Goal: Task Accomplishment & Management: Complete application form

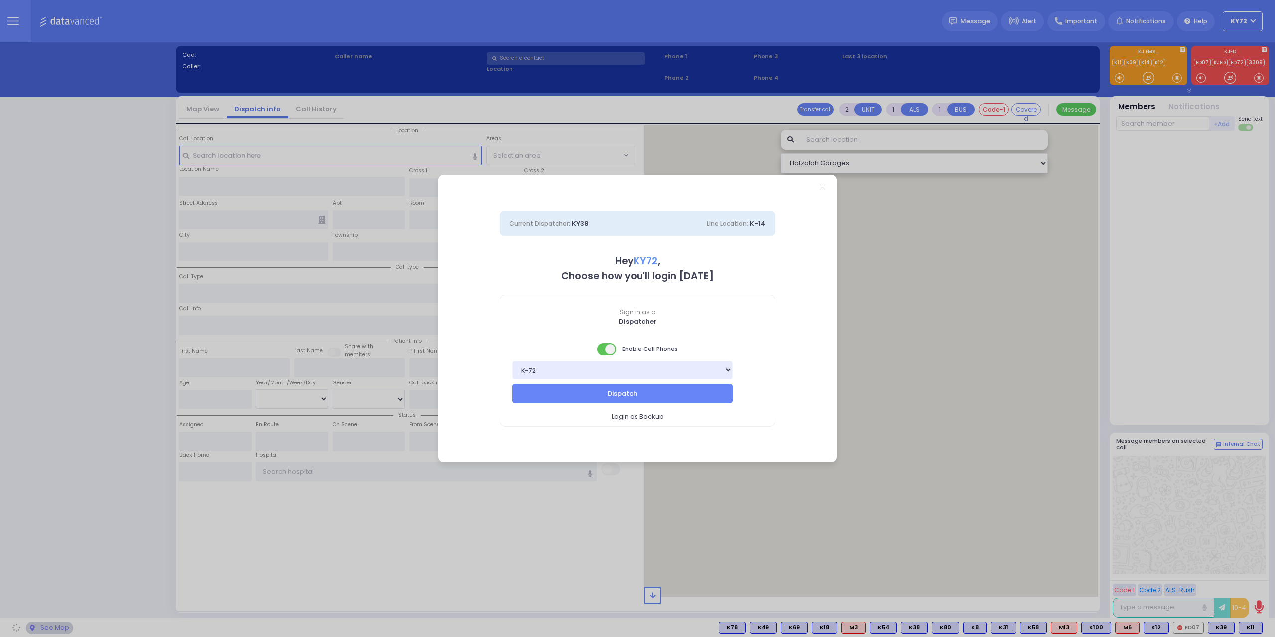
select select "10"
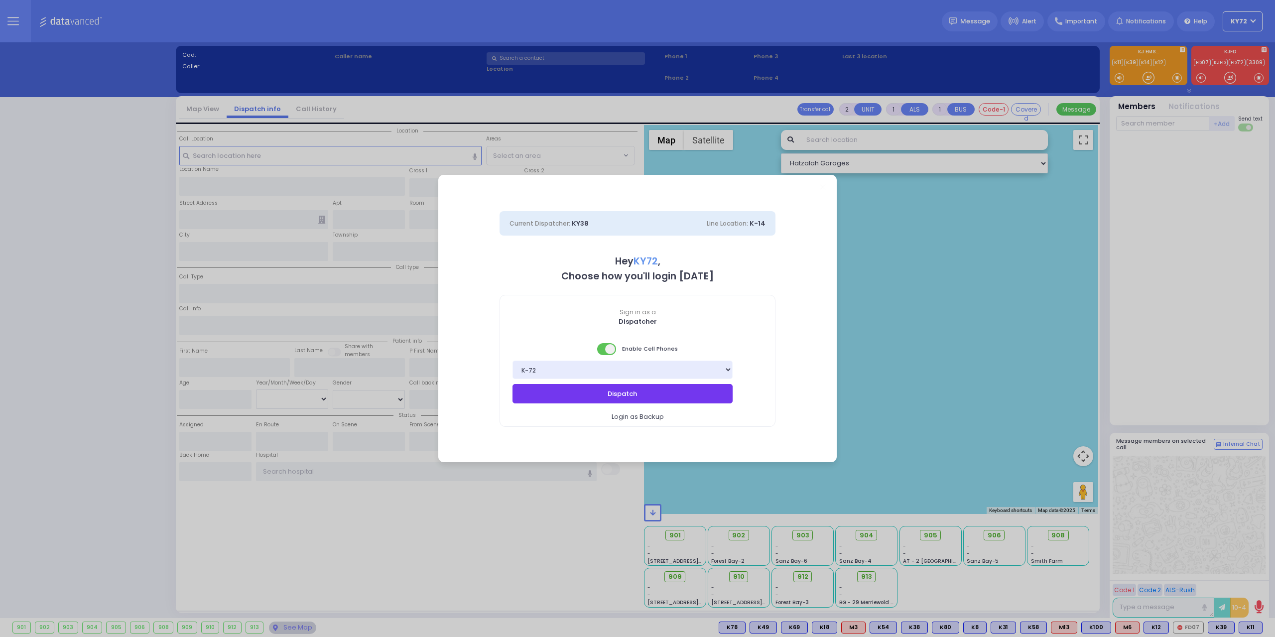
click at [550, 398] on button "Dispatch" at bounding box center [623, 393] width 220 height 19
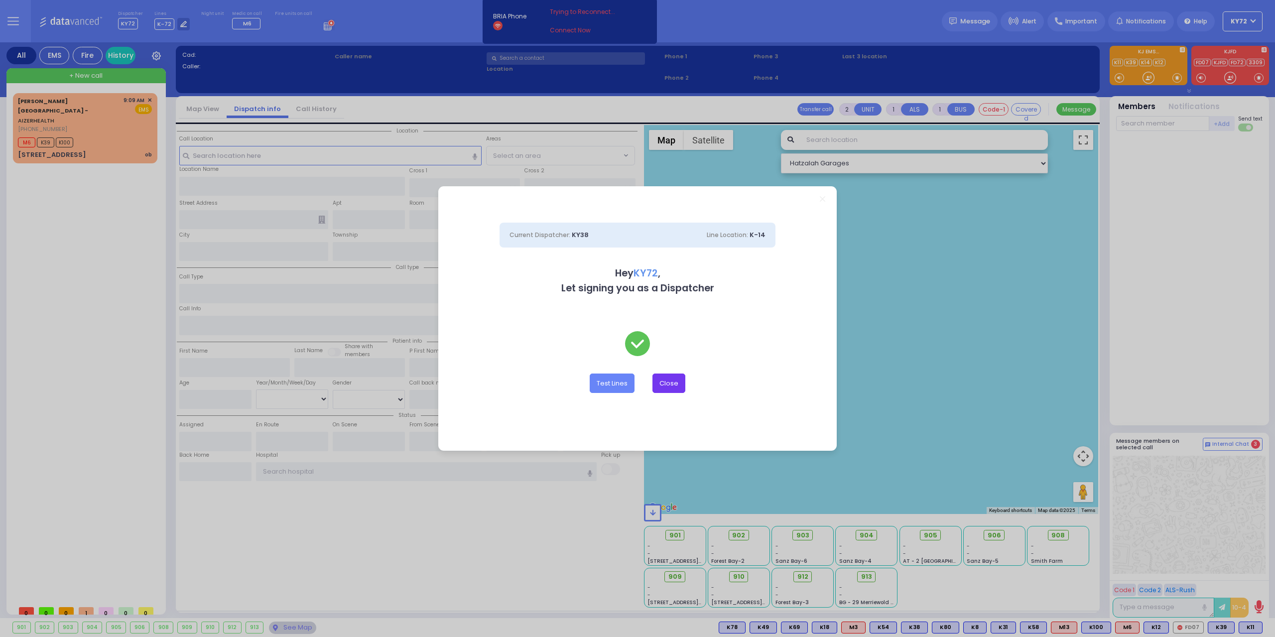
click at [667, 382] on button "Close" at bounding box center [668, 383] width 33 height 19
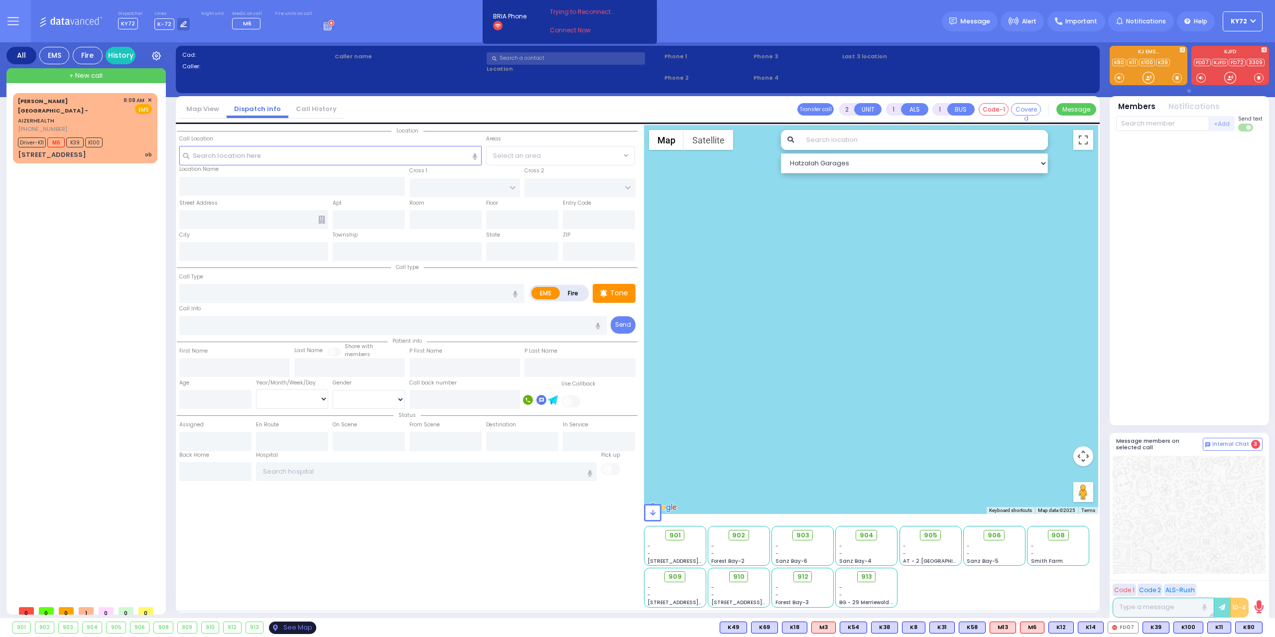
click at [275, 625] on icon at bounding box center [275, 628] width 5 height 6
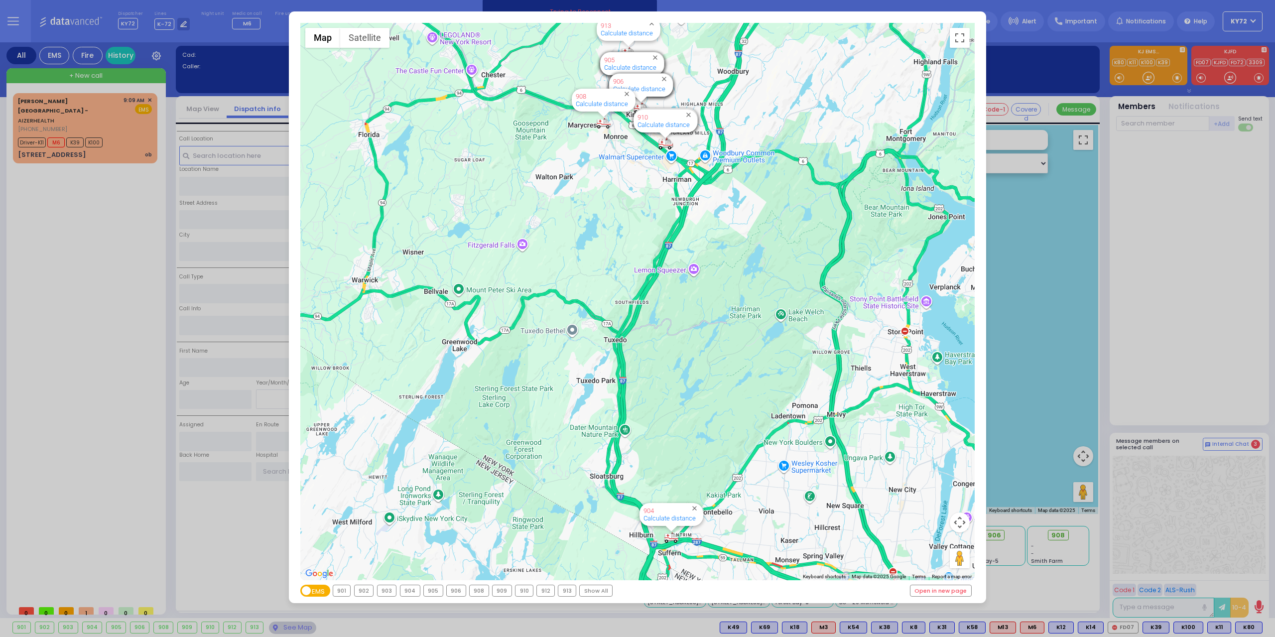
click at [85, 246] on div "← Move left → Move right ↑ Move up ↓ Move down + Zoom in - Zoom out Home Jump l…" at bounding box center [637, 318] width 1275 height 637
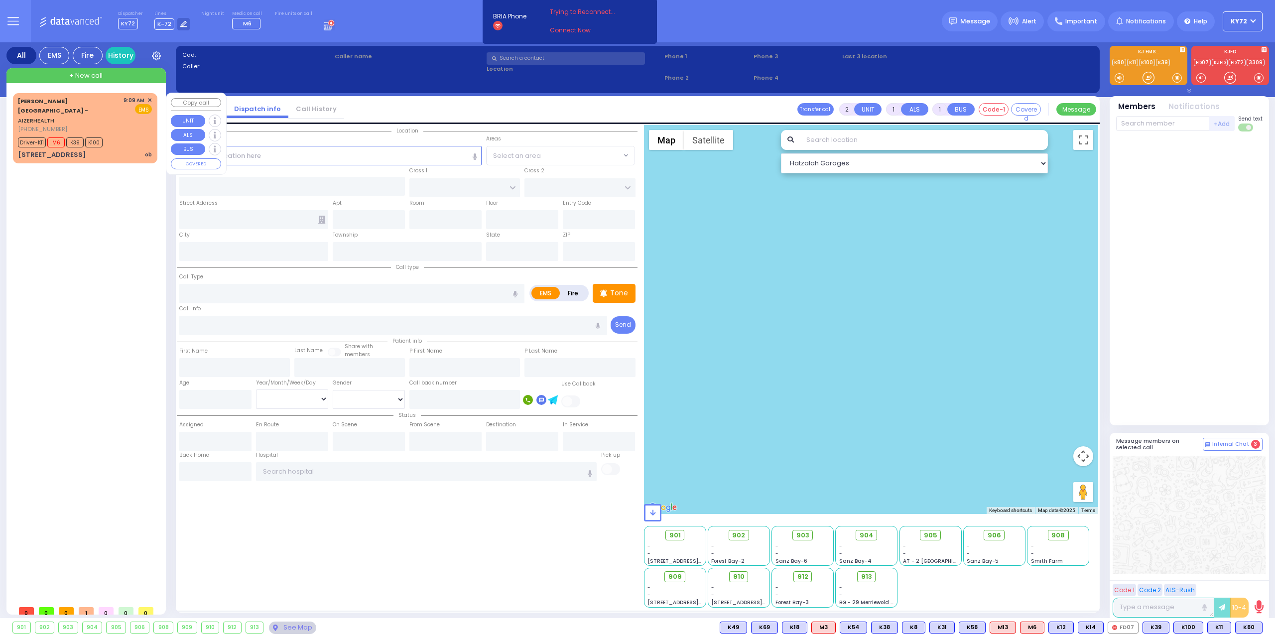
click at [110, 140] on div "[PERSON_NAME][GEOGRAPHIC_DATA] - AIZERHEALTH [PHONE_NUMBER] 9:09 AM ✕ EMS M6" at bounding box center [85, 128] width 140 height 67
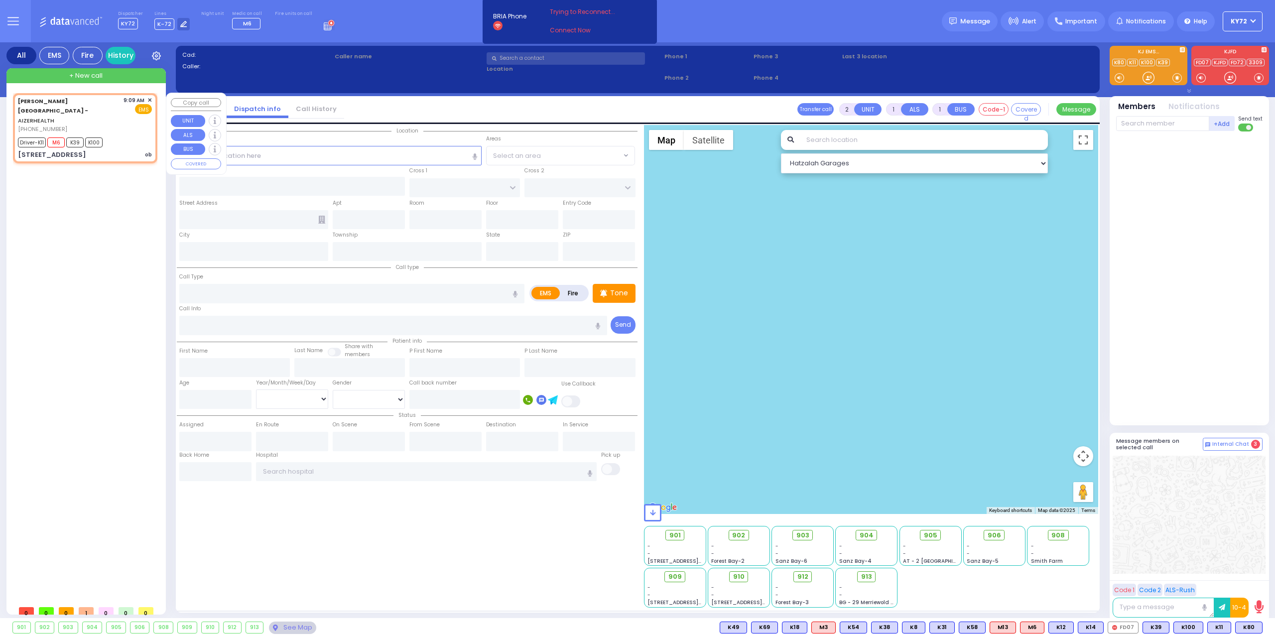
type input "6"
select select
type input "ob"
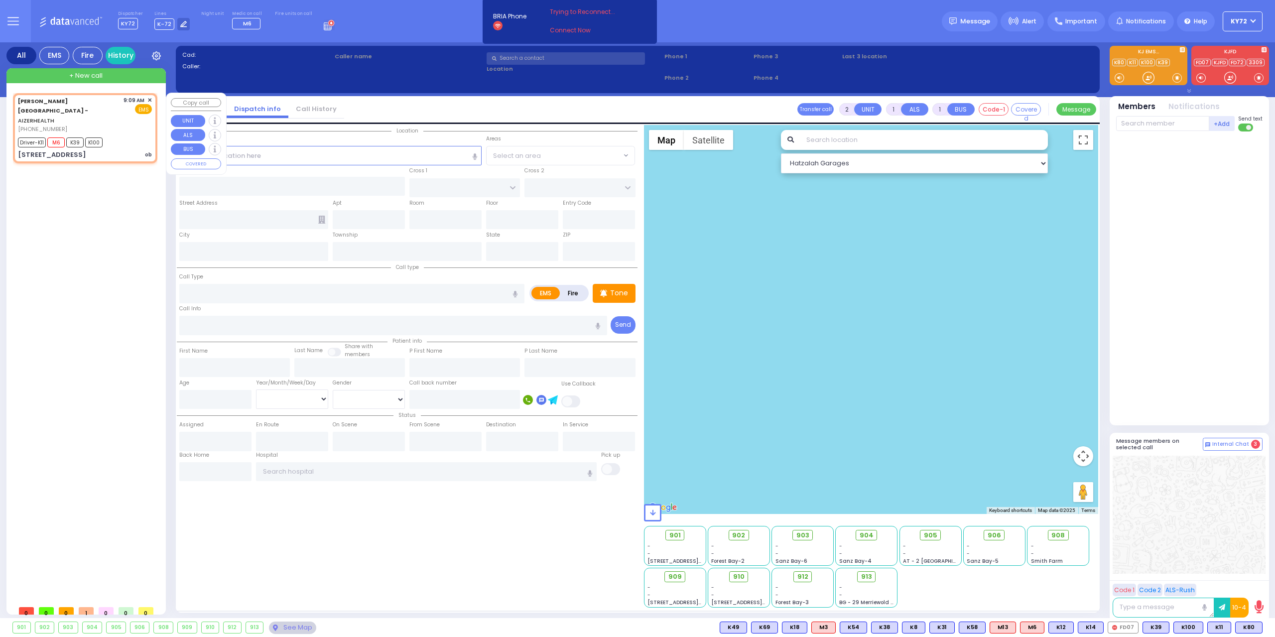
radio input "true"
type input "Freida"
type input "[PERSON_NAME]"
type input "22"
select select "Year"
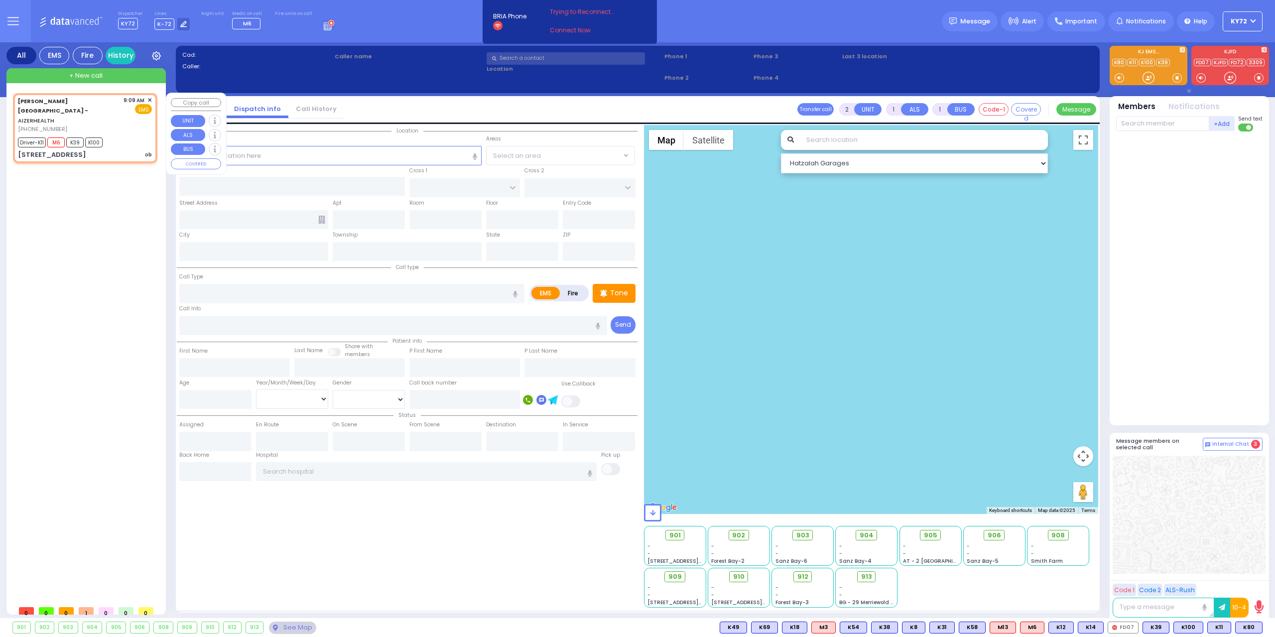
select select "[DEMOGRAPHIC_DATA]"
type input "09:09"
type input "09:13"
select select "Hatzalah Garages"
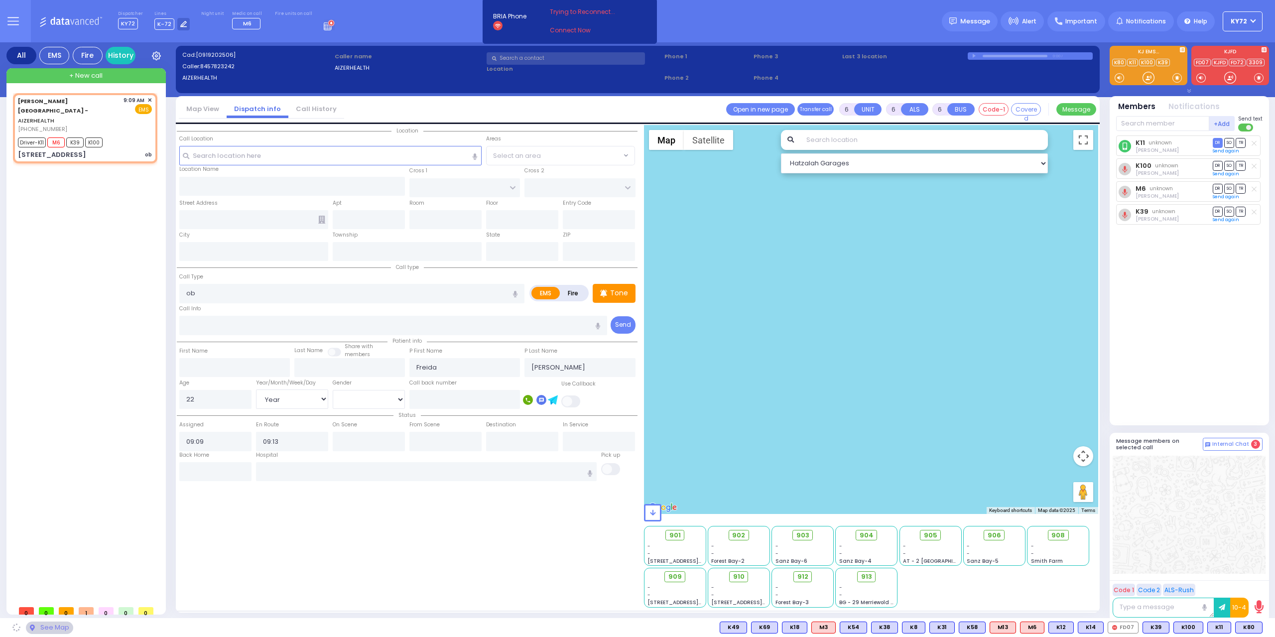
type input "[STREET_ADDRESS]"
type input "Arncliffe"
type input "[GEOGRAPHIC_DATA]"
type input "2205"
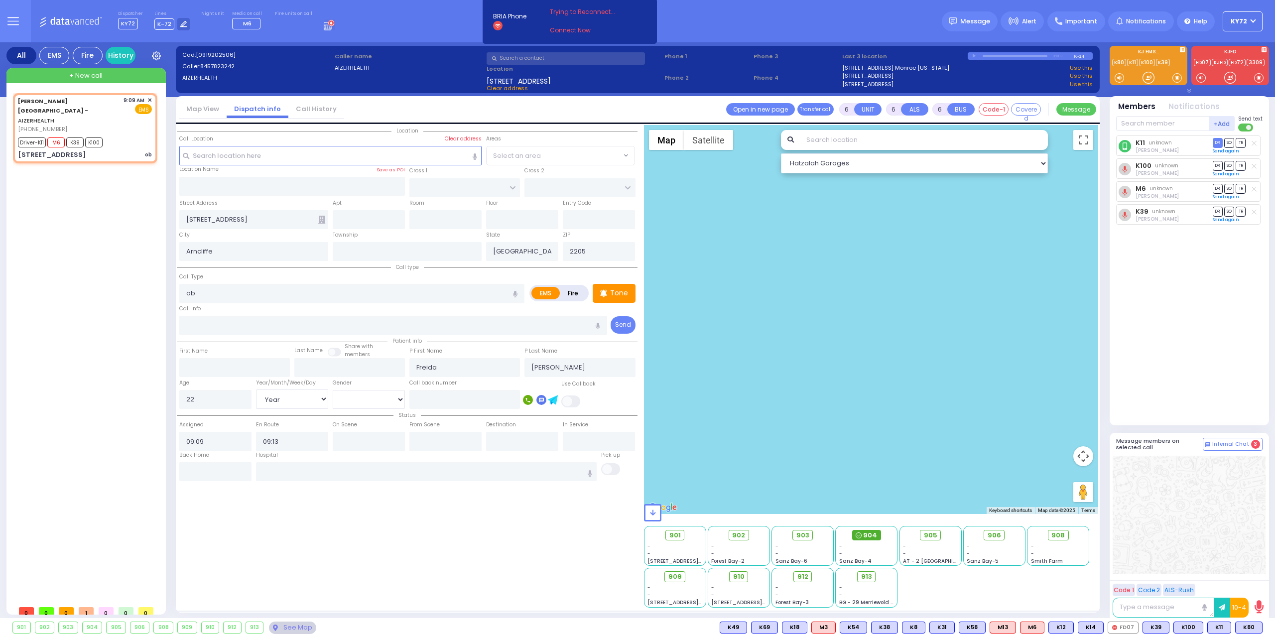
click at [866, 533] on span "904" at bounding box center [870, 535] width 14 height 10
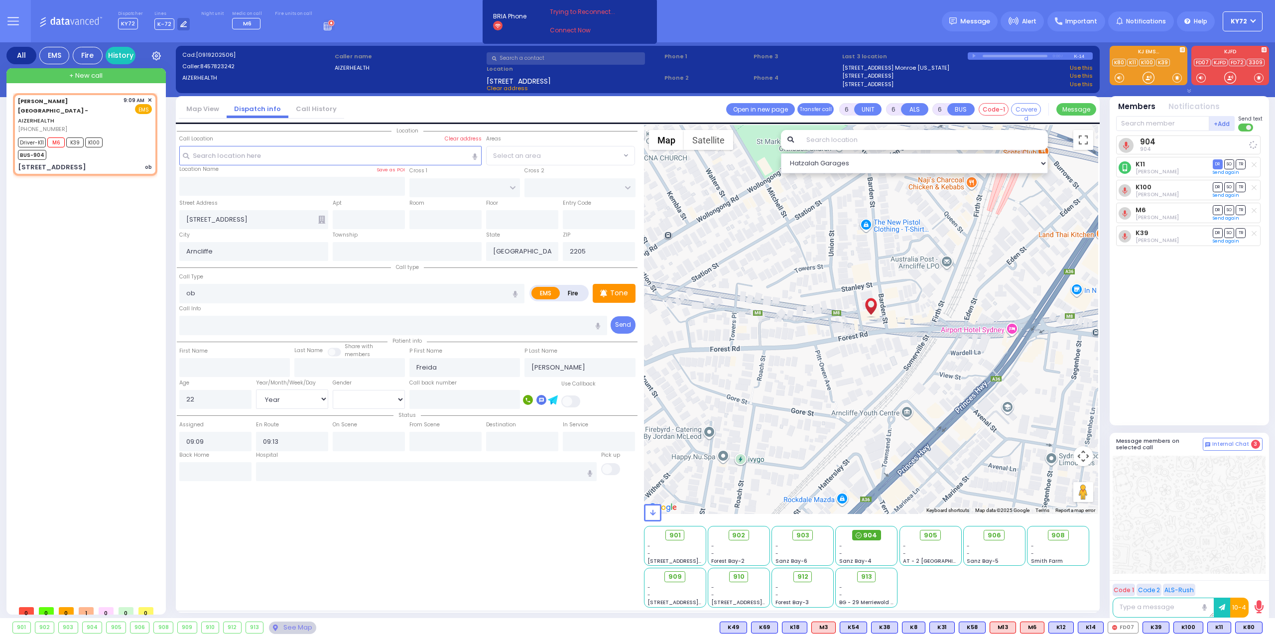
select select
radio input "true"
select select "Year"
select select "[DEMOGRAPHIC_DATA]"
select select "Hatzalah Garages"
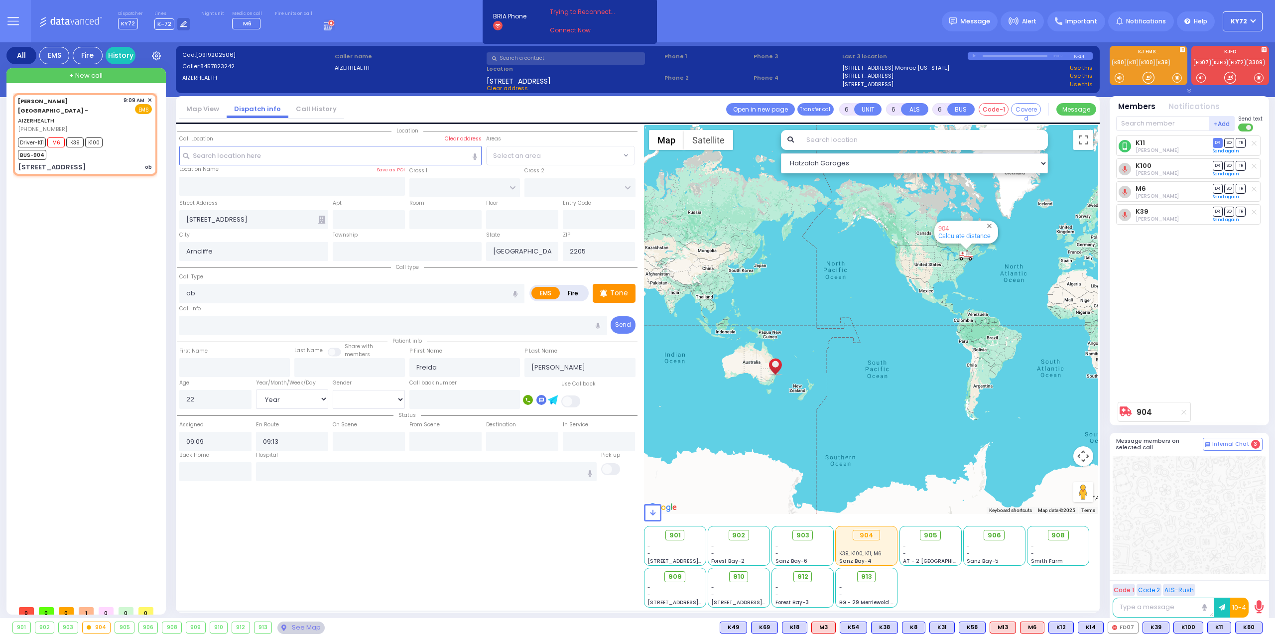
select select
radio input "true"
select select "Year"
select select "[DEMOGRAPHIC_DATA]"
type input "09:10"
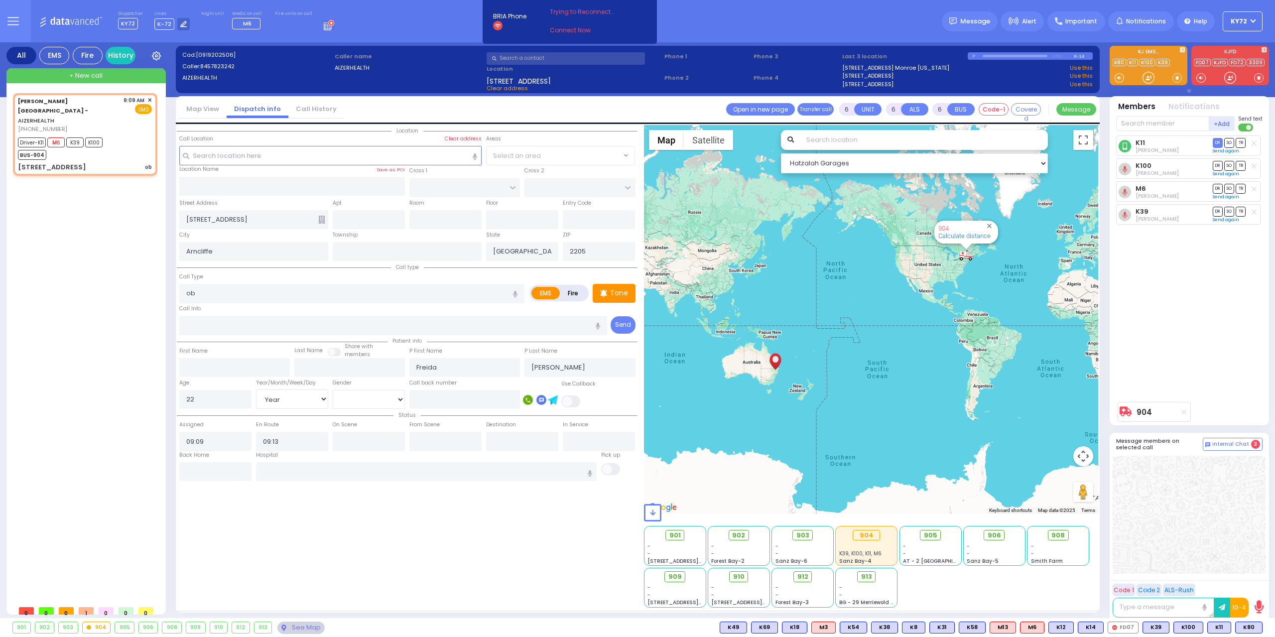
type input "09:12"
type input "09:20"
type input "09:50"
type input "10:05"
select select "Hatzalah Garages"
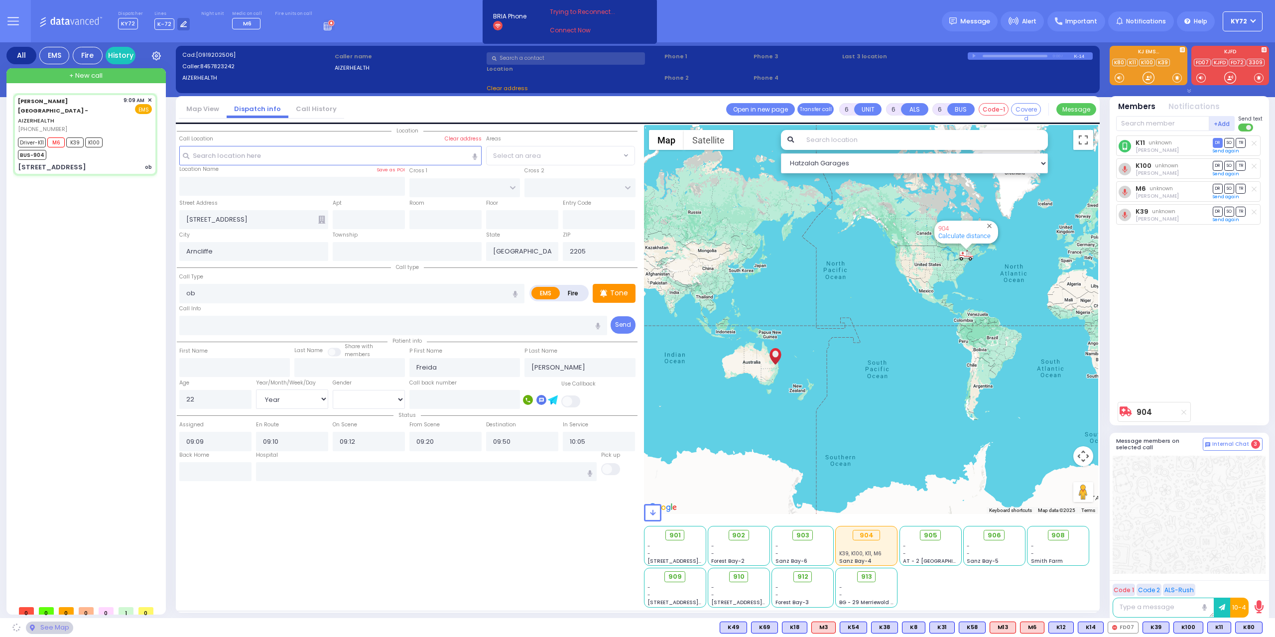
select select
radio input "true"
select select "Year"
select select "[DEMOGRAPHIC_DATA]"
select select "Hatzalah Garages"
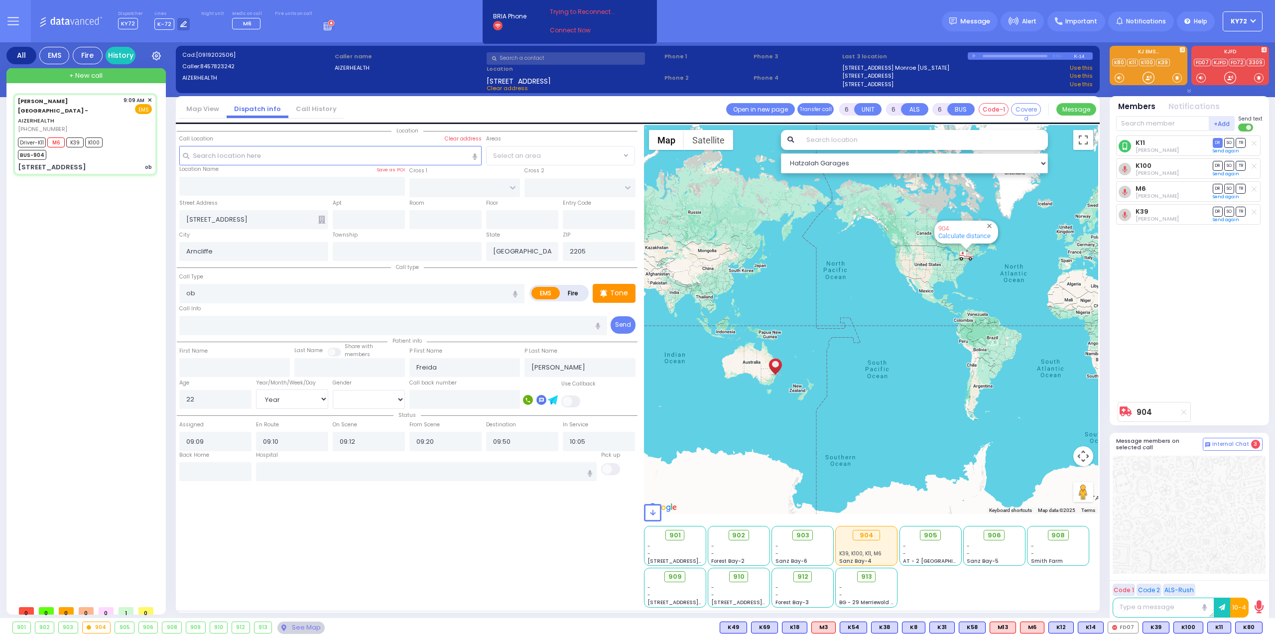
select select
radio input "true"
select select "Year"
select select "[DEMOGRAPHIC_DATA]"
type input "09:13"
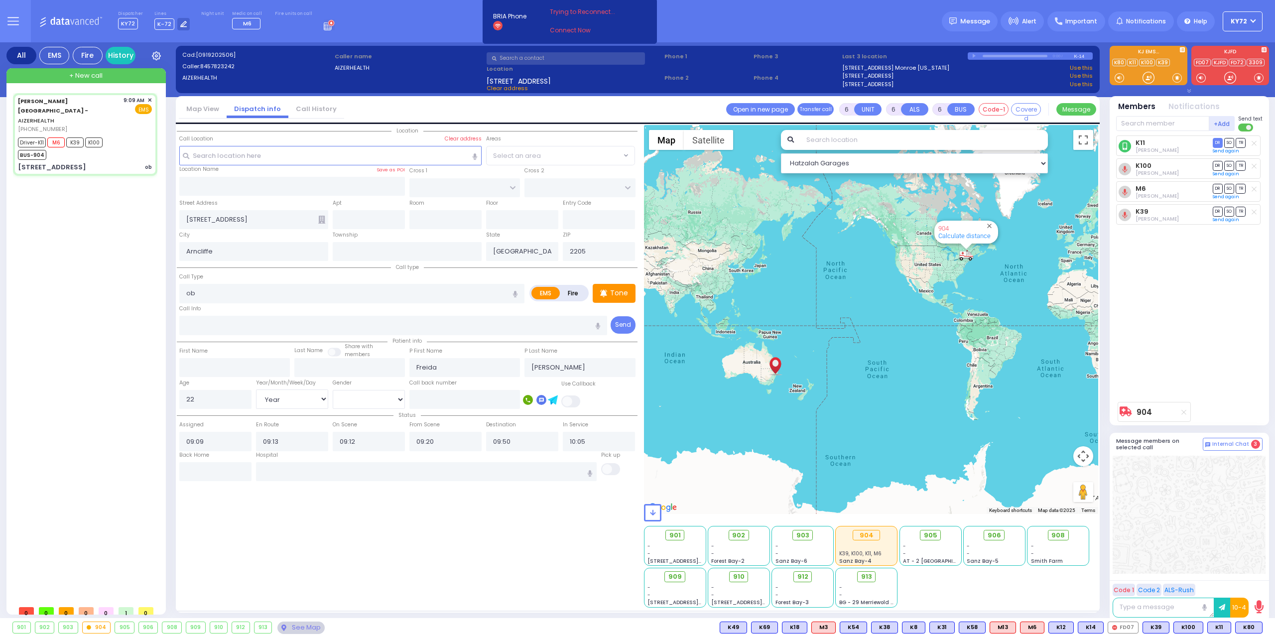
select select "Hatzalah Garages"
select select
radio input "true"
select select "Year"
select select "[DEMOGRAPHIC_DATA]"
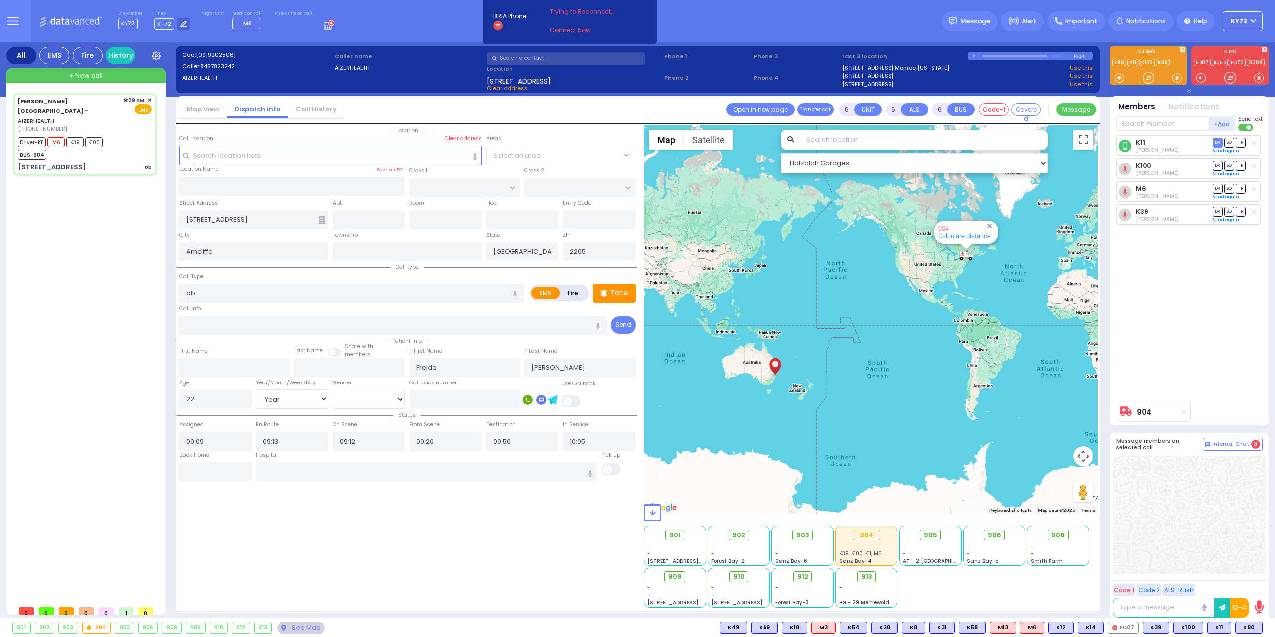
select select "Hatzalah Garages"
click at [377, 155] on input "text" at bounding box center [330, 155] width 303 height 19
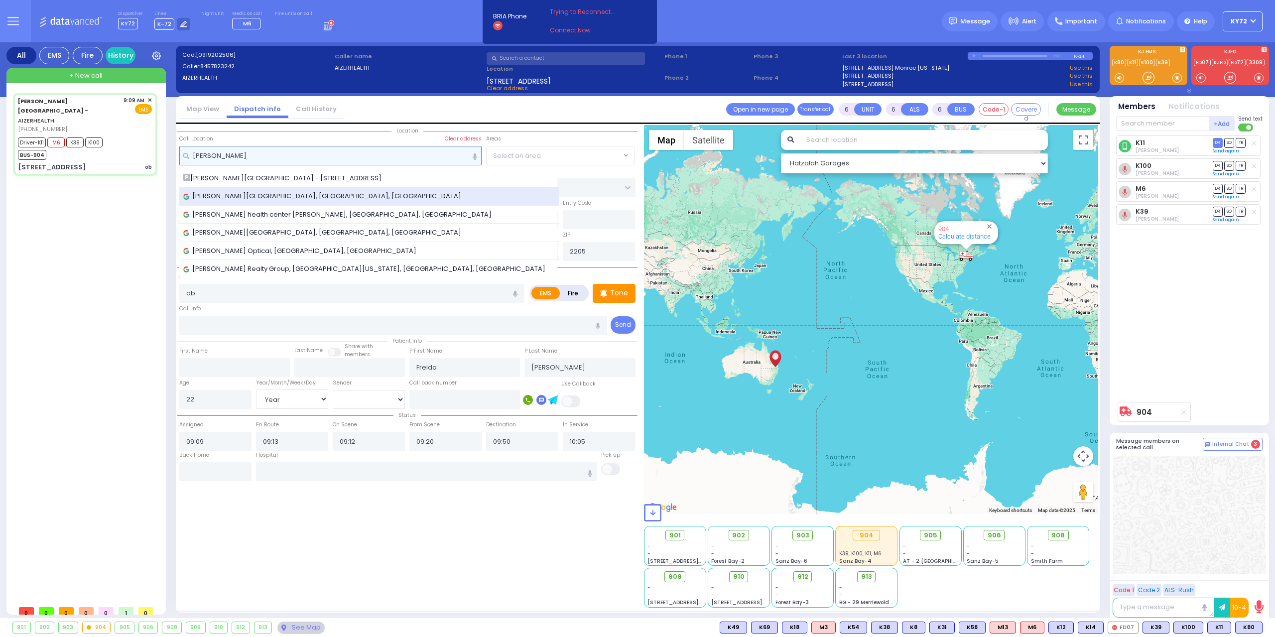
type input "aizer"
click at [358, 190] on div "Aizer Health Center, Forest Road, Monroe, NY, USA" at bounding box center [369, 196] width 381 height 18
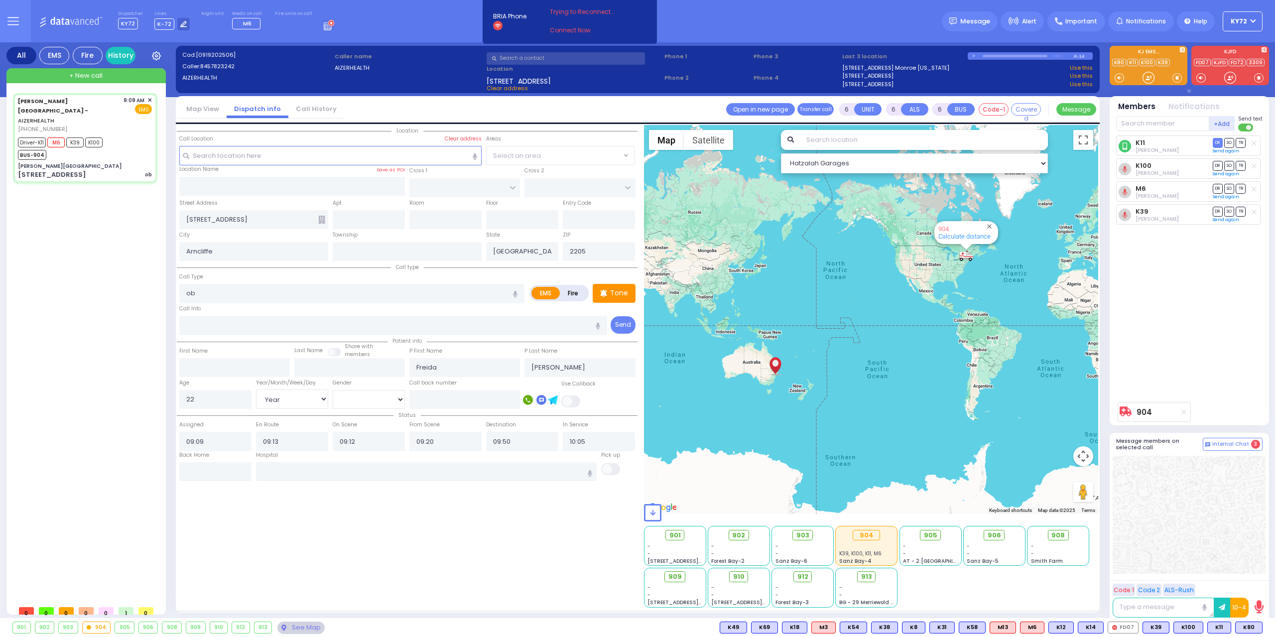
select select
radio input "true"
select select "Year"
select select "[DEMOGRAPHIC_DATA]"
select select "Hatzalah Garages"
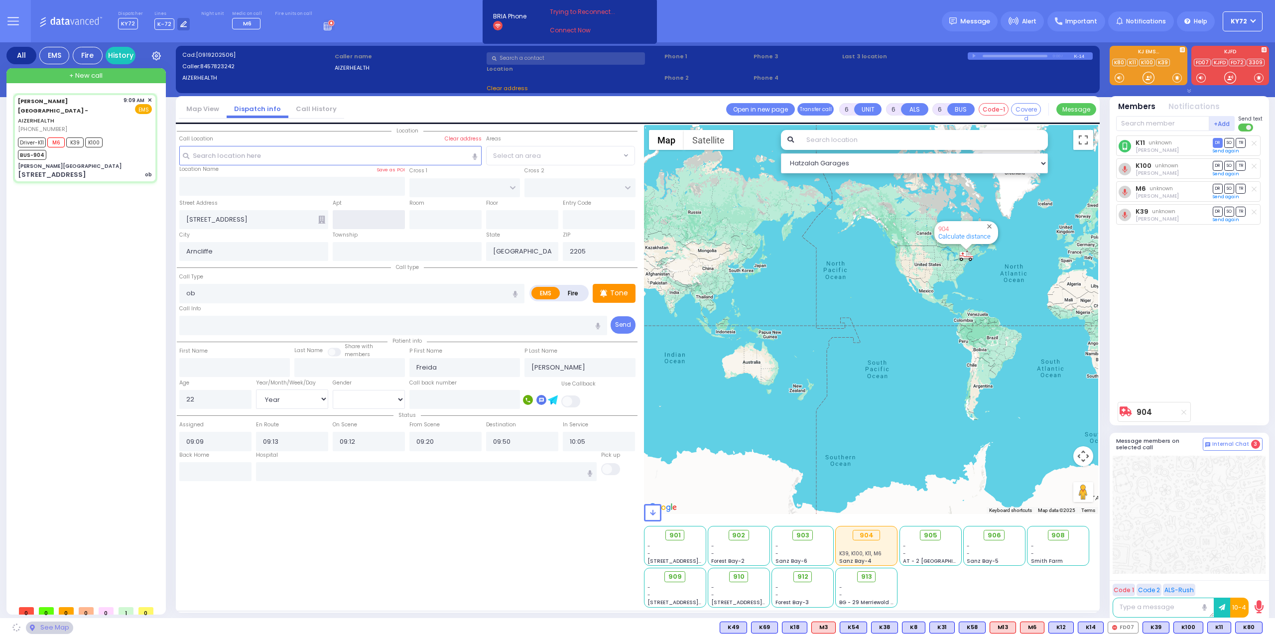
type input "[PERSON_NAME][GEOGRAPHIC_DATA]"
type input "VAN BUREN DR"
type input "CARTER LN"
type input "[STREET_ADDRESS]"
type input "Kiryas Joel"
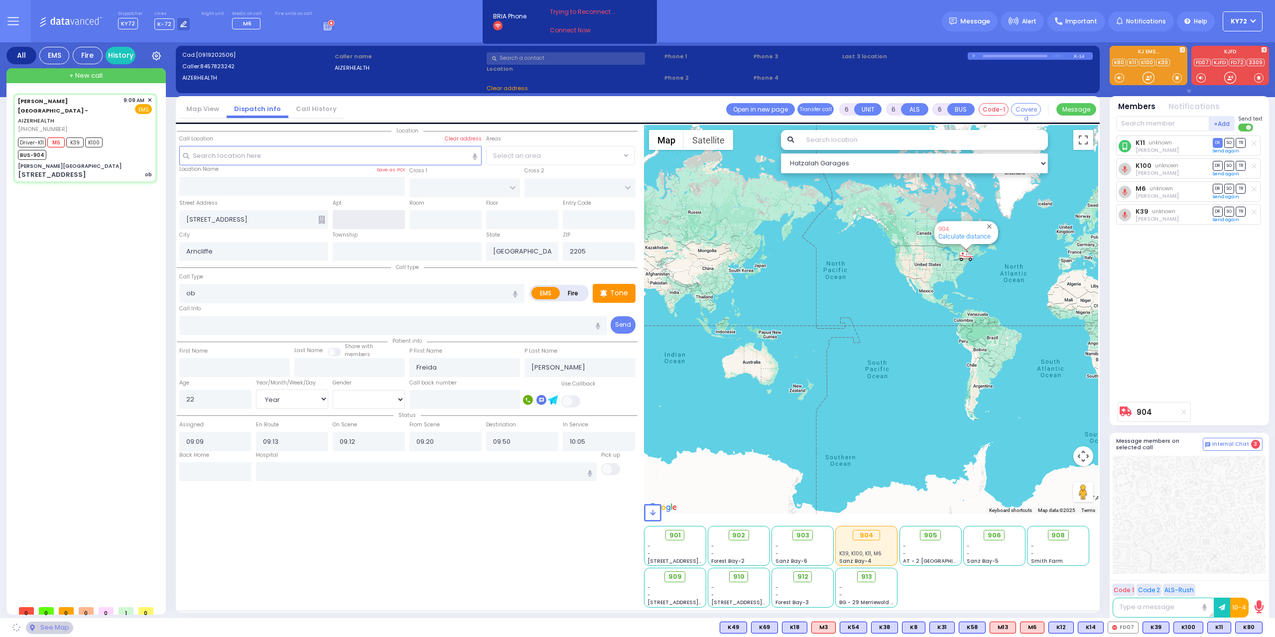
type input "[US_STATE]"
type input "10950"
select select "SECTION 2"
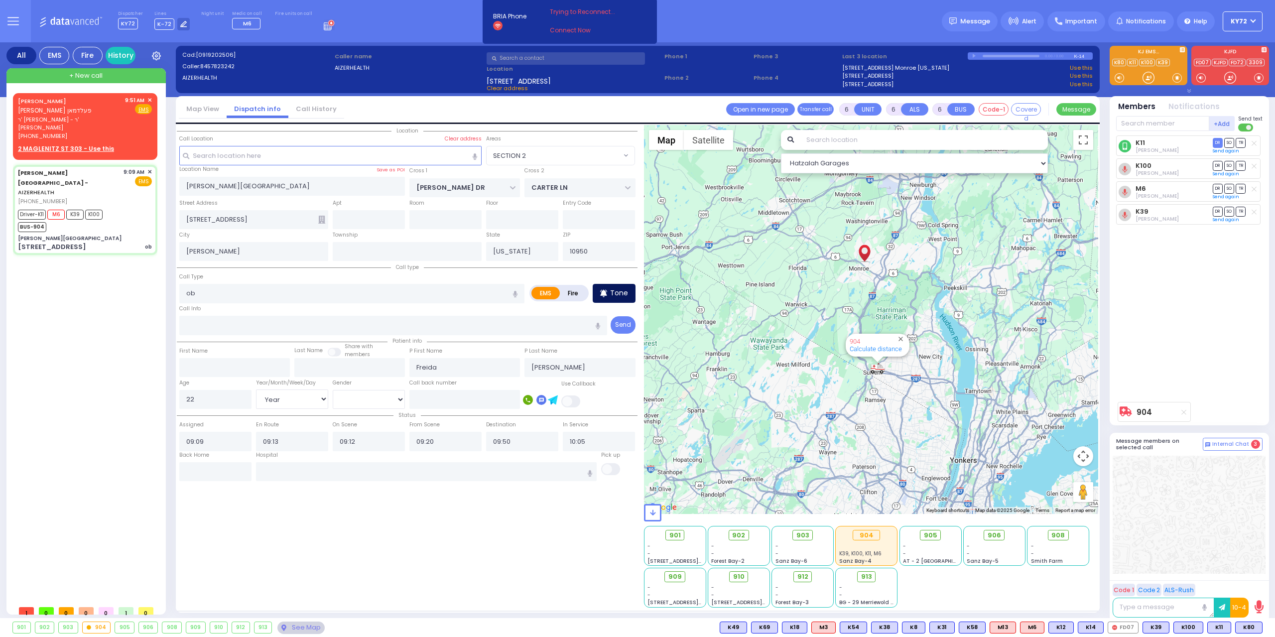
click at [616, 290] on p "Tone" at bounding box center [619, 293] width 18 height 10
click at [38, 132] on span "[PHONE_NUMBER]" at bounding box center [42, 136] width 49 height 8
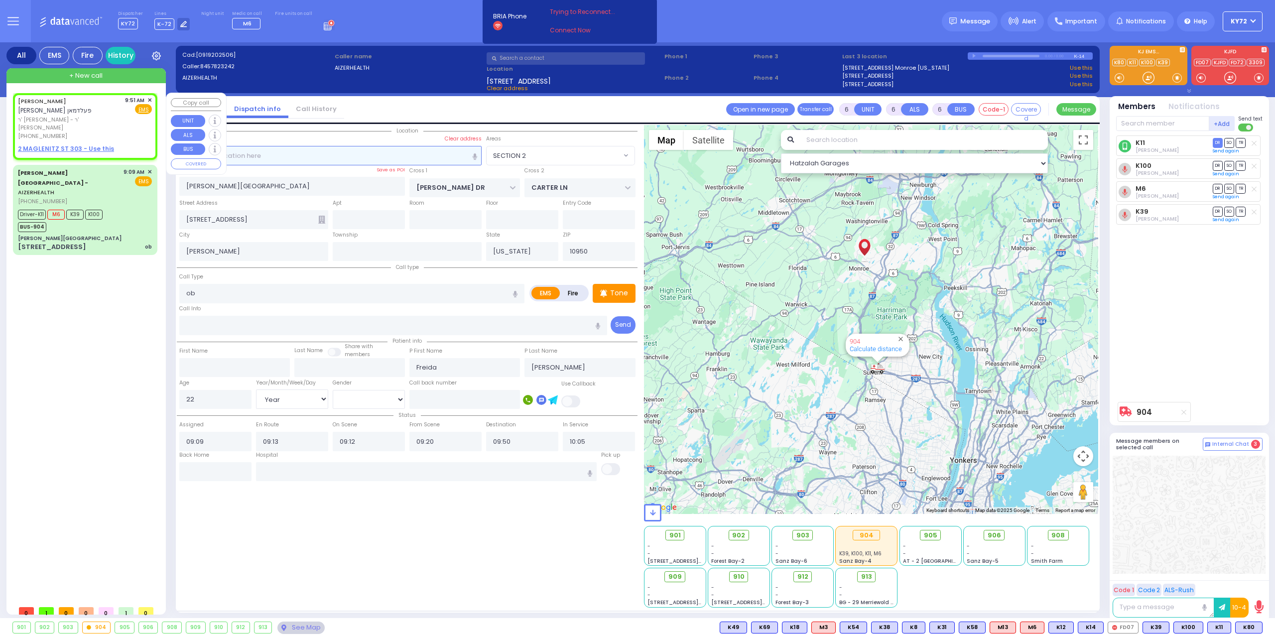
type input "2"
type input "1"
select select
radio input "true"
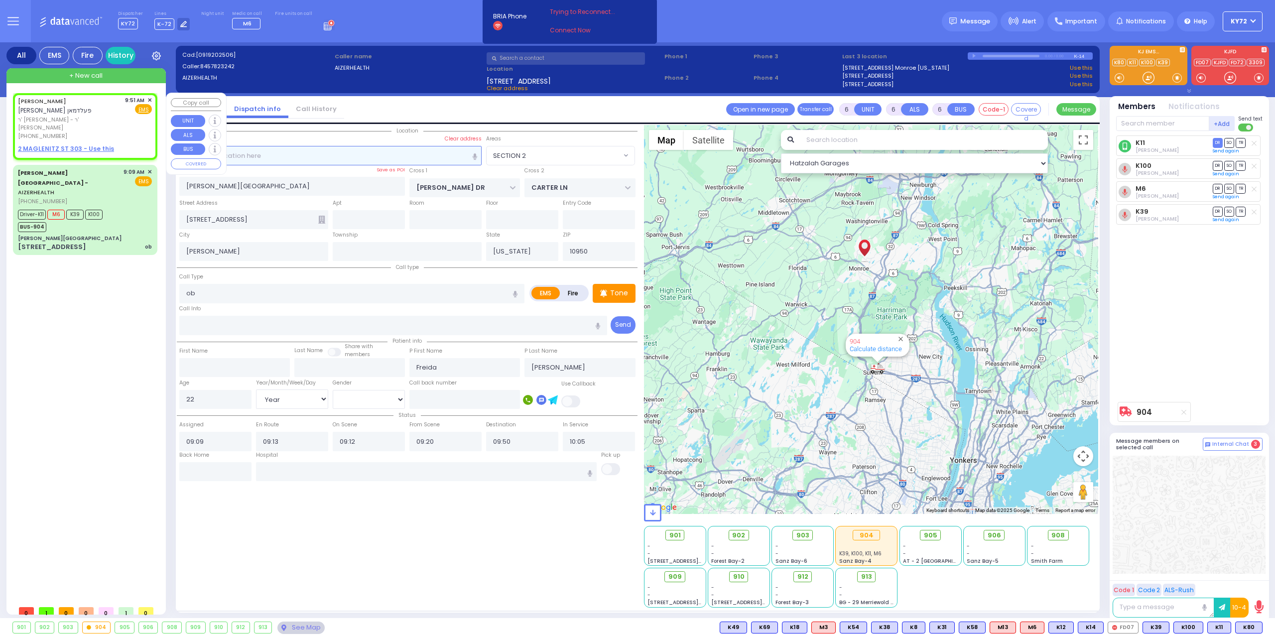
type input "SHLOME HERSH"
type input "FELDMAN"
select select
type input "09:51"
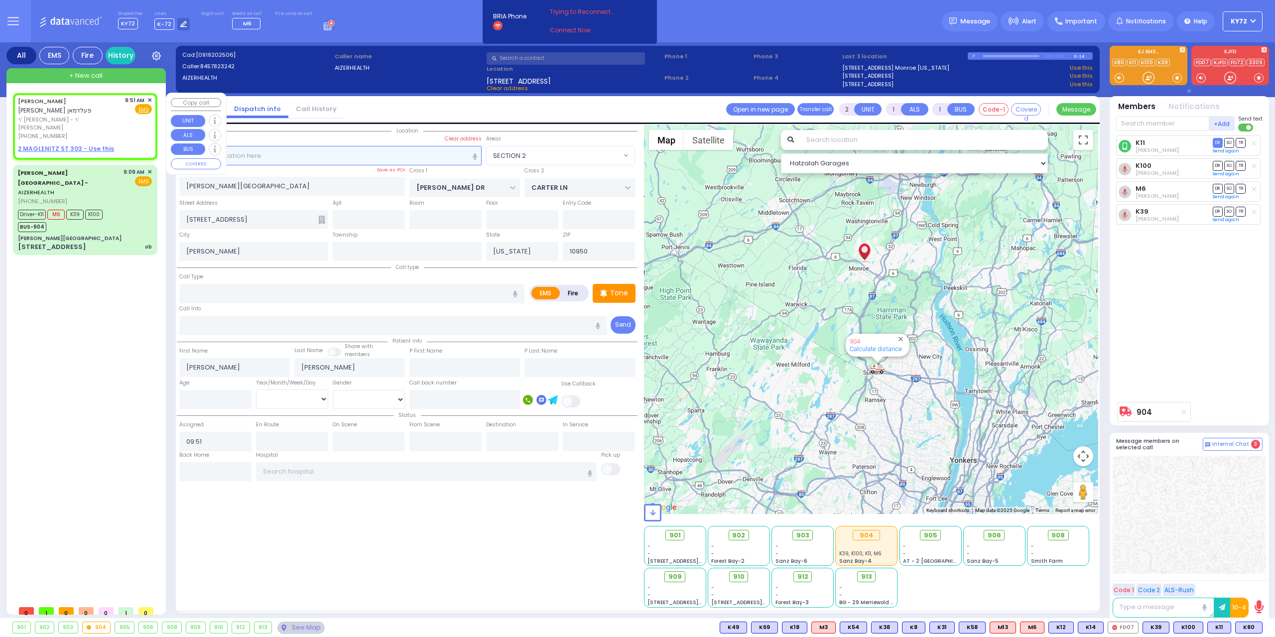
select select "Hatzalah Garages"
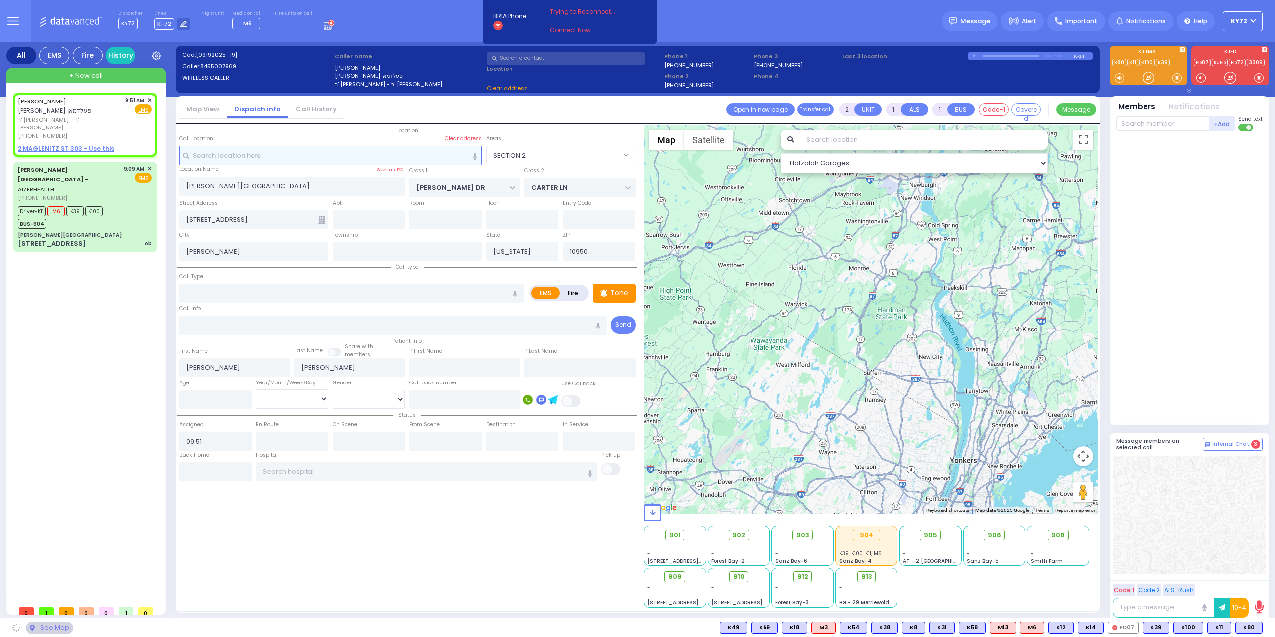
select select
radio input "true"
select select
select select "Hatzalah Garages"
click at [320, 159] on input "text" at bounding box center [330, 155] width 303 height 19
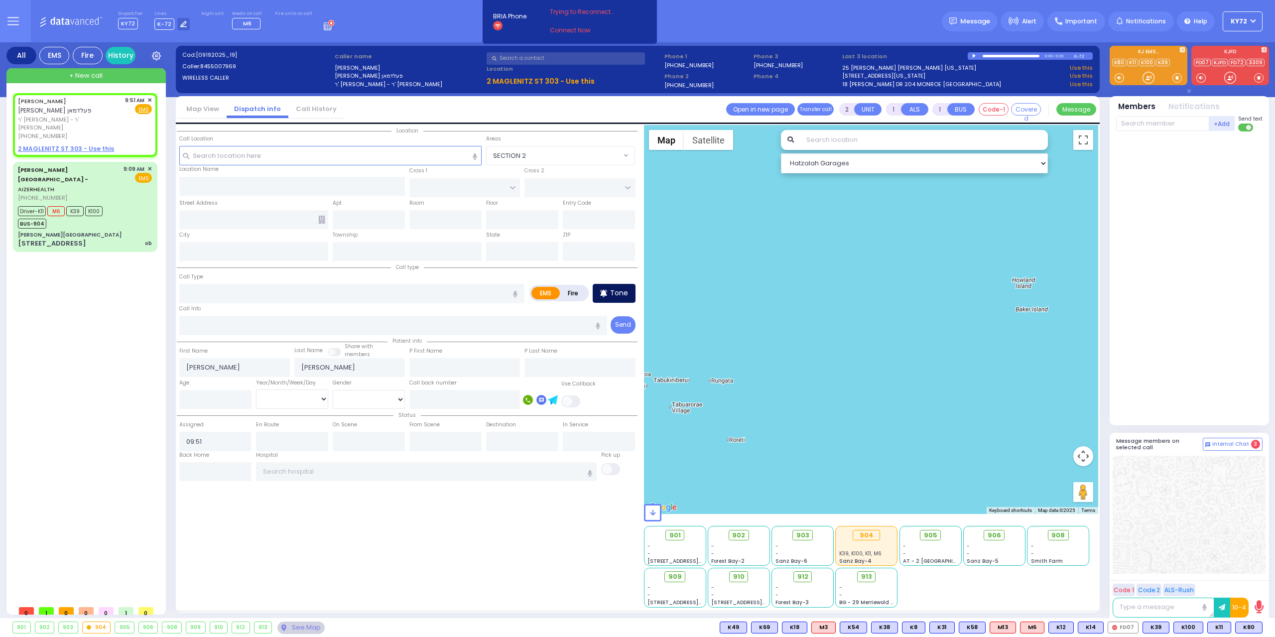
click at [607, 293] on icon at bounding box center [603, 293] width 7 height 12
click at [301, 157] on input "text" at bounding box center [330, 155] width 303 height 19
click at [1154, 79] on div at bounding box center [1149, 78] width 10 height 10
click at [325, 151] on input "text" at bounding box center [330, 155] width 303 height 19
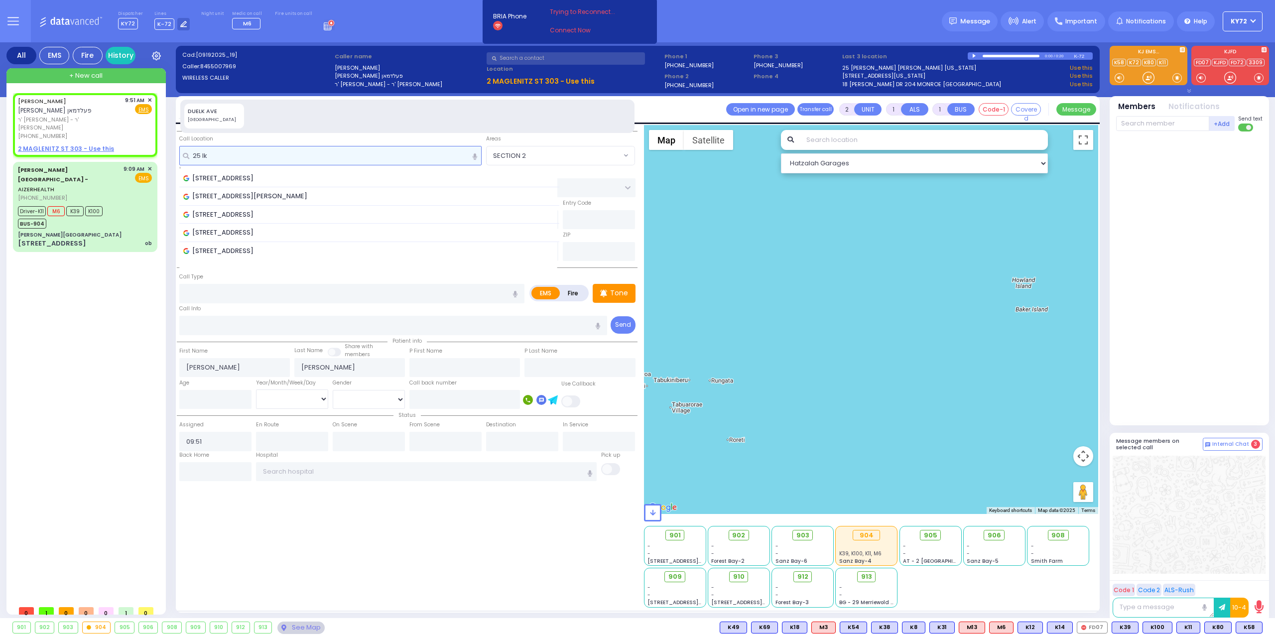
type input "25 lk"
click at [1152, 76] on div at bounding box center [1149, 78] width 10 height 10
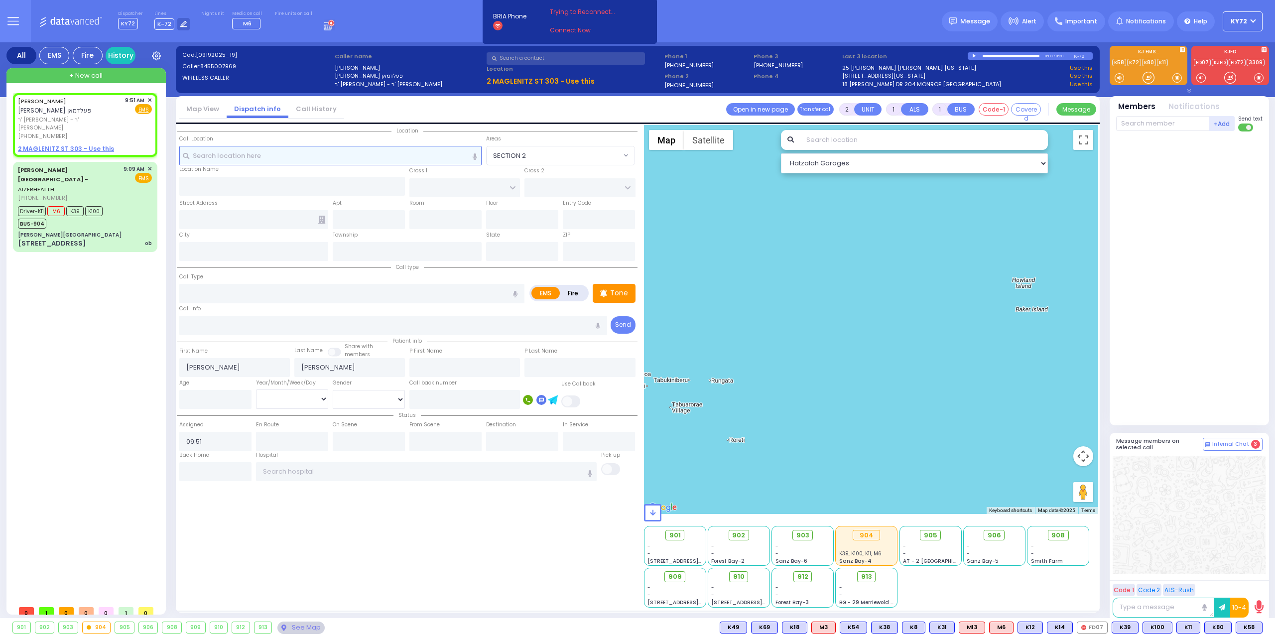
click at [312, 153] on input "text" at bounding box center [330, 155] width 303 height 19
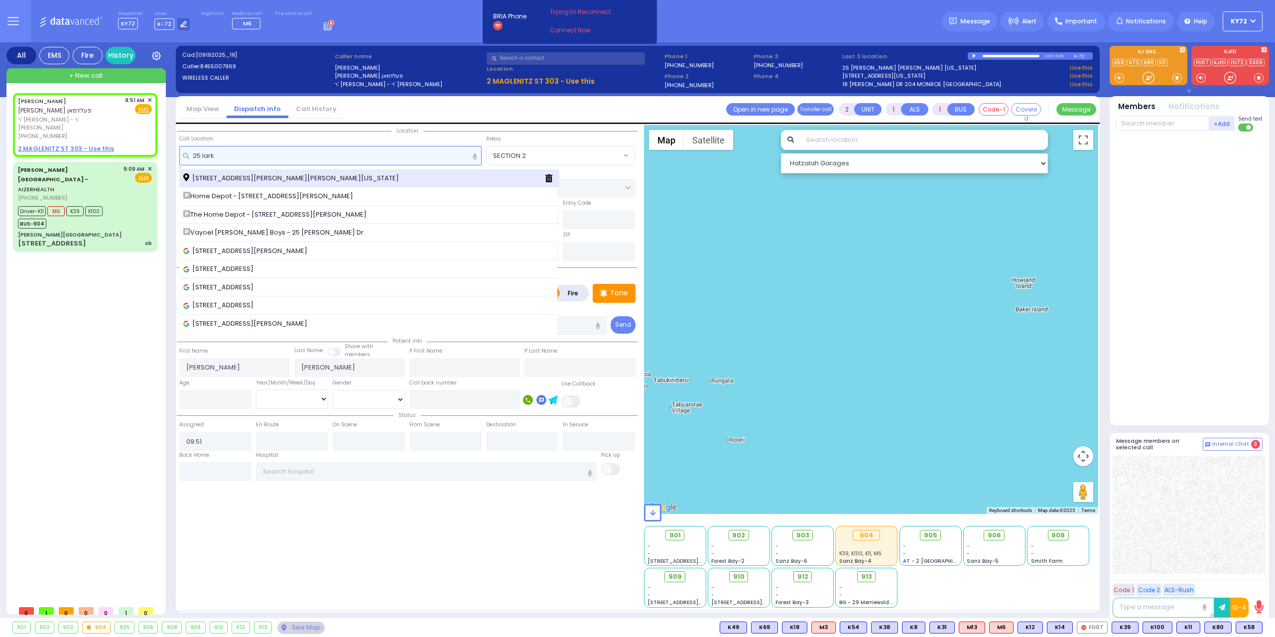
type input "25 lark"
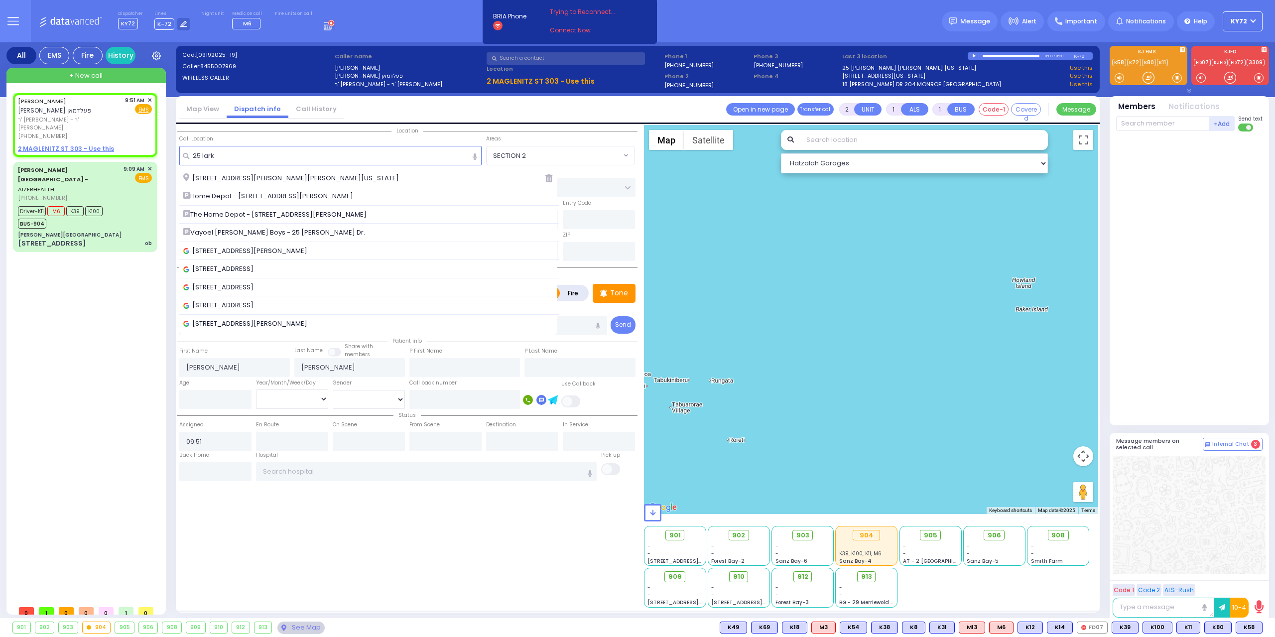
click at [306, 174] on span "25 Larkin Drive Monroe New York 10950" at bounding box center [292, 178] width 219 height 10
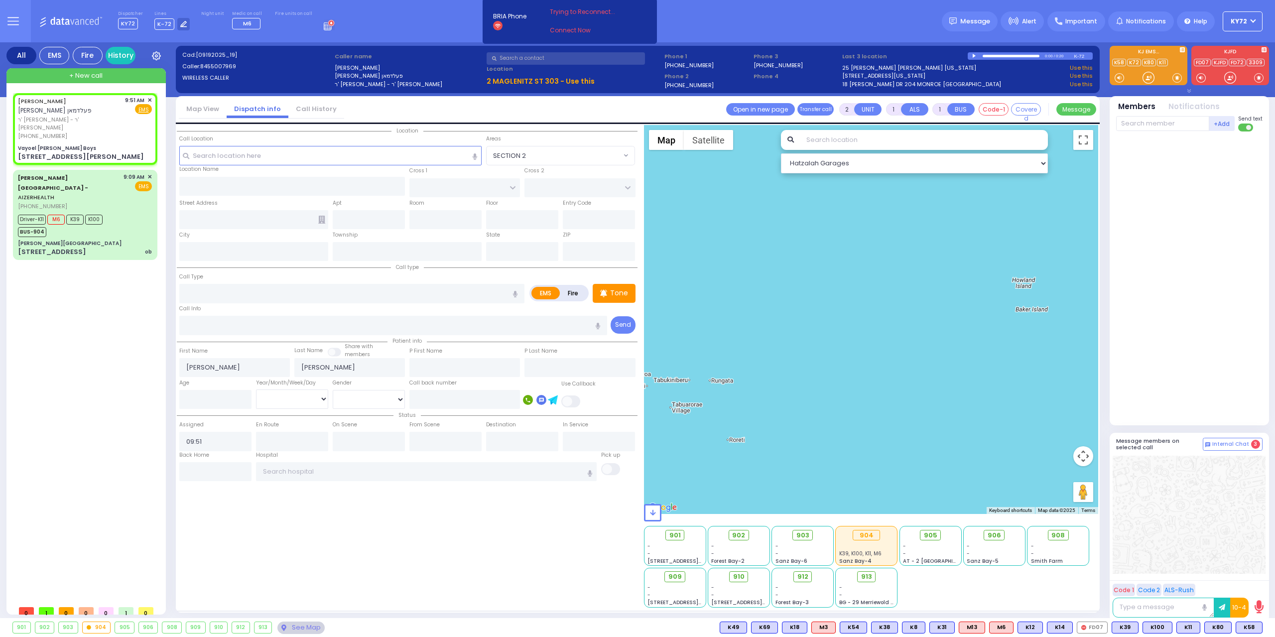
select select
radio input "true"
select select
select select "Hatzalah Garages"
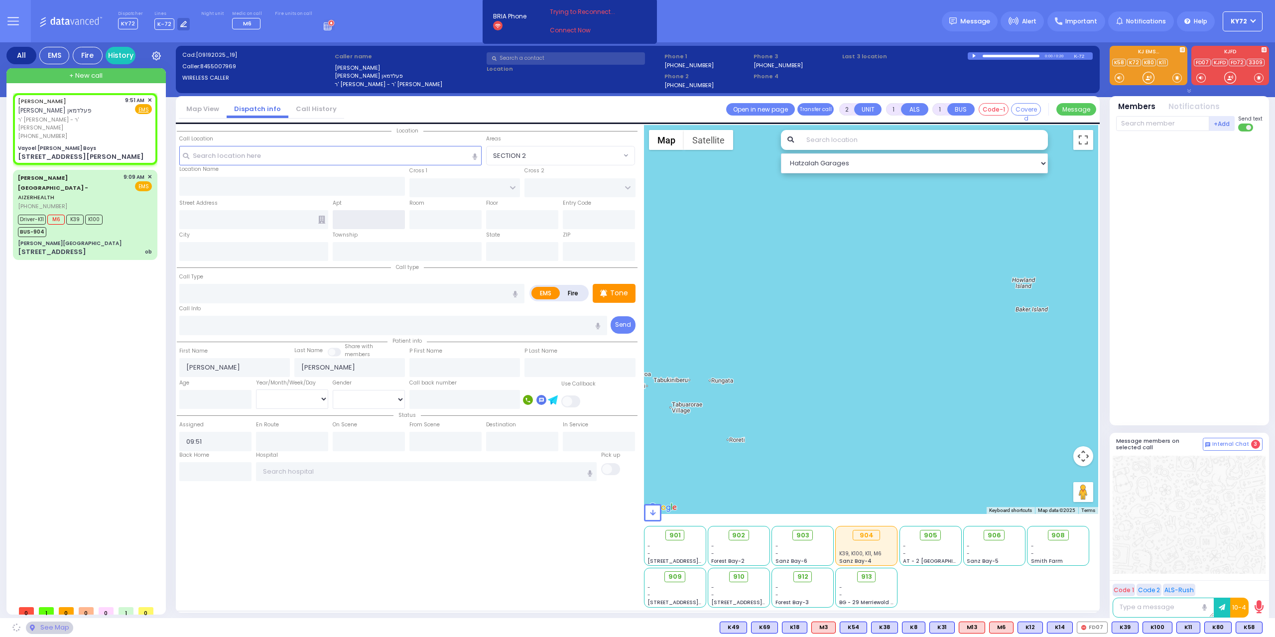
type input "Vayoel [PERSON_NAME] Boys"
type input "OLD COUNTRY RD"
type input "[STREET_ADDRESS][PERSON_NAME]"
type input "Monroe"
type input "[US_STATE]"
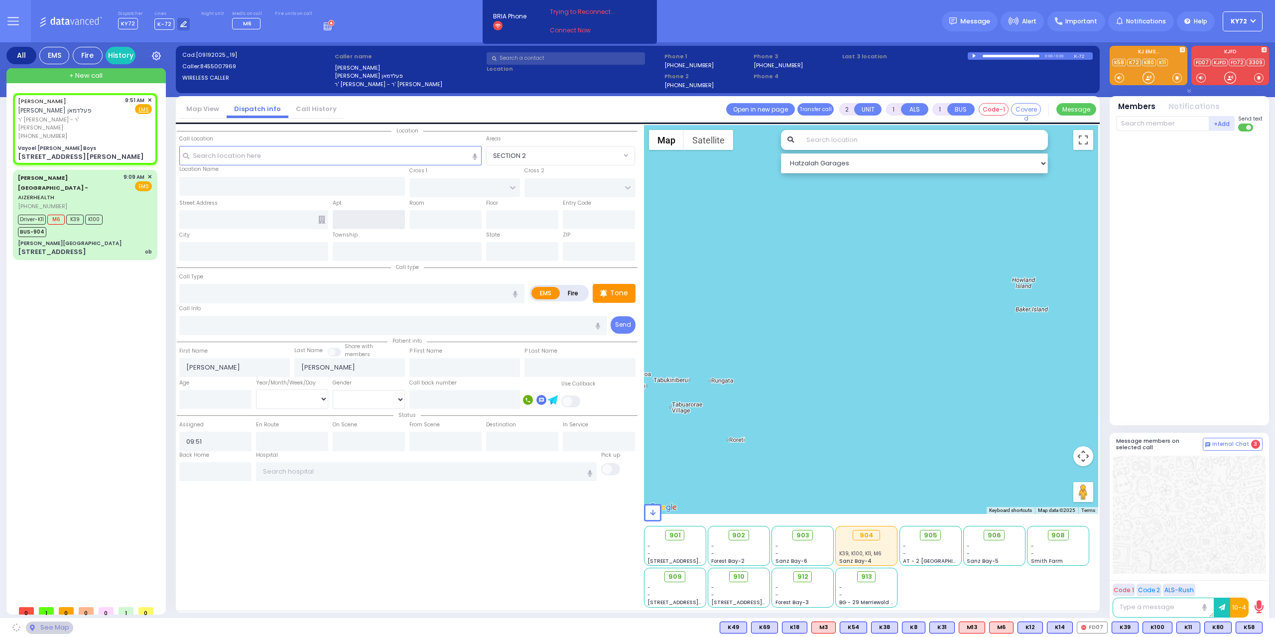
type input "10950"
select select "MONROE"
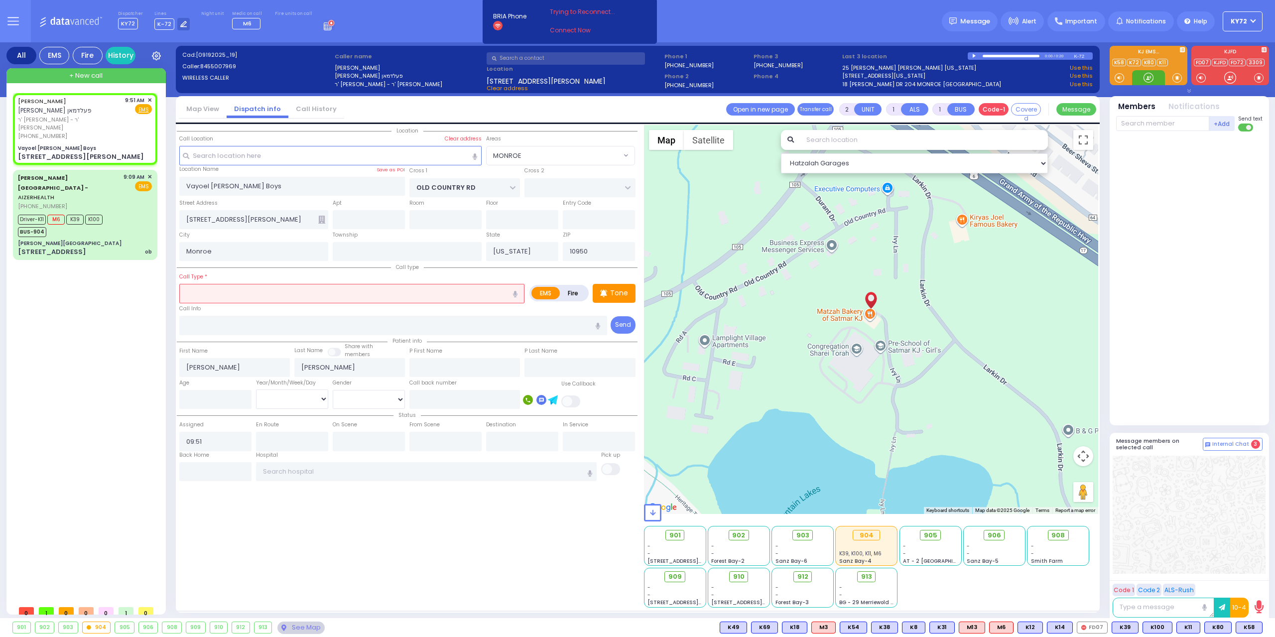
drag, startPoint x: 1152, startPoint y: 75, endPoint x: 983, endPoint y: 115, distance: 173.9
click at [1151, 74] on div at bounding box center [1149, 78] width 10 height 10
click at [279, 298] on input "text" at bounding box center [351, 293] width 345 height 19
type input "al"
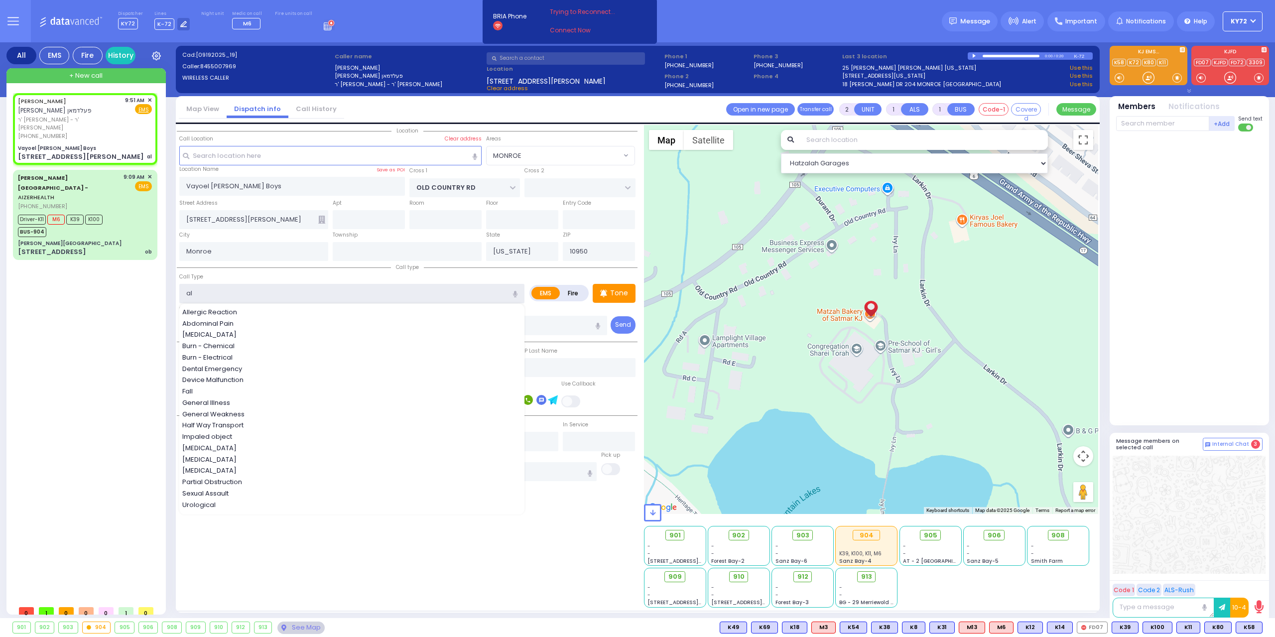
select select
radio input "true"
select select
select select "Hatzalah Garages"
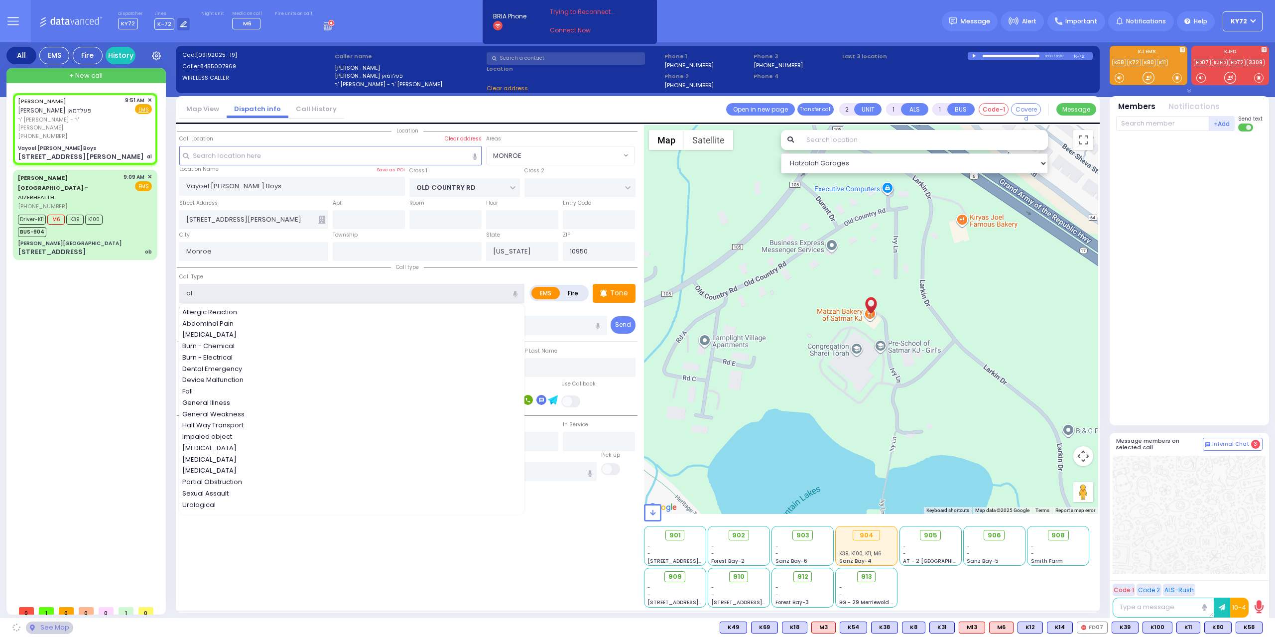
type input "al"
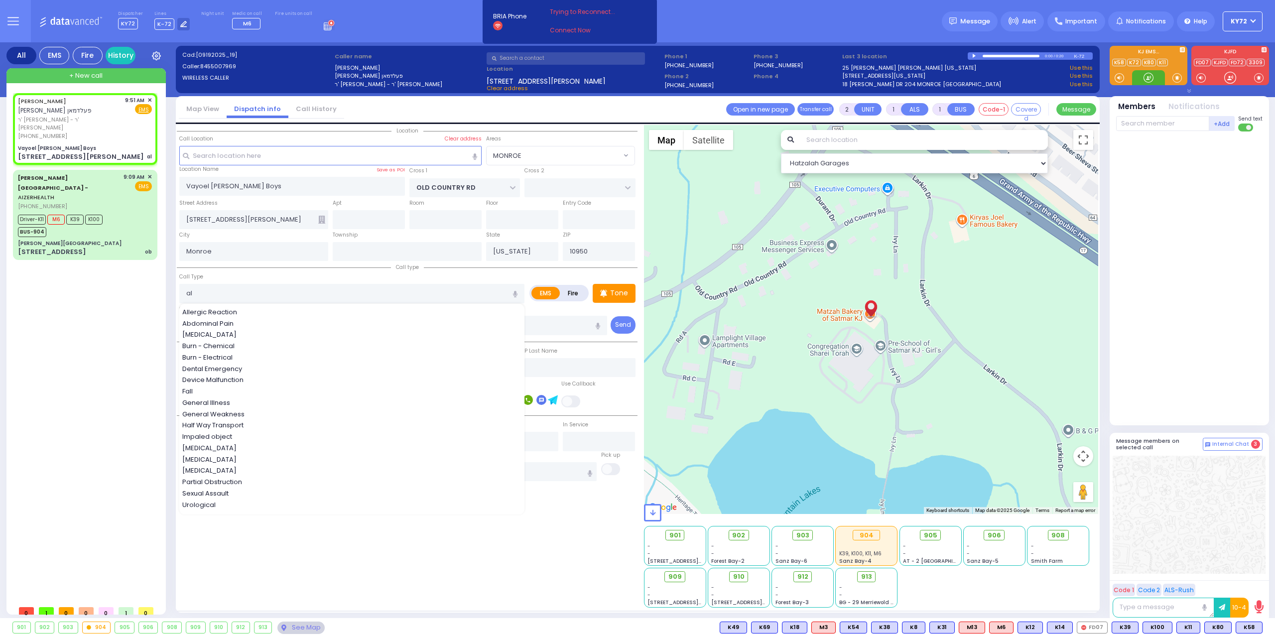
select select "MONROE"
click at [1144, 80] on div at bounding box center [1149, 78] width 10 height 10
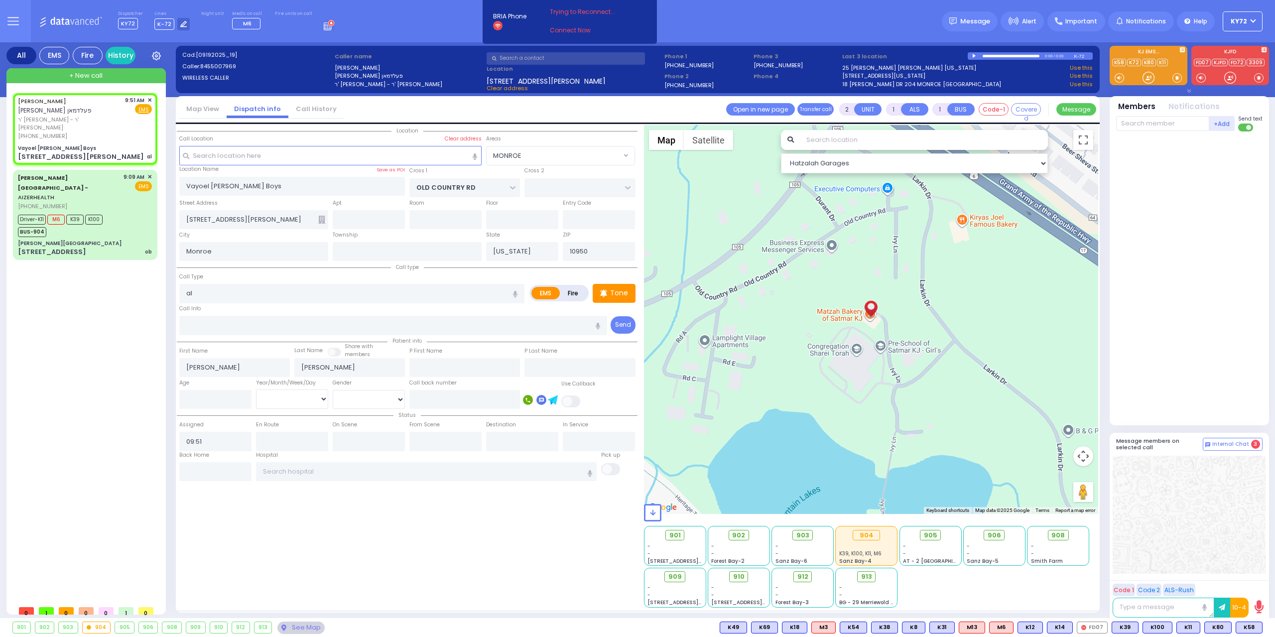
select select
radio input "true"
select select
select select "Hatzalah Garages"
select select "MONROE"
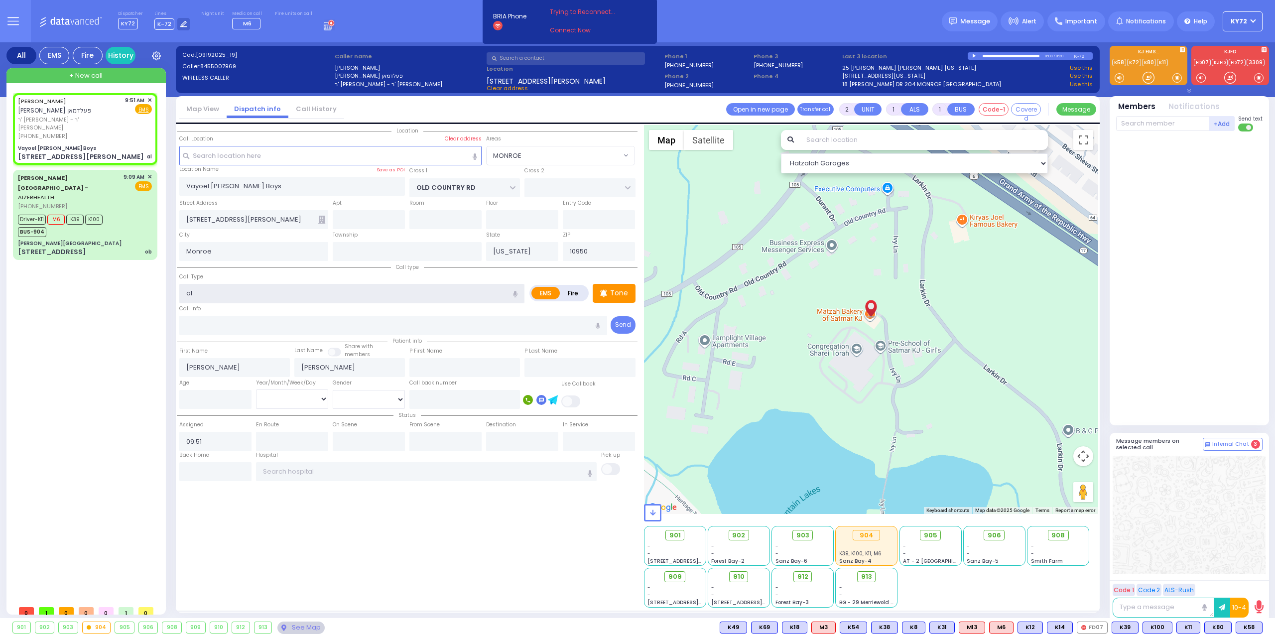
click at [248, 301] on input "al" at bounding box center [351, 293] width 345 height 19
type input "a"
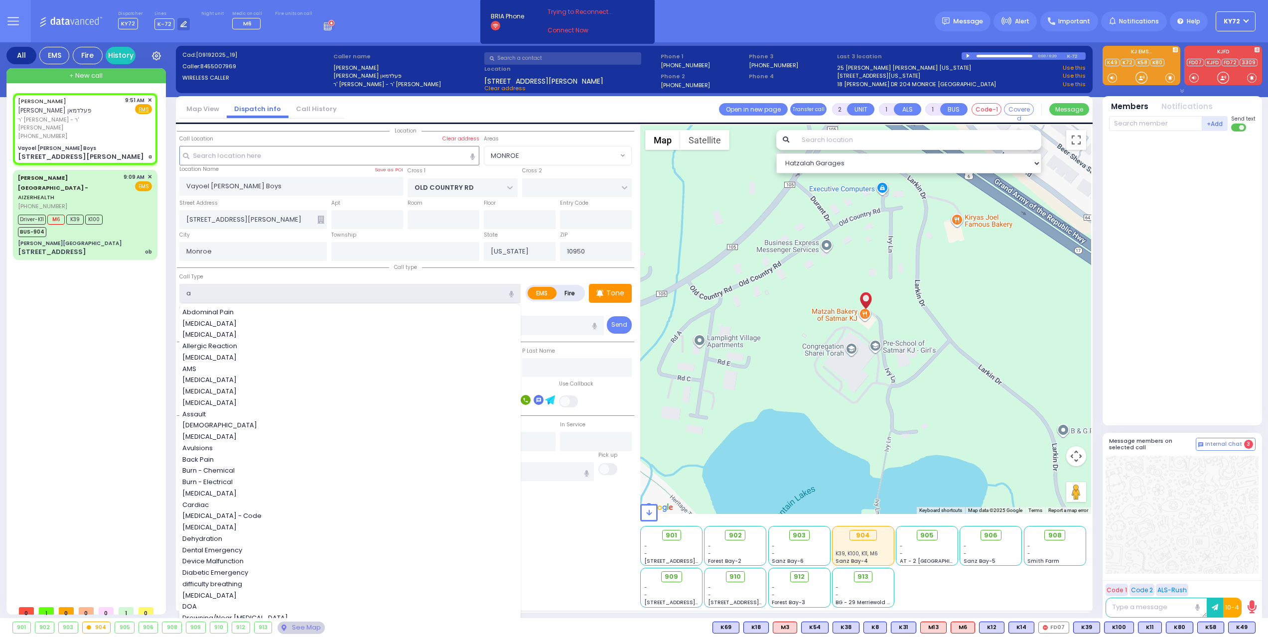
select select
radio input "true"
select select
select select "Hatzalah Garages"
type input "a"
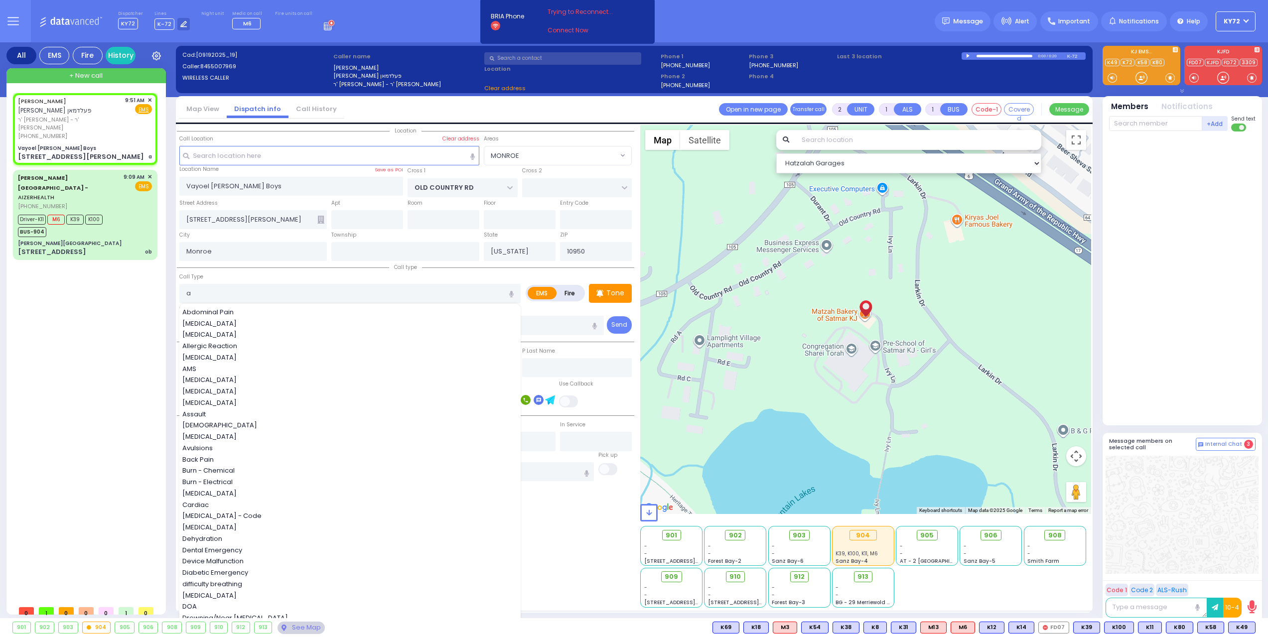
select select "MONROE"
click at [1137, 80] on div at bounding box center [1141, 78] width 10 height 10
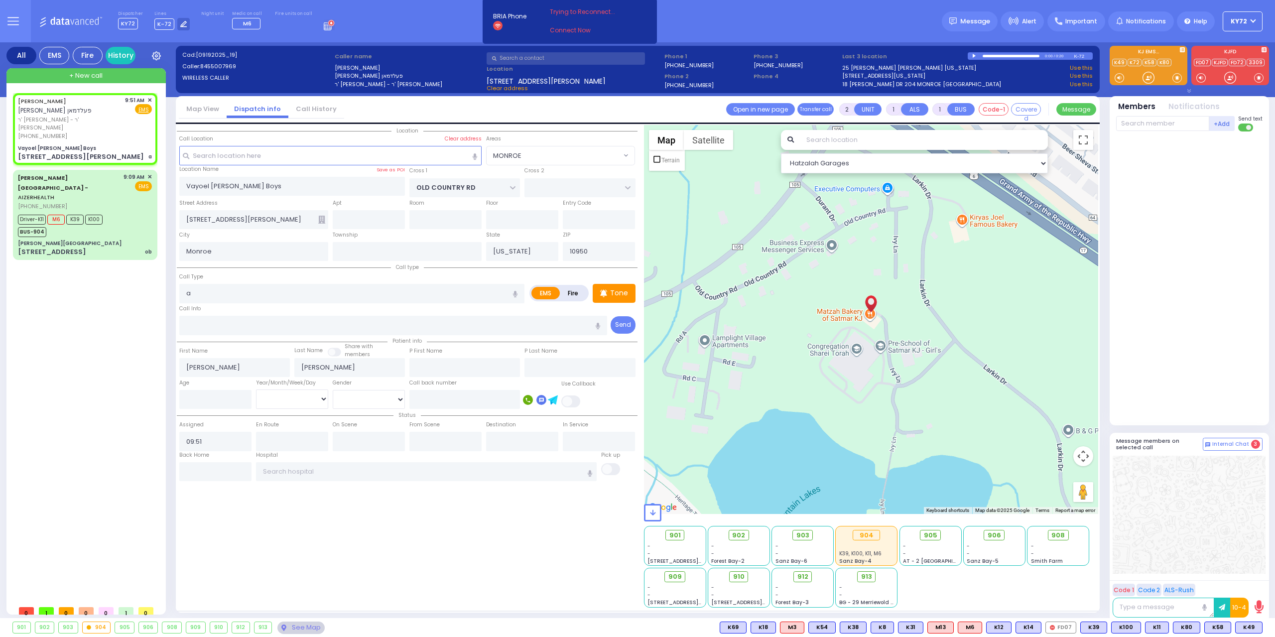
select select
radio input "true"
select select
select select "Hatzalah Garages"
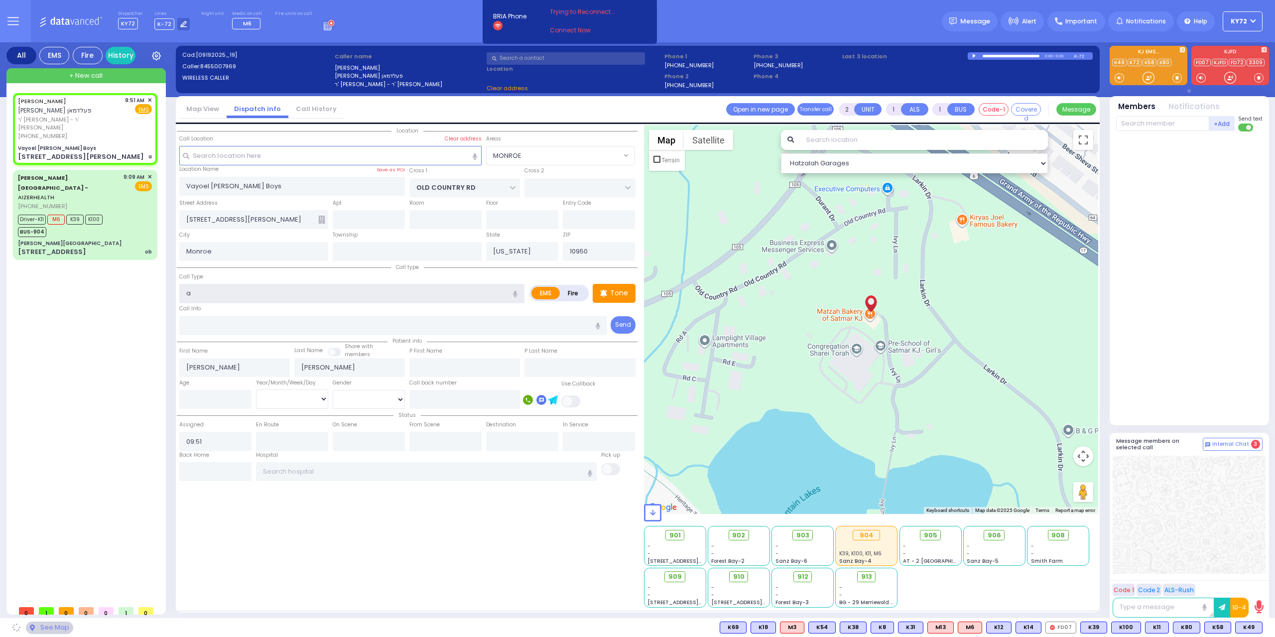
click at [241, 289] on input "a" at bounding box center [351, 293] width 345 height 19
select select "MONROE"
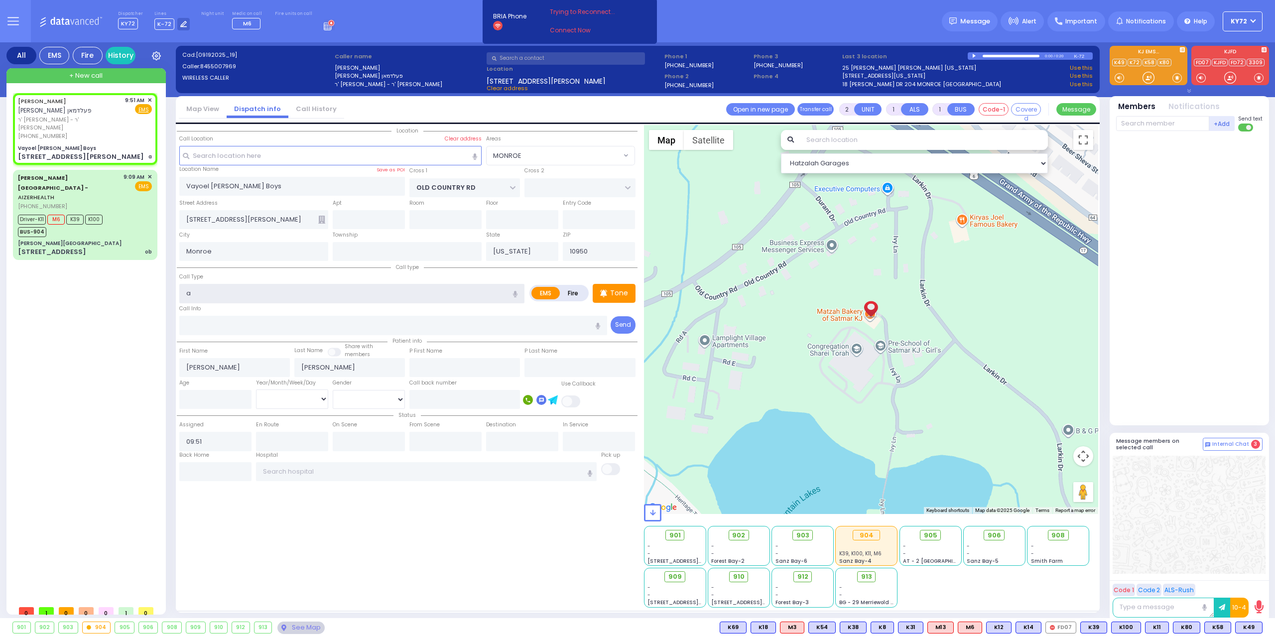
click at [241, 289] on input "a" at bounding box center [351, 293] width 345 height 19
type input "e"
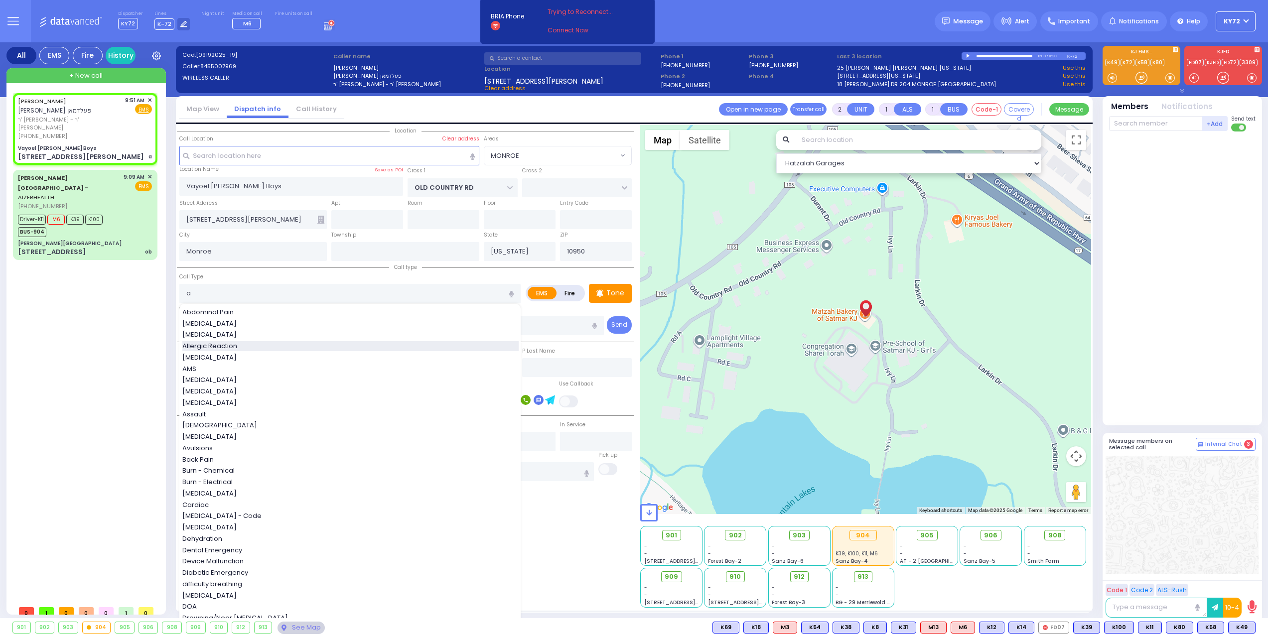
click at [249, 346] on div "Allergic Reaction" at bounding box center [350, 346] width 336 height 10
type input "Allergic Reaction"
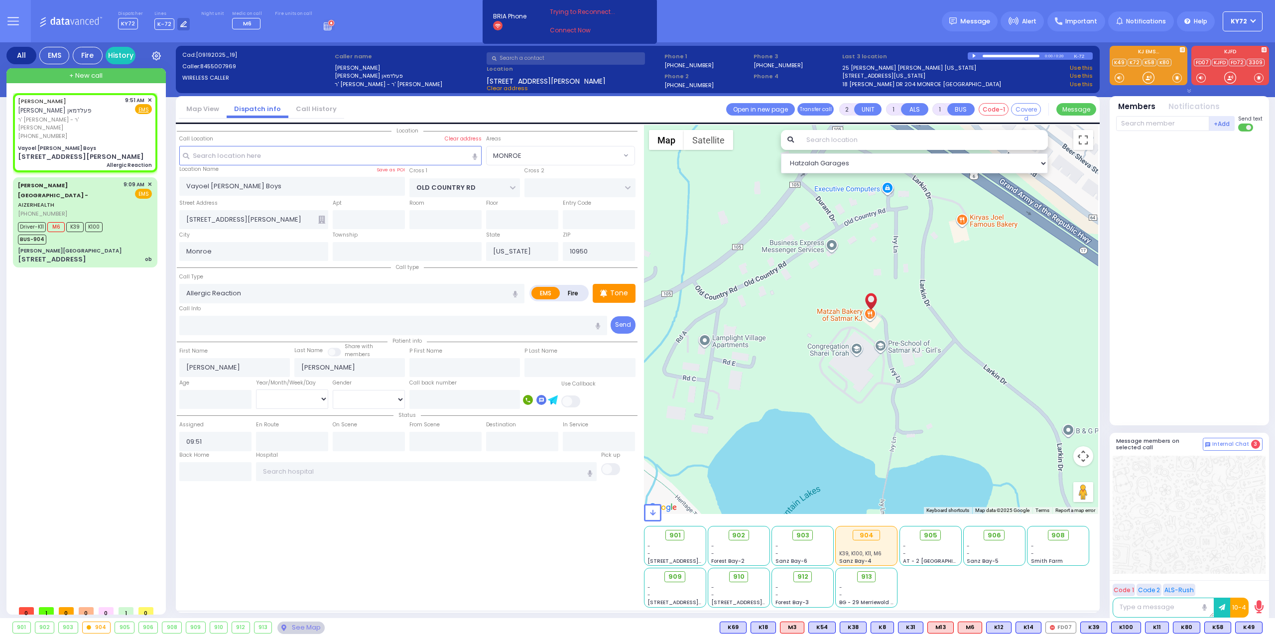
select select
radio input "true"
select select
select select "MONROE"
select select "Hatzalah Garages"
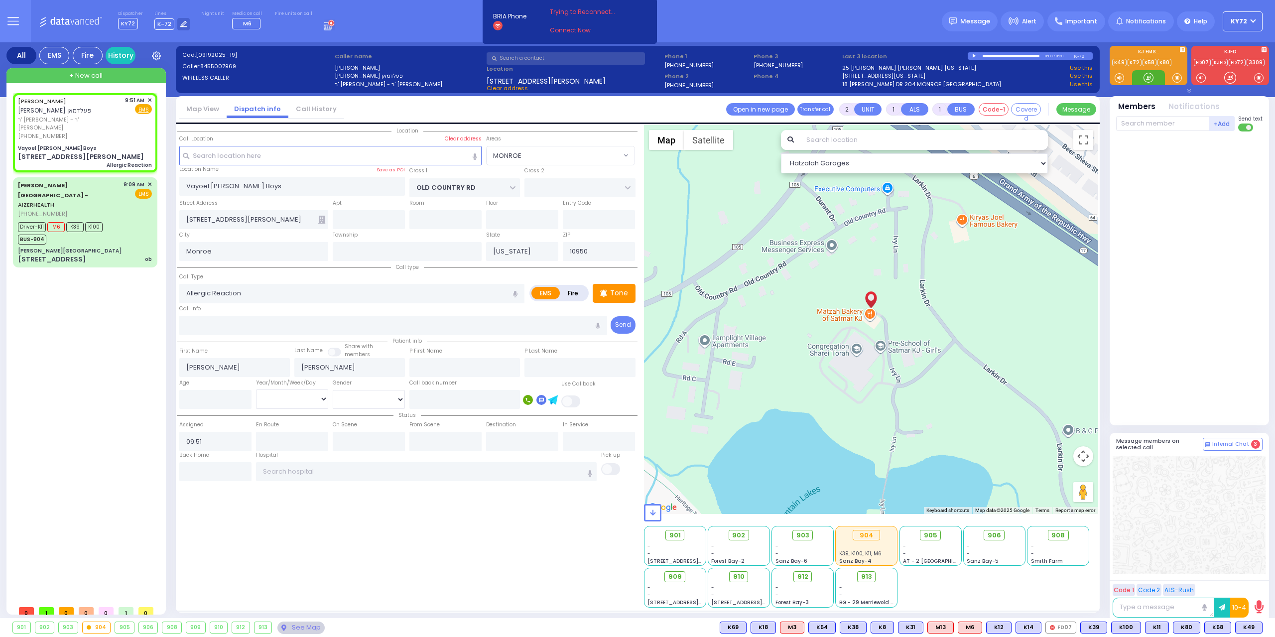
select select
radio input "true"
select select
select select "Hatzalah Garages"
select select "MONROE"
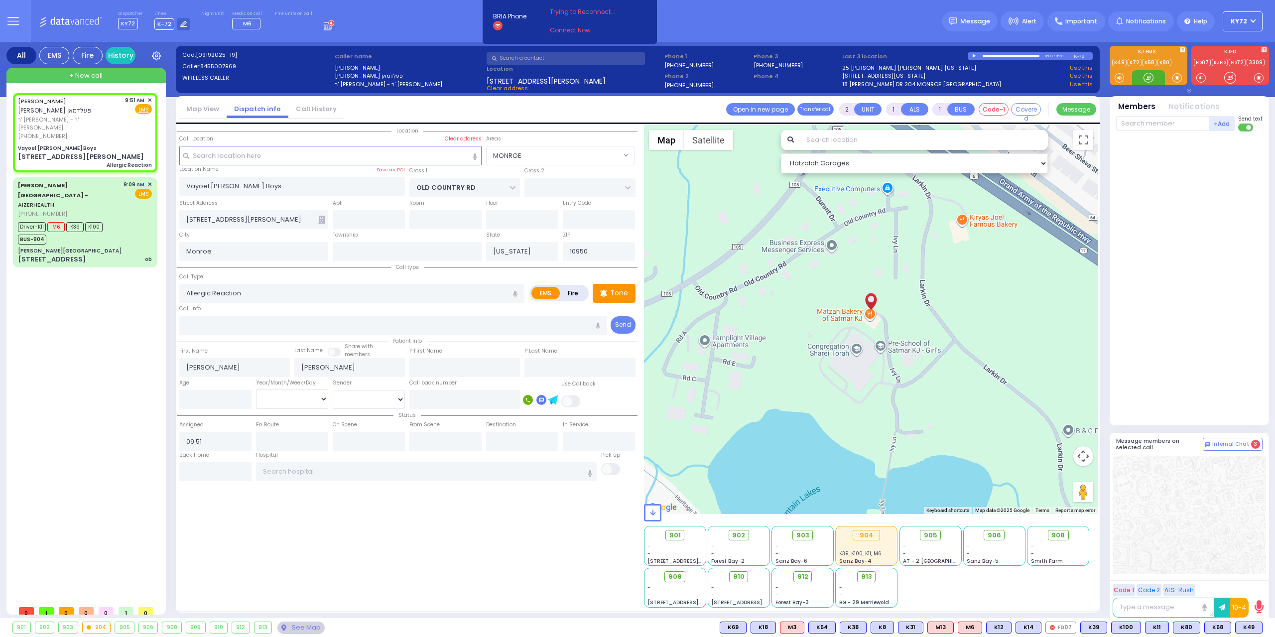
click at [1144, 78] on div at bounding box center [1149, 78] width 10 height 10
click at [1240, 624] on span "K49" at bounding box center [1249, 627] width 26 height 11
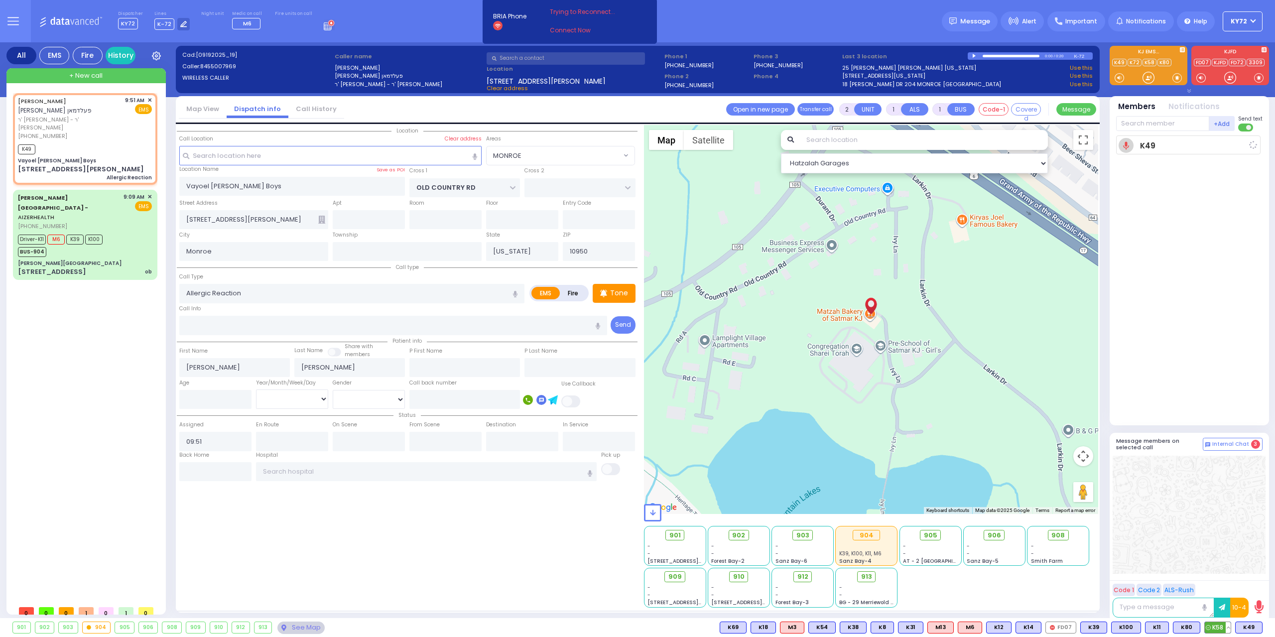
select select
radio input "true"
select select
type input "09:52"
select select "Hatzalah Garages"
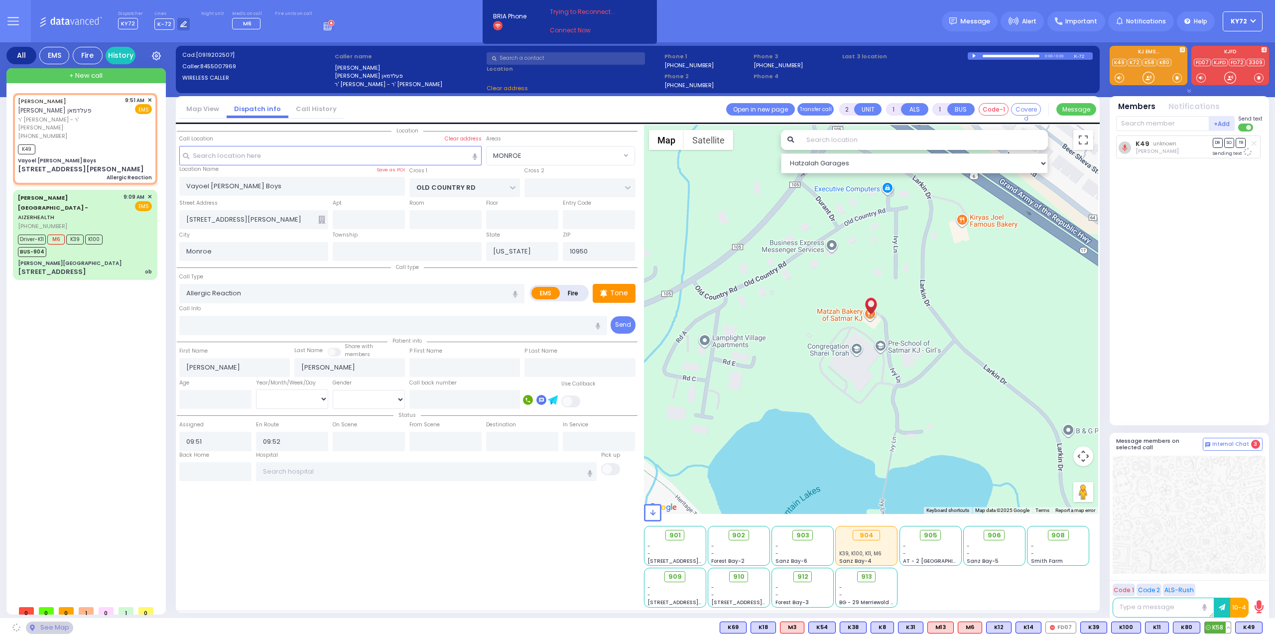
click at [1215, 629] on span "K58" at bounding box center [1218, 627] width 26 height 11
select select "MONROE"
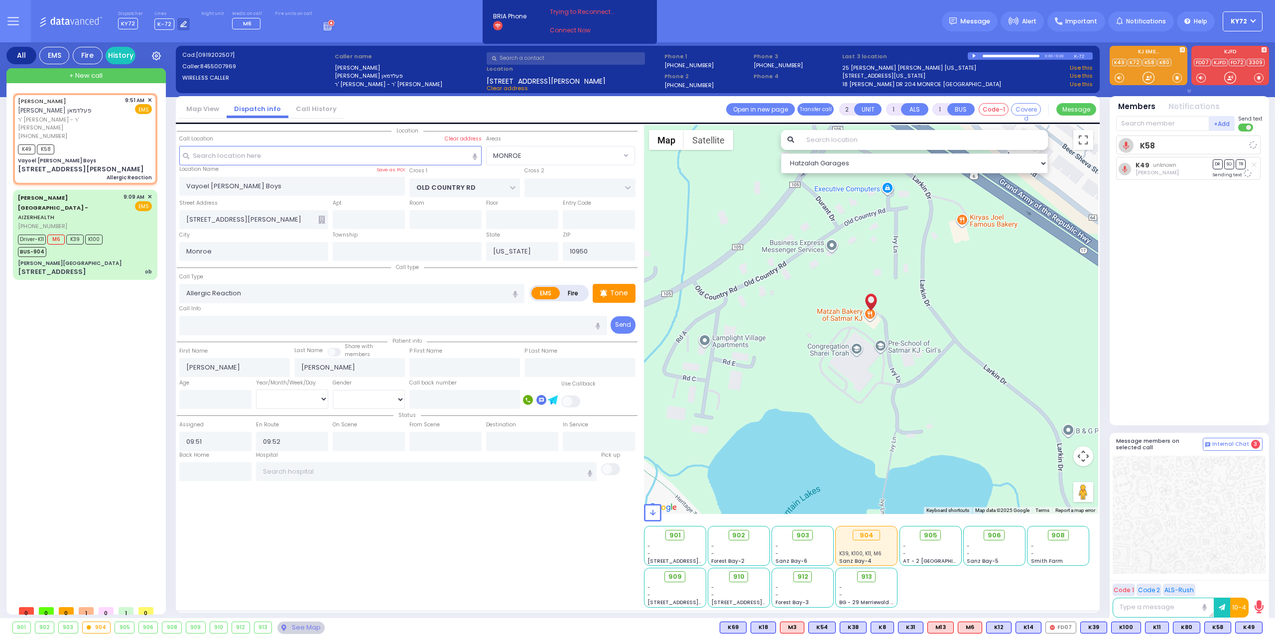
select select
radio input "true"
select select
select select "MONROE"
select select "Hatzalah Garages"
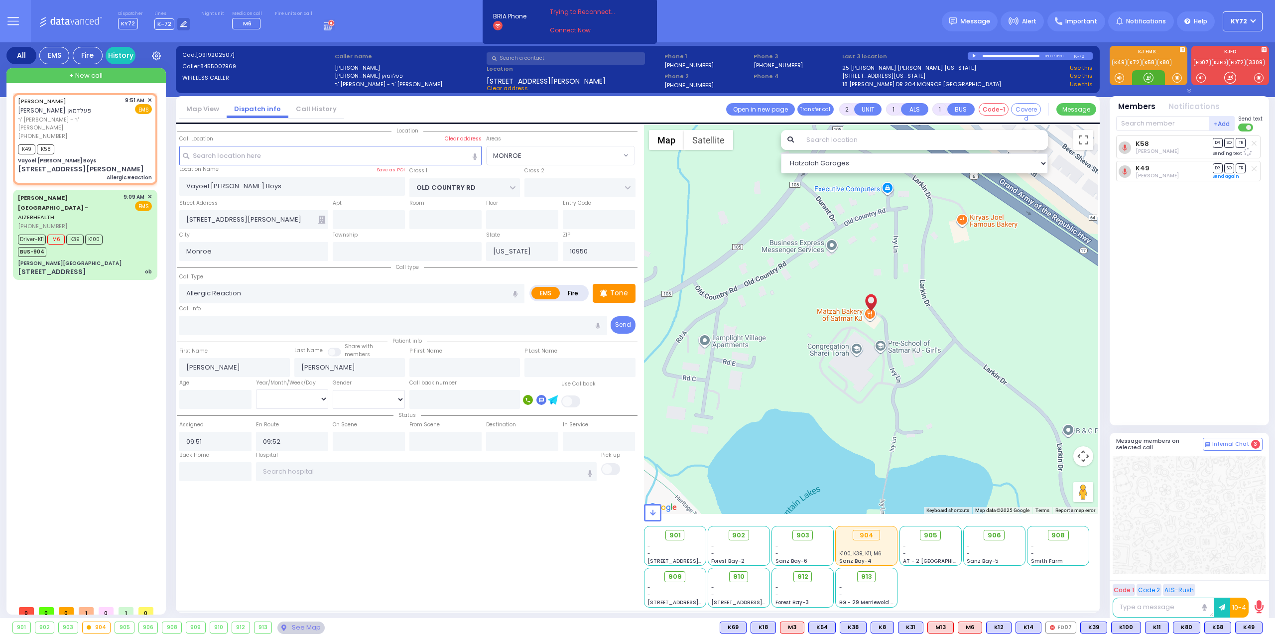
click at [1149, 78] on div at bounding box center [1149, 78] width 10 height 10
click at [622, 289] on p "Tone" at bounding box center [619, 293] width 18 height 10
click at [1146, 84] on div at bounding box center [1148, 77] width 33 height 15
click at [1148, 79] on div at bounding box center [1149, 78] width 10 height 10
click at [1178, 79] on span at bounding box center [1176, 78] width 9 height 10
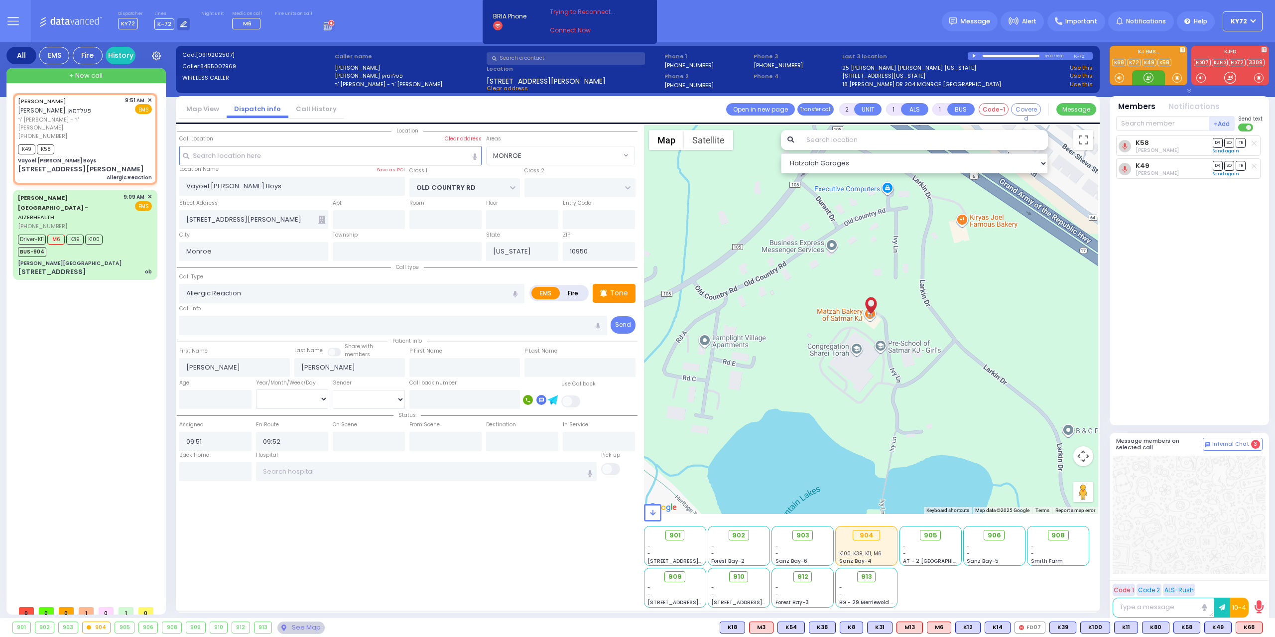
click at [1147, 77] on div at bounding box center [1149, 78] width 10 height 10
click at [1147, 82] on div at bounding box center [1149, 78] width 10 height 10
click at [1149, 80] on div at bounding box center [1149, 78] width 10 height 10
click at [1244, 627] on span "K68" at bounding box center [1249, 627] width 26 height 11
select select
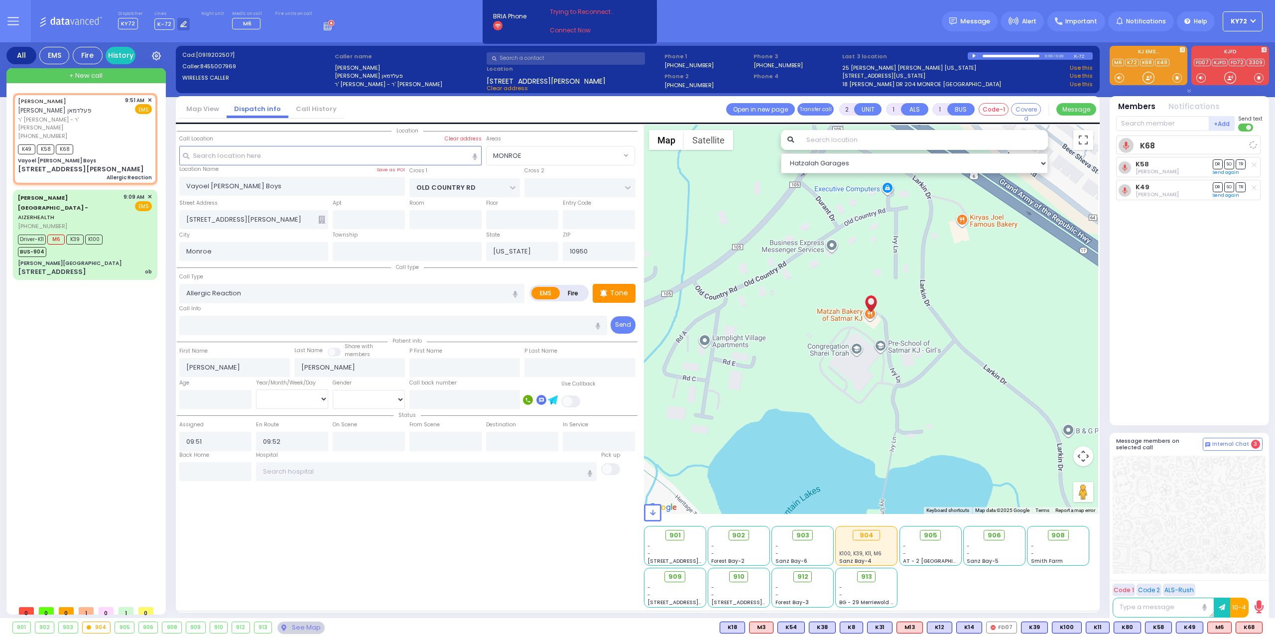
radio input "true"
select select
select select "Hatzalah Garages"
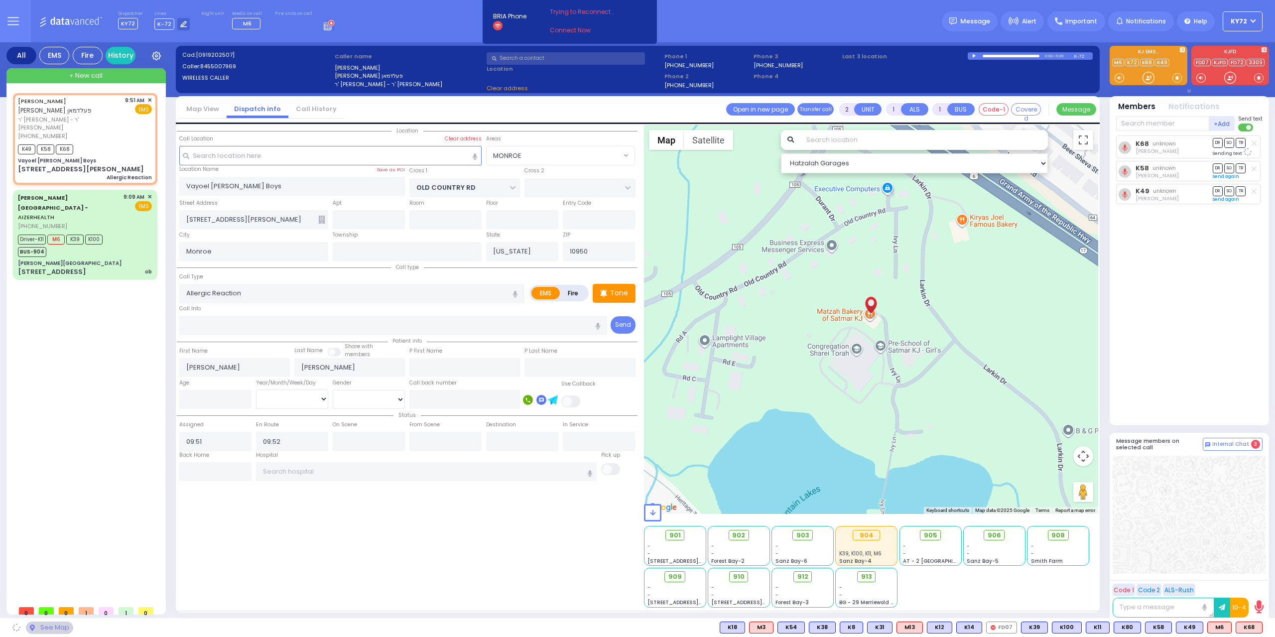
select select "MONROE"
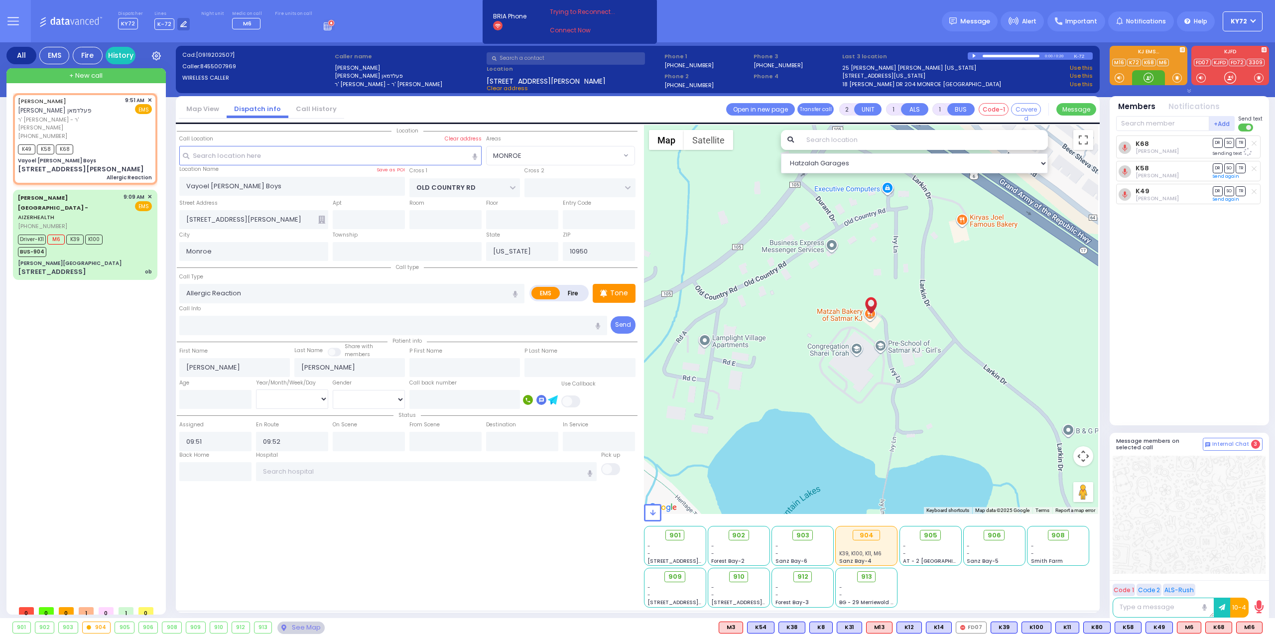
click at [1147, 79] on div at bounding box center [1149, 78] width 10 height 10
click at [1248, 626] on span "M16" at bounding box center [1249, 627] width 25 height 11
select select
radio input "true"
select select
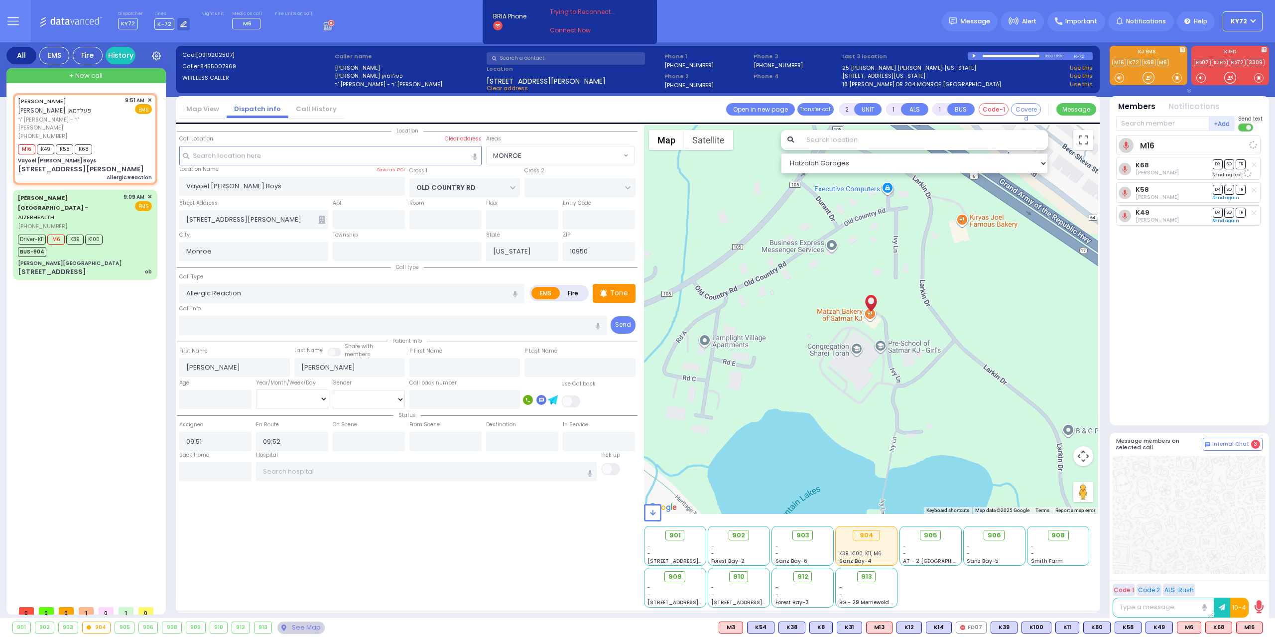
select select "Hatzalah Garages"
select select "MONROE"
click at [738, 572] on span "910" at bounding box center [742, 577] width 11 height 10
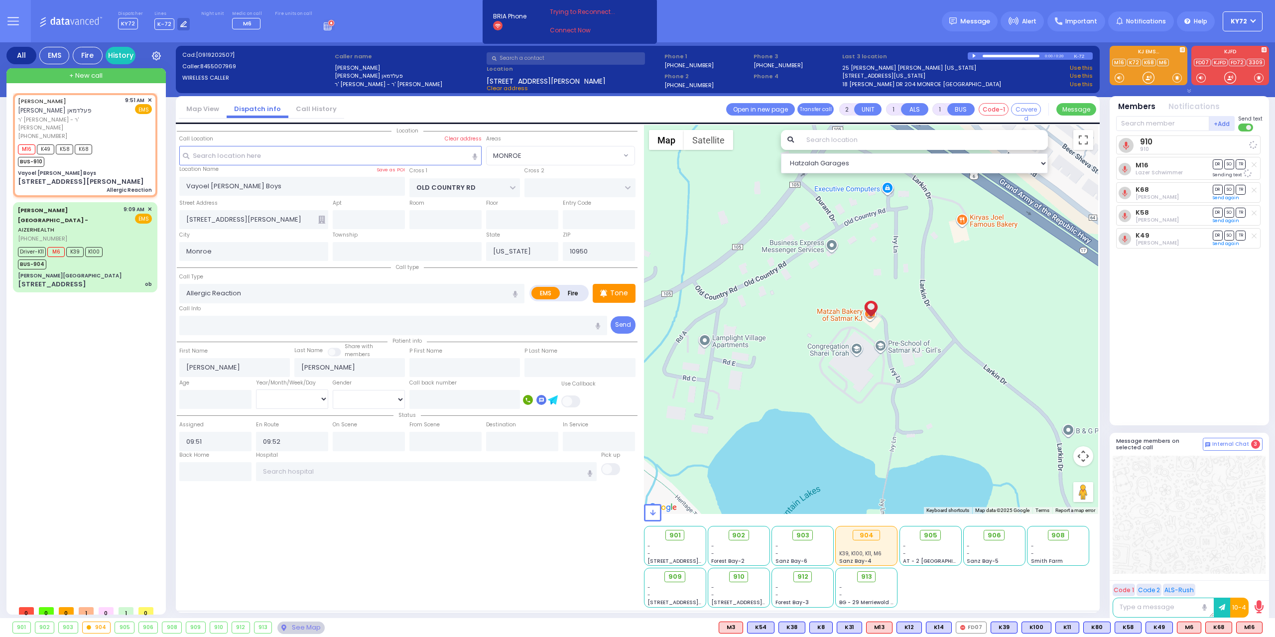
select select
radio input "true"
select select
select select "MONROE"
select select "Hatzalah Garages"
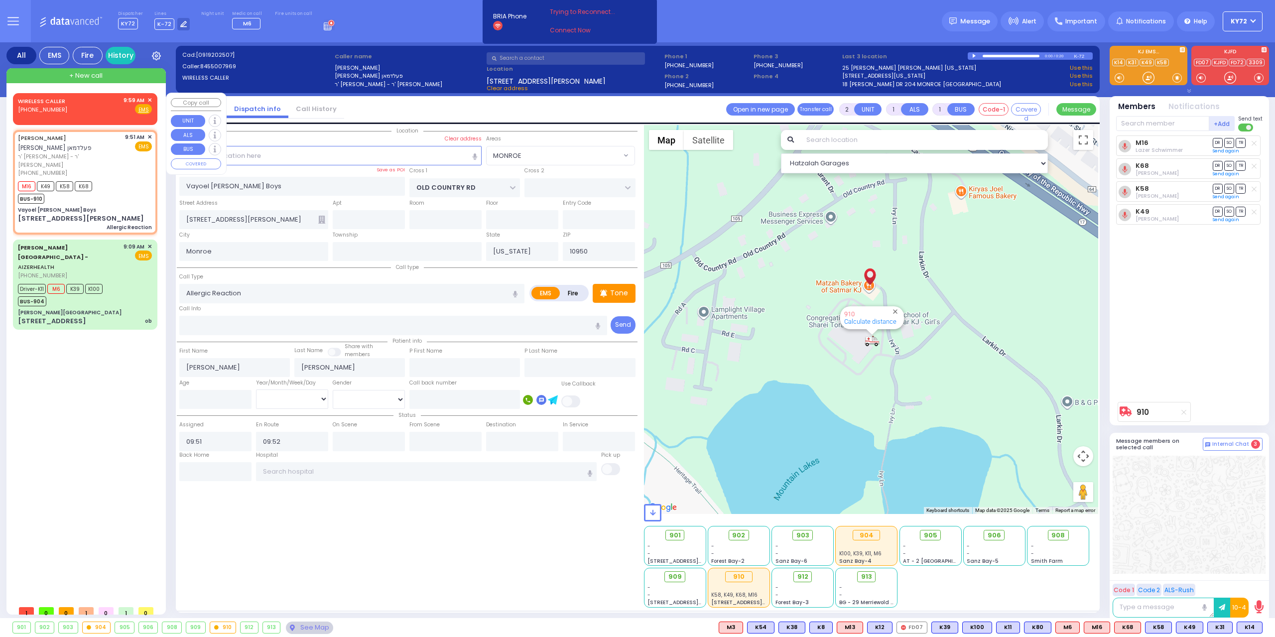
click at [149, 101] on span "✕" at bounding box center [149, 100] width 4 height 8
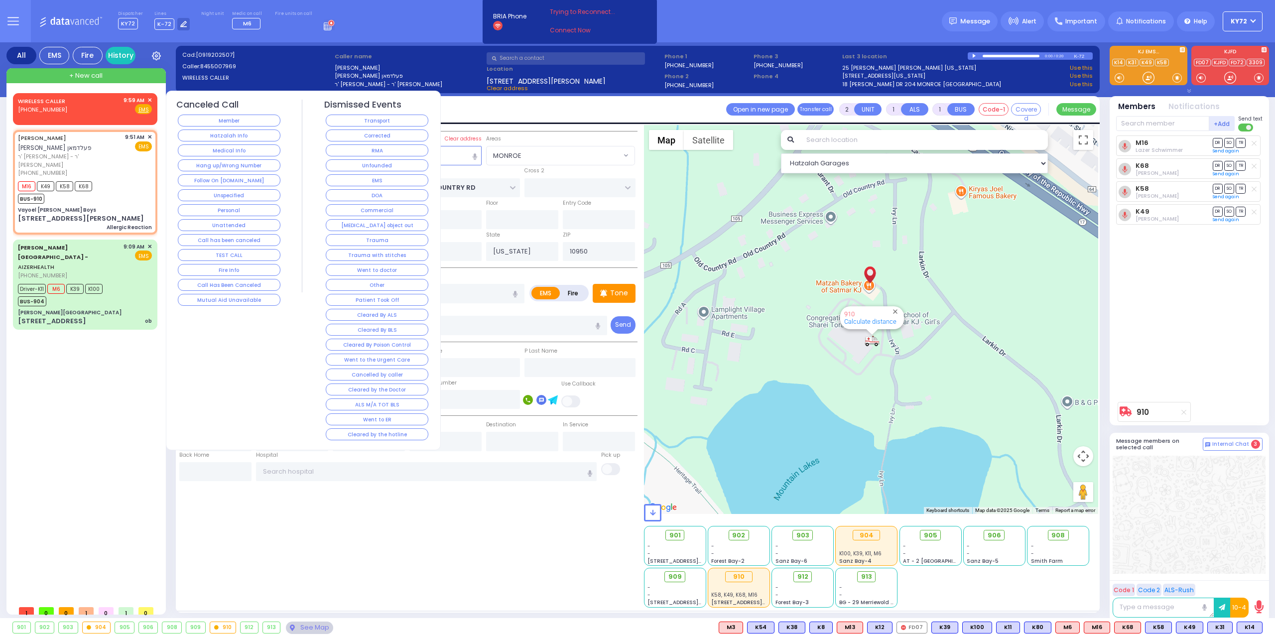
click at [208, 114] on div "Member" at bounding box center [229, 120] width 106 height 15
click at [241, 169] on button "Hang up/Wrong Number" at bounding box center [229, 165] width 103 height 12
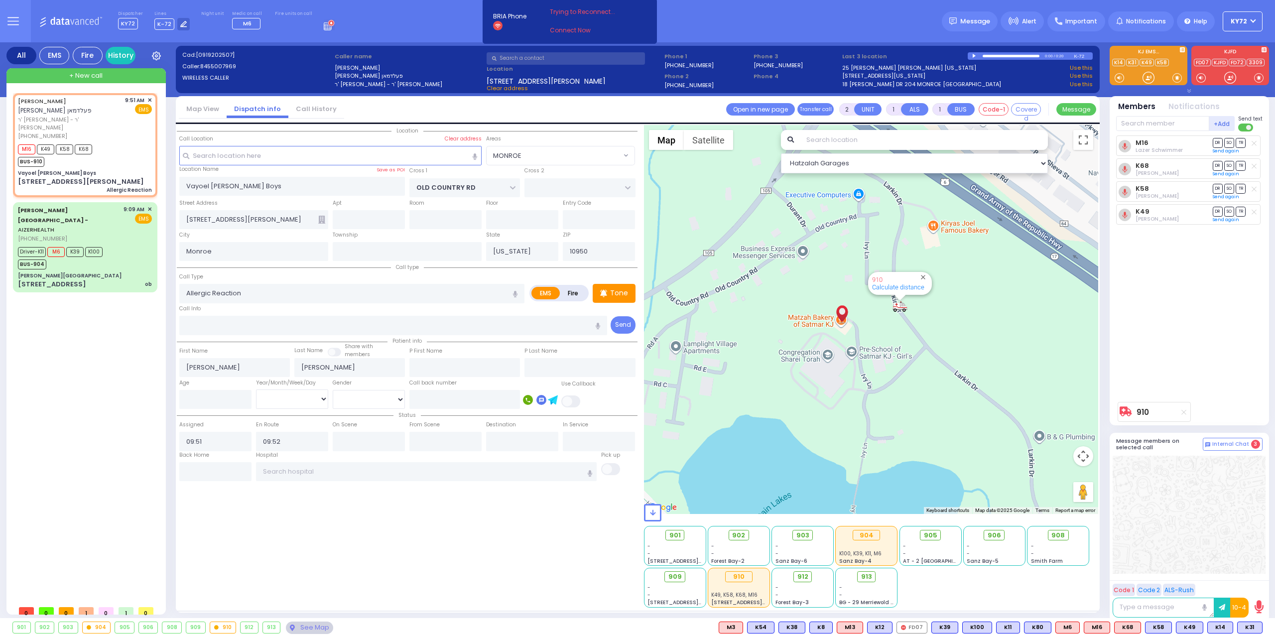
select select "MONROE"
select select
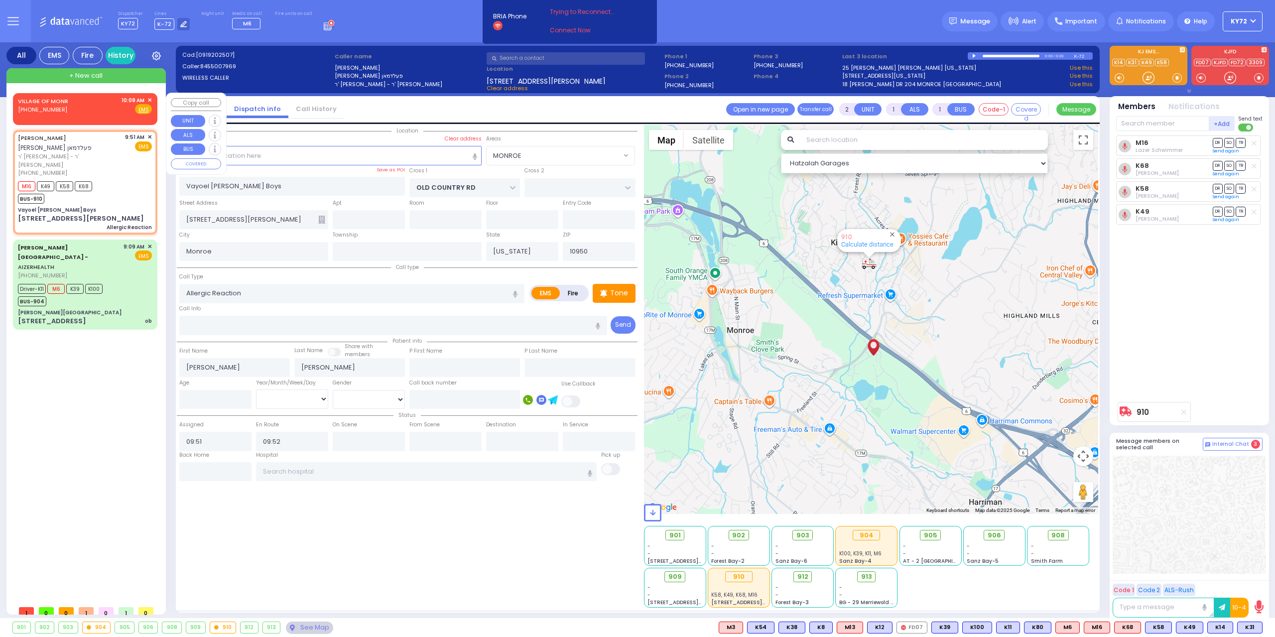
click at [151, 100] on span "✕" at bounding box center [149, 100] width 4 height 8
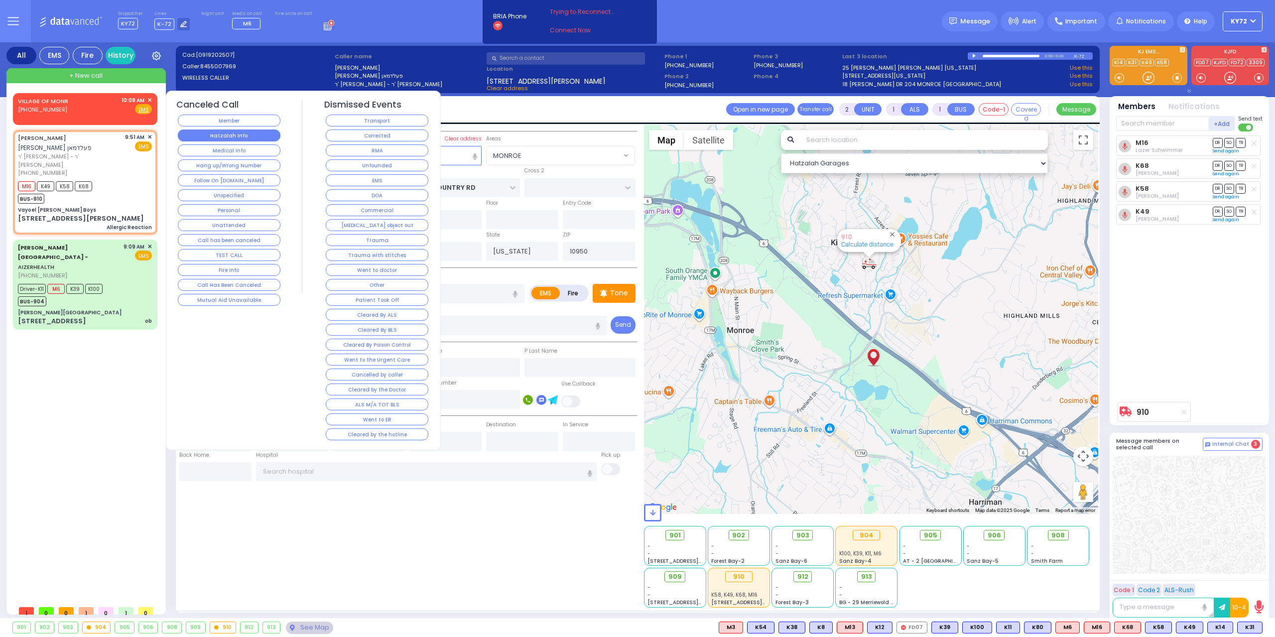
click at [239, 133] on button "Hatzalah Info" at bounding box center [229, 136] width 103 height 12
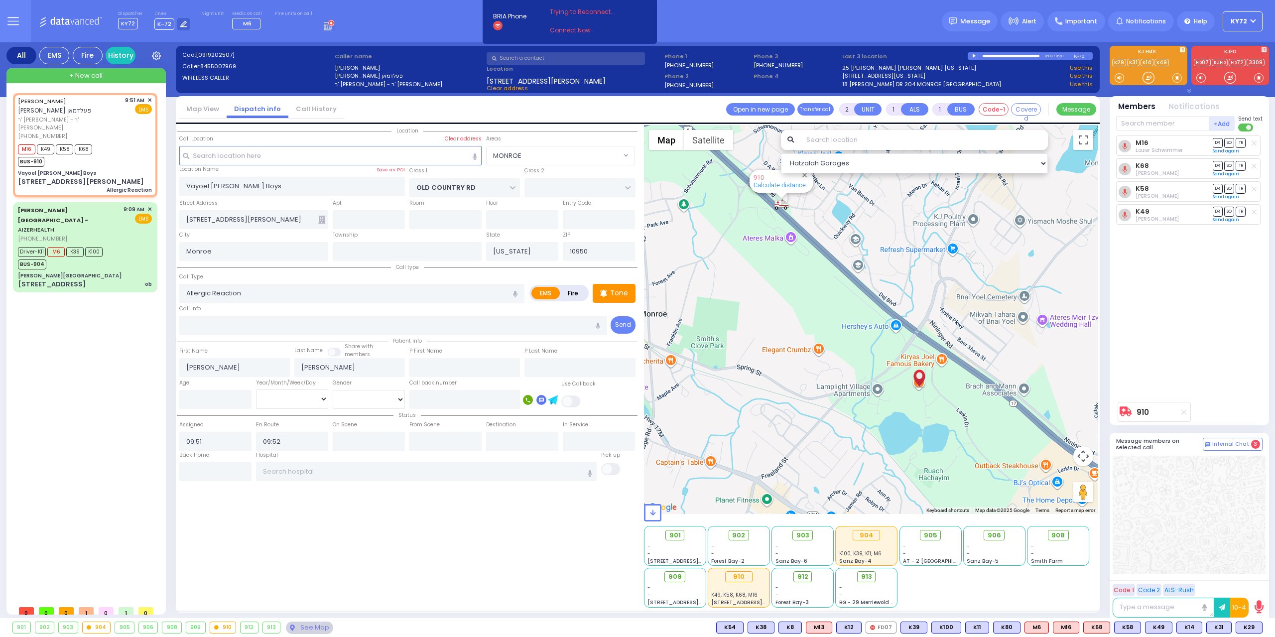
type input "6"
select select
radio input "true"
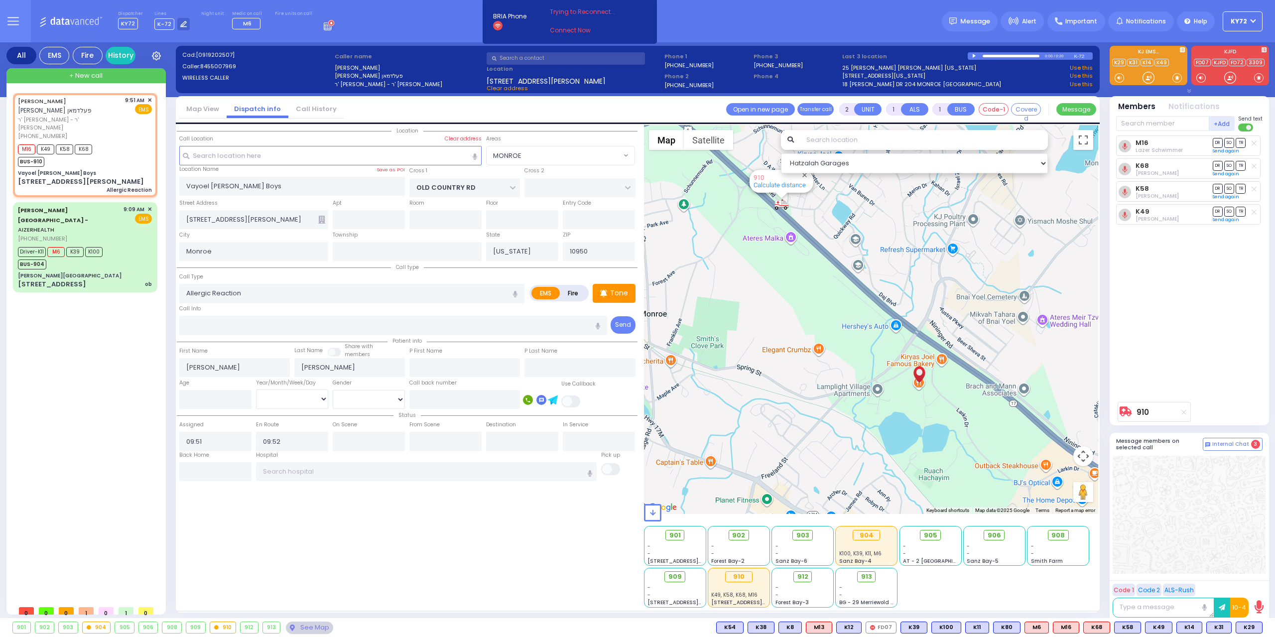
type input "Unknown"
select select "Year"
select select "Hatzalah Garages"
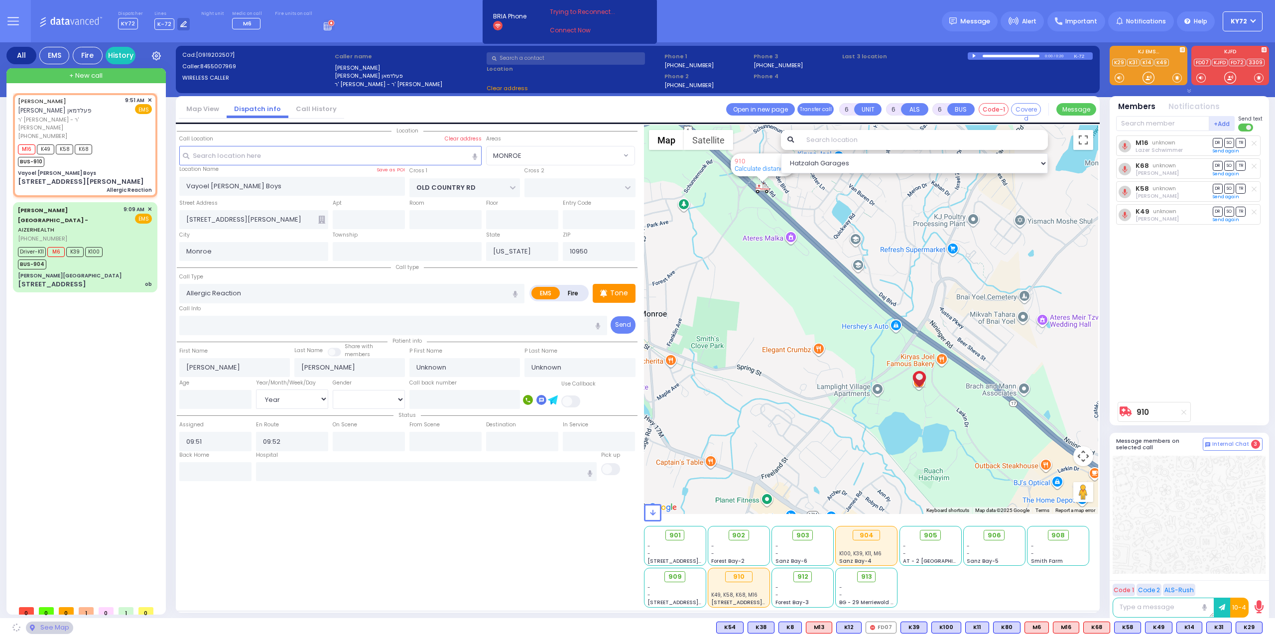
select select "MONROE"
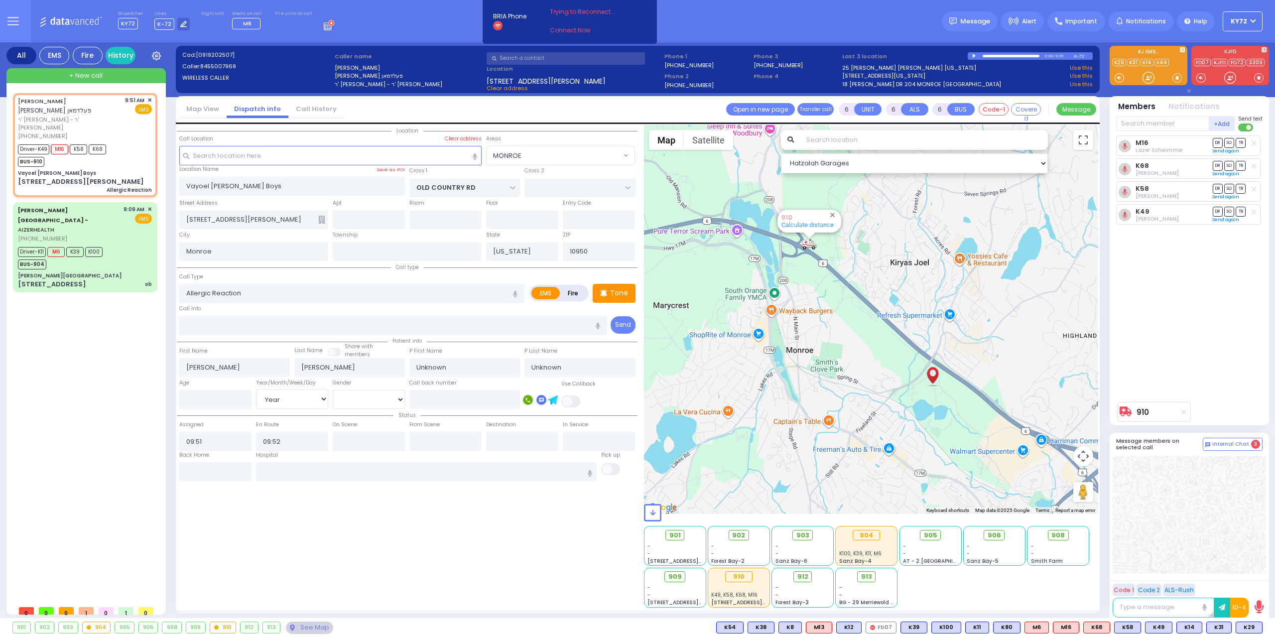
select select
radio input "true"
select select "Year"
type input "09:55"
type input "10:08"
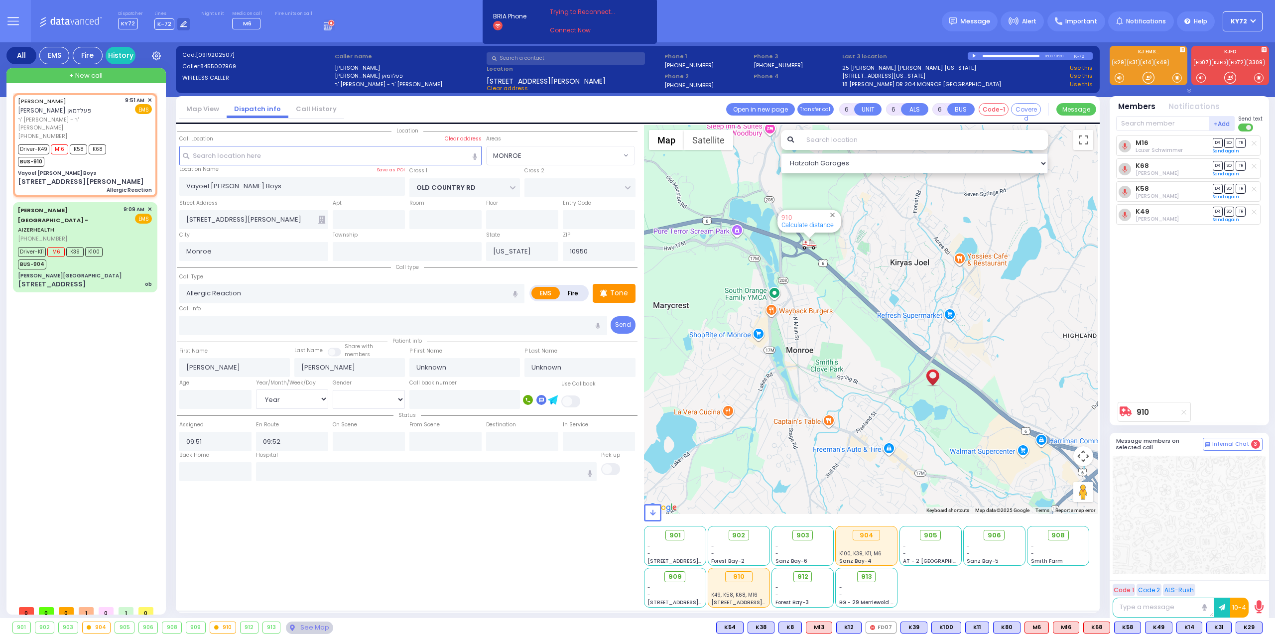
type input "10:35"
type input "11:00"
select select "Hatzalah Garages"
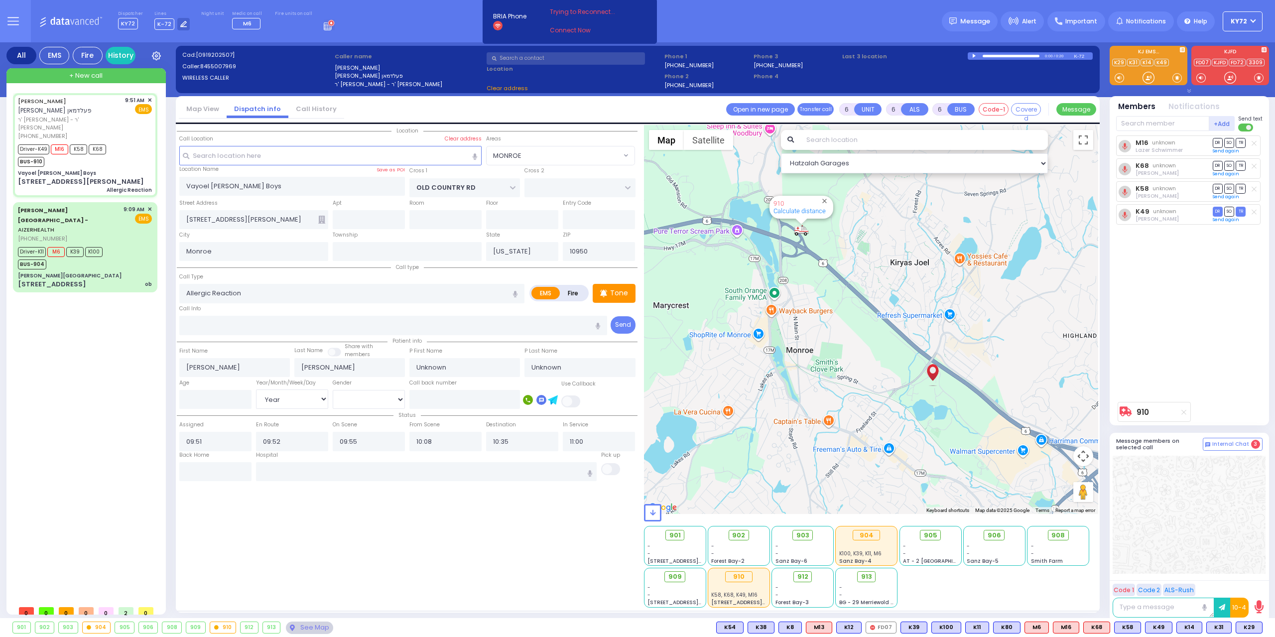
select select
radio input "true"
select select "Year"
select select "Hatzalah Garages"
select select
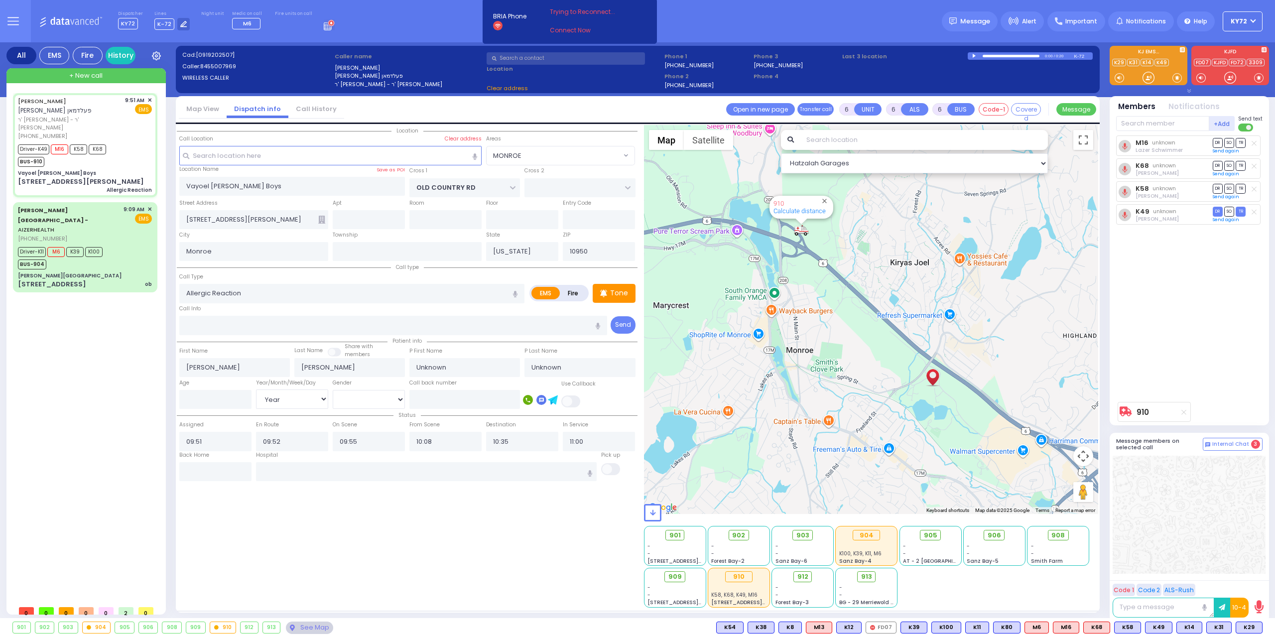
radio input "true"
select select "Year"
select select "Hatzalah Garages"
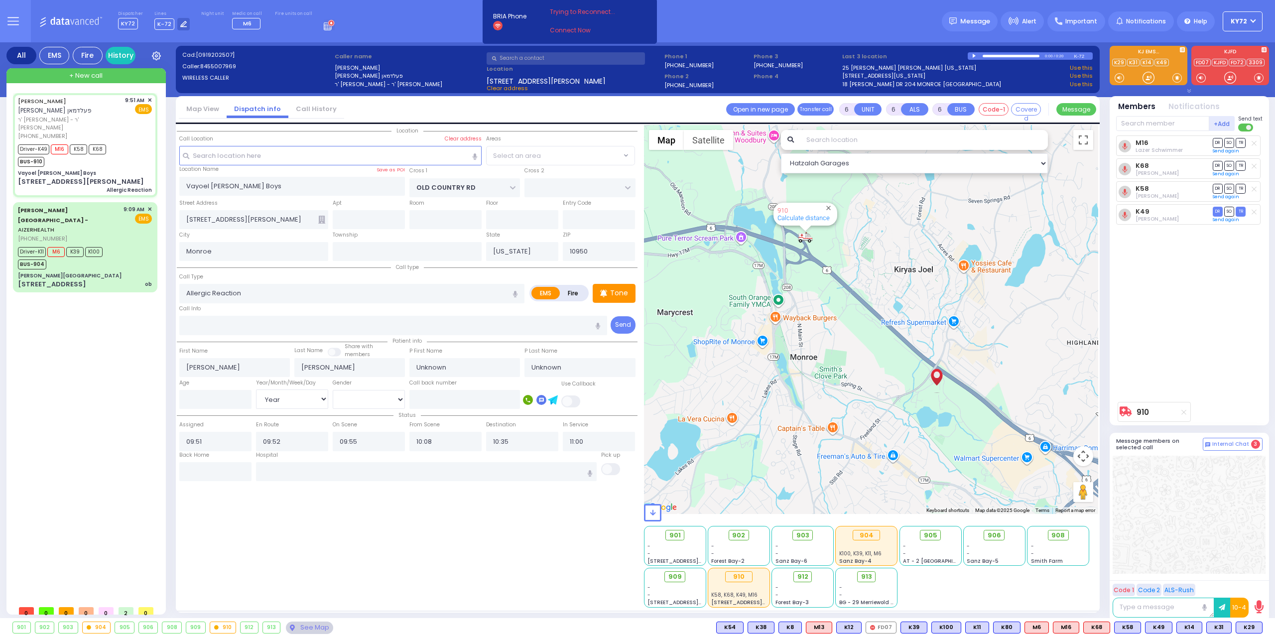
select select "MONROE"
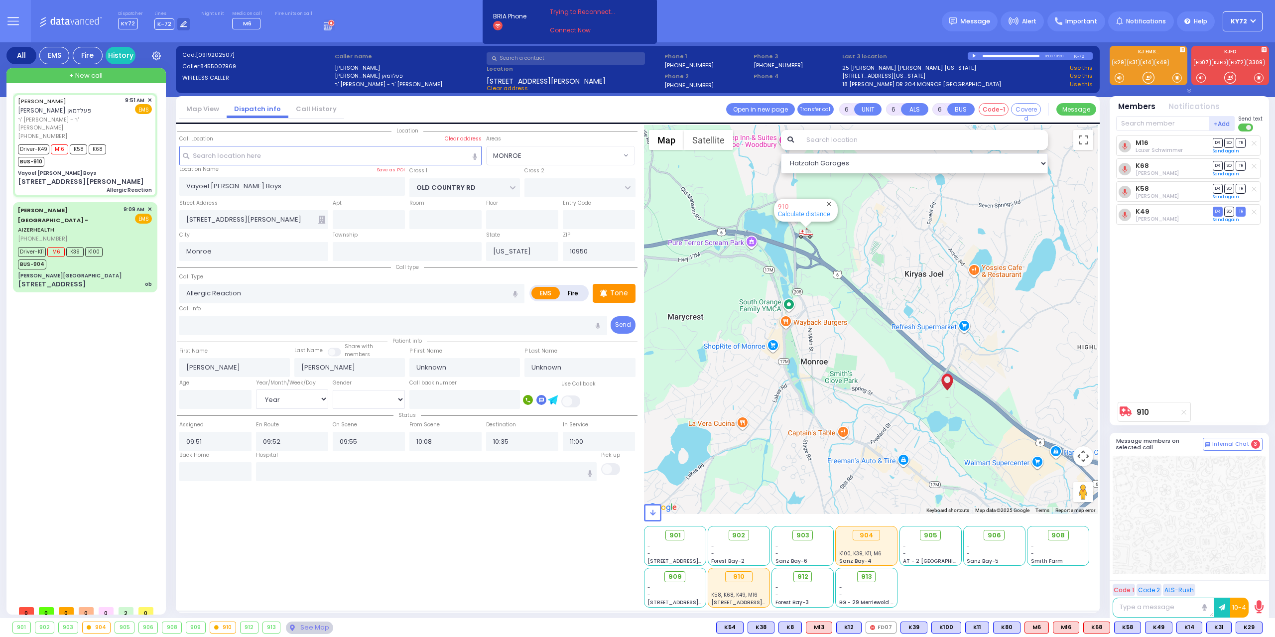
select select
radio input "true"
type input "Shia"
type input "Weisz"
type input "7"
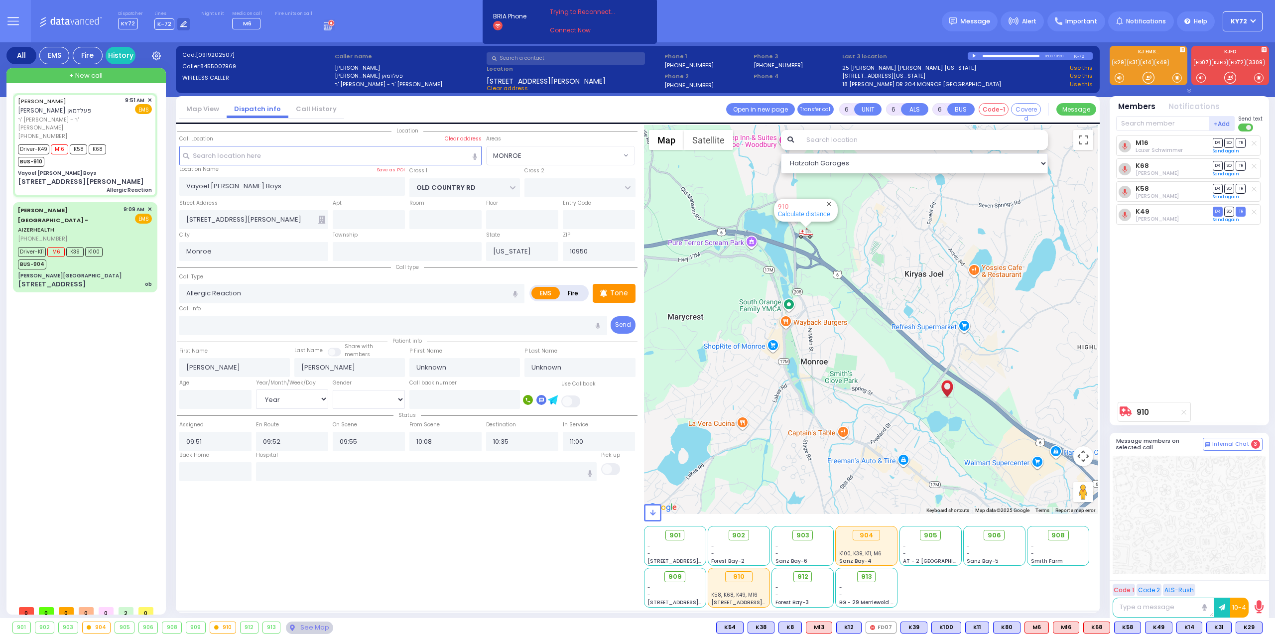
select select "Year"
select select "[DEMOGRAPHIC_DATA]"
select select "Hatzalah Garages"
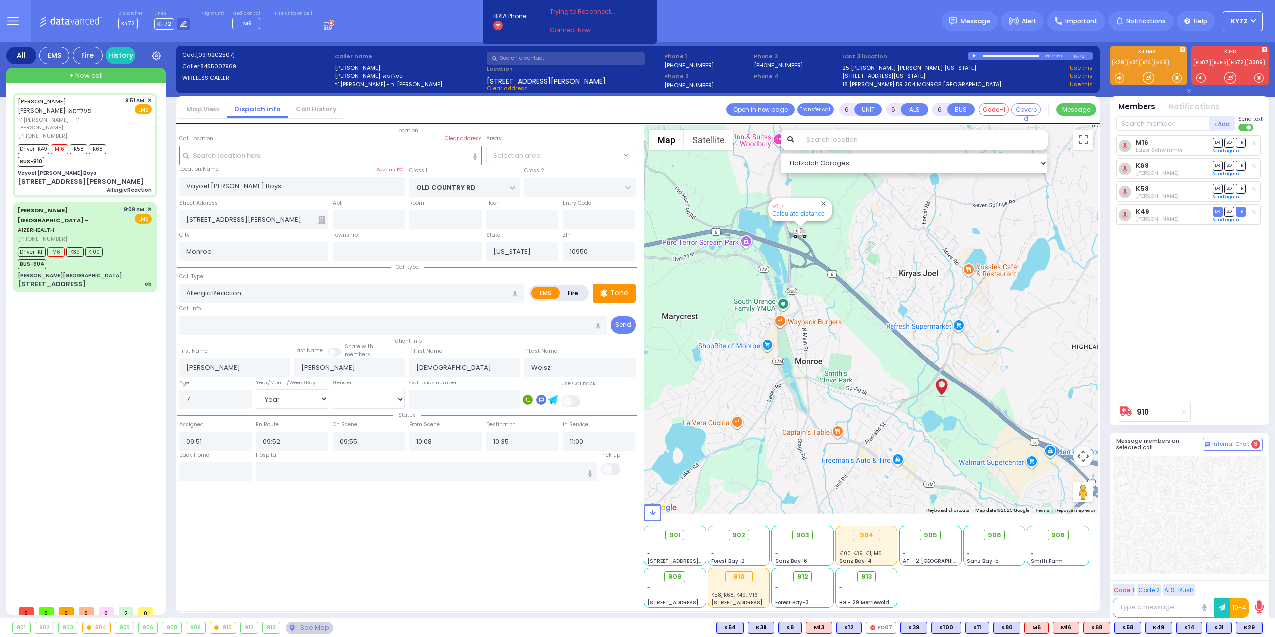
select select "MONROE"
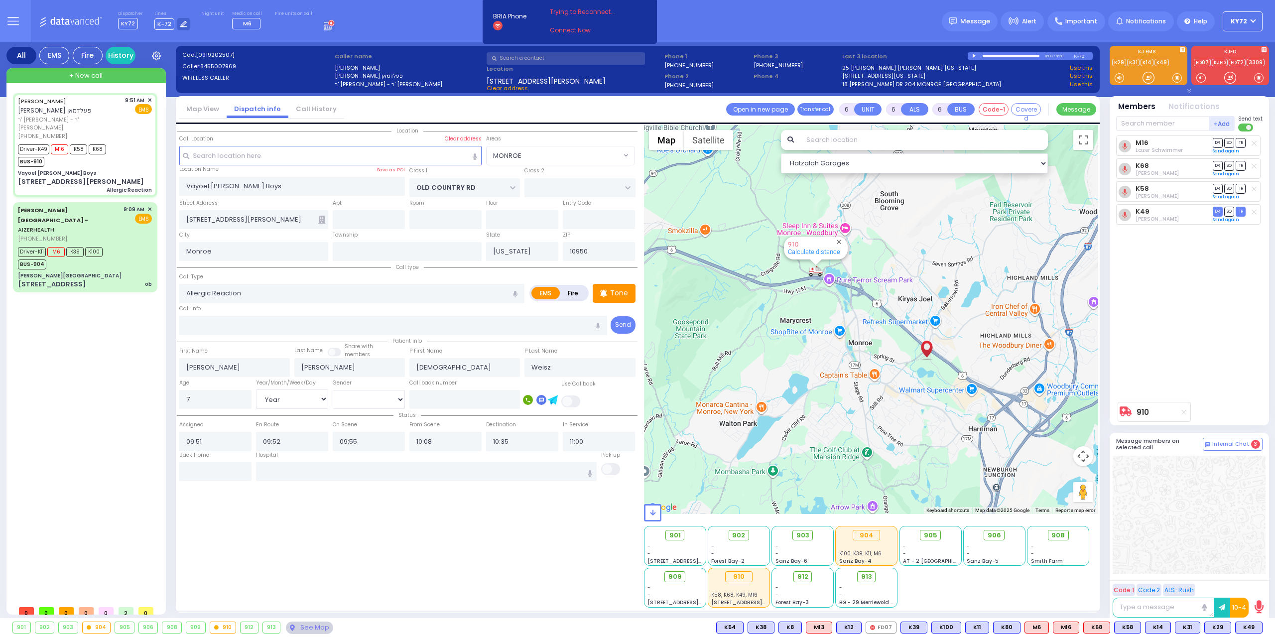
select select
radio input "true"
select select "Year"
select select "[DEMOGRAPHIC_DATA]"
select select "Hatzalah Garages"
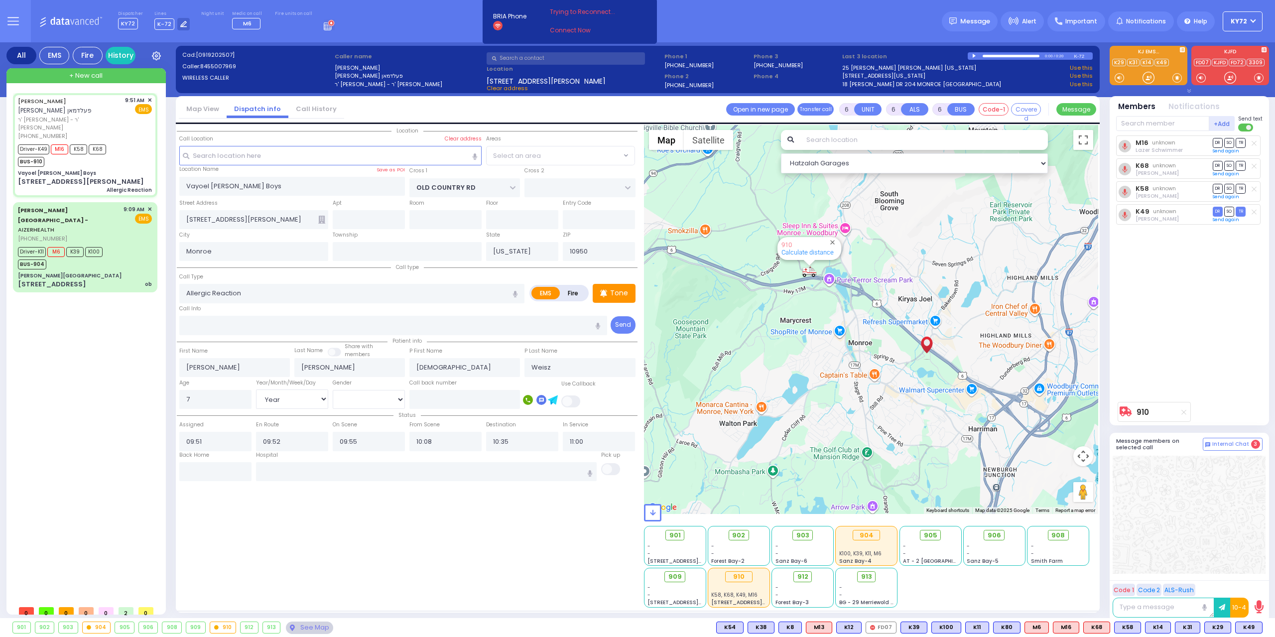
select select "MONROE"
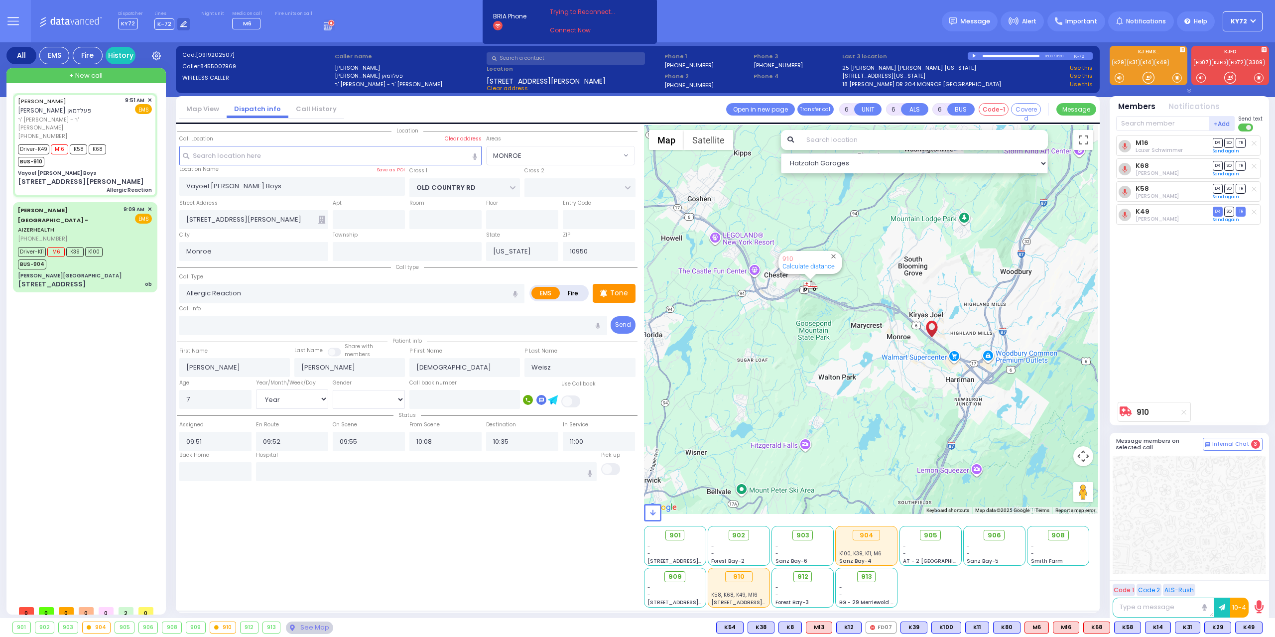
select select
radio input "true"
select select "Year"
select select "[DEMOGRAPHIC_DATA]"
type input "Garnet Health Medical Center 707 East Main Street Middletown"
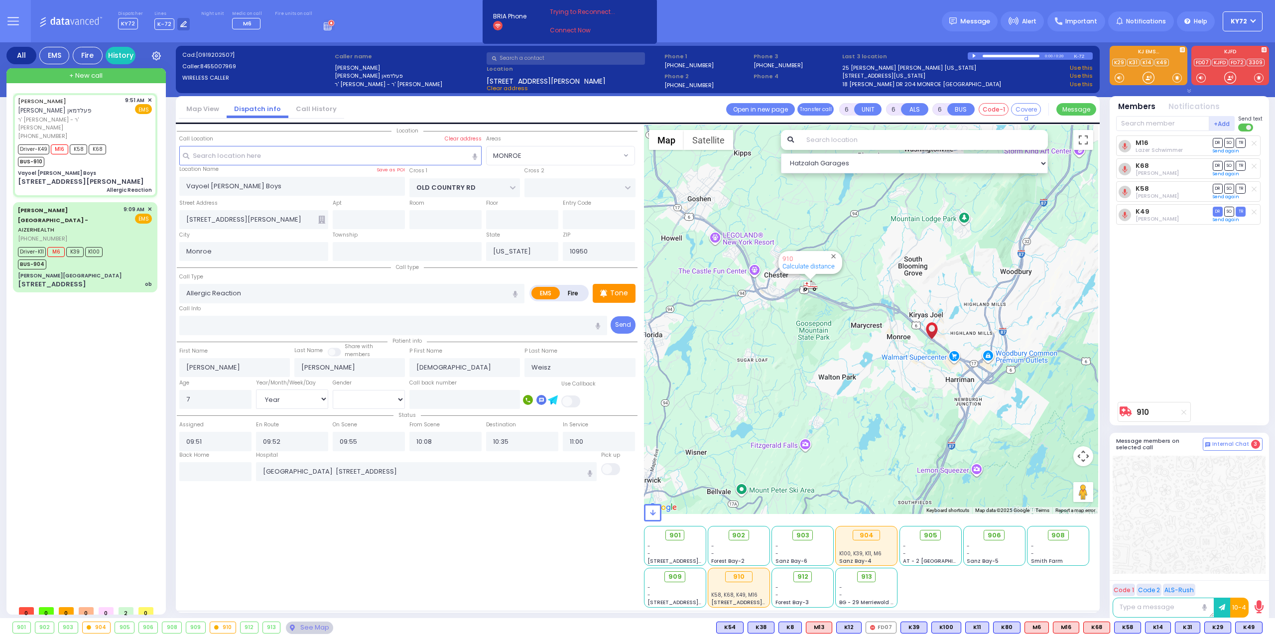
select select "Hatzalah Garages"
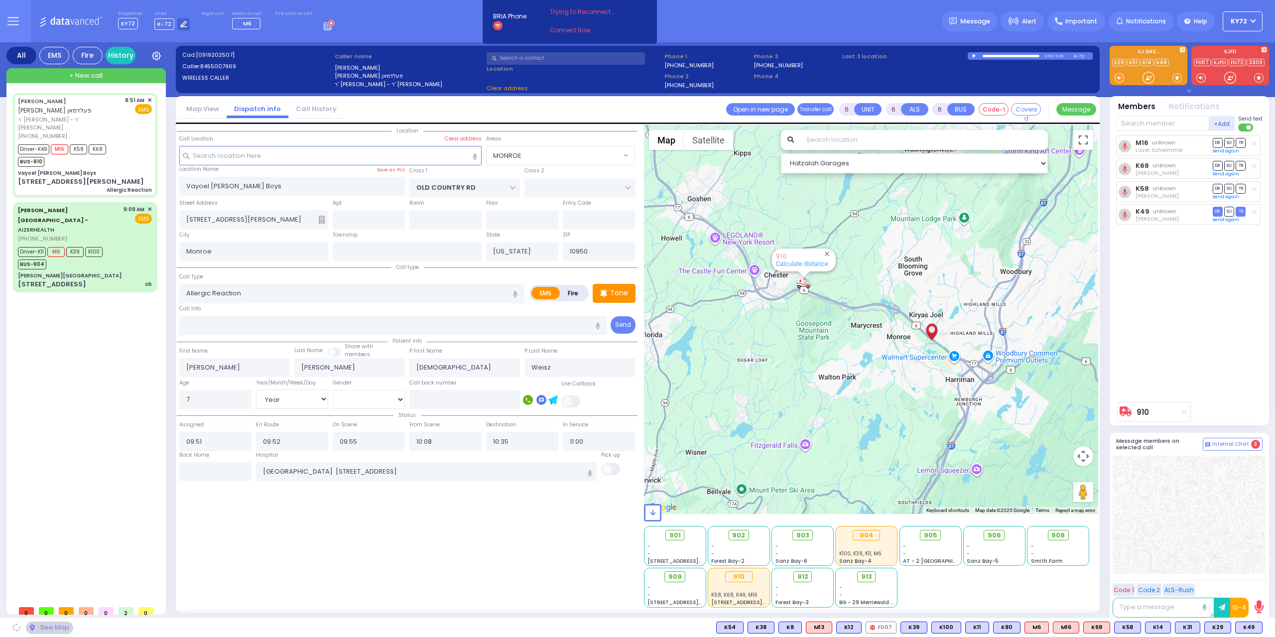
select select "MONROE"
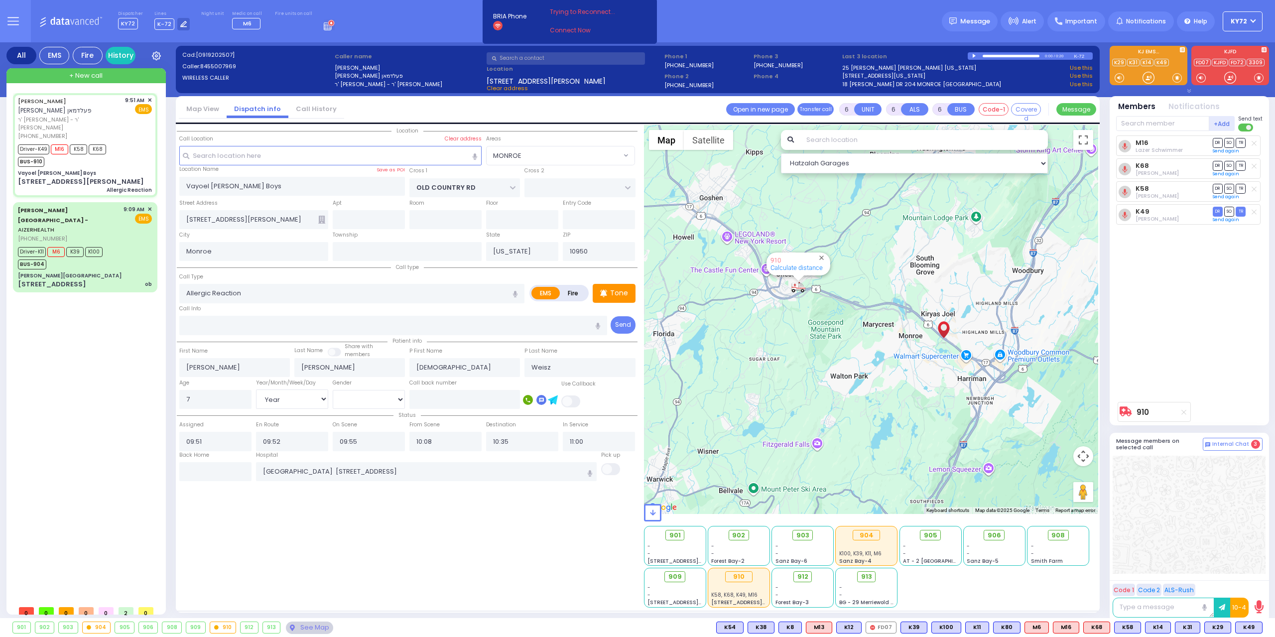
select select
radio input "true"
select select "Year"
select select "[DEMOGRAPHIC_DATA]"
select select "Hatzalah Garages"
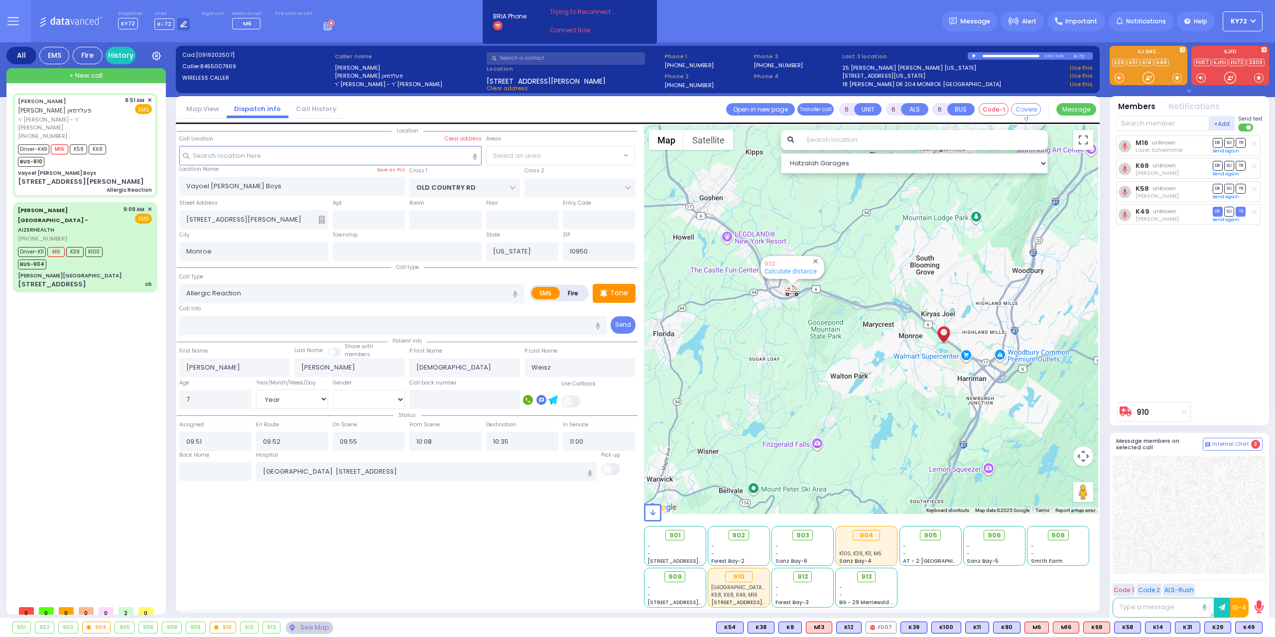
select select "MONROE"
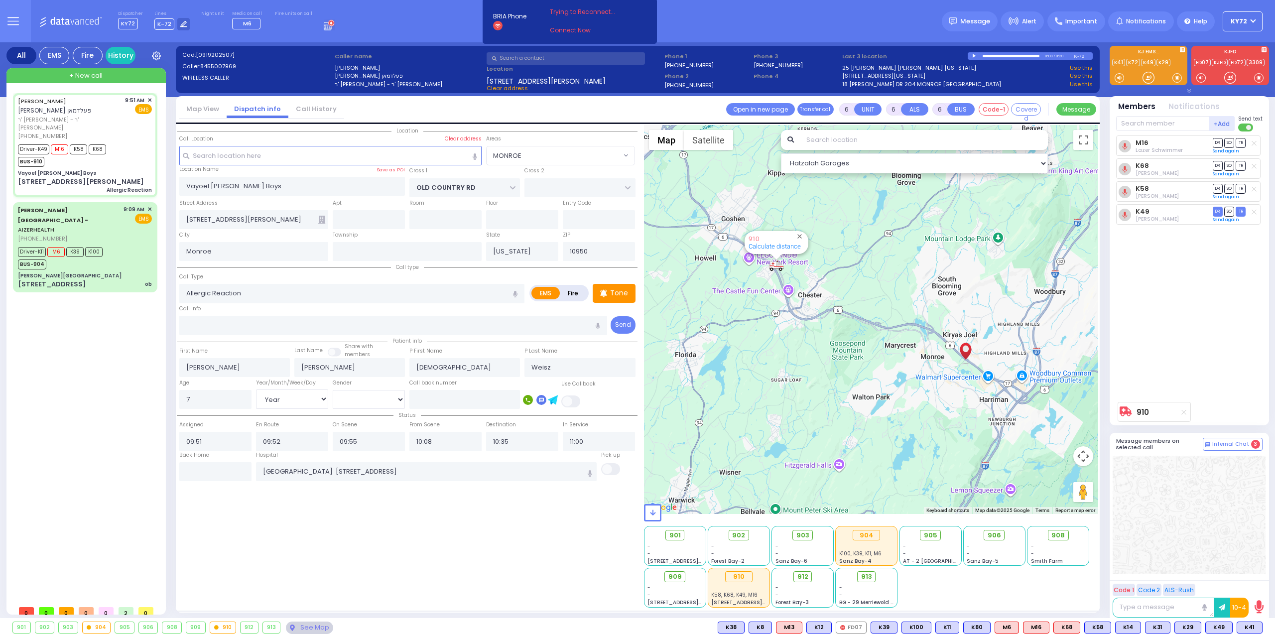
select select
radio input "true"
select select "Year"
select select "[DEMOGRAPHIC_DATA]"
select select "Hatzalah Garages"
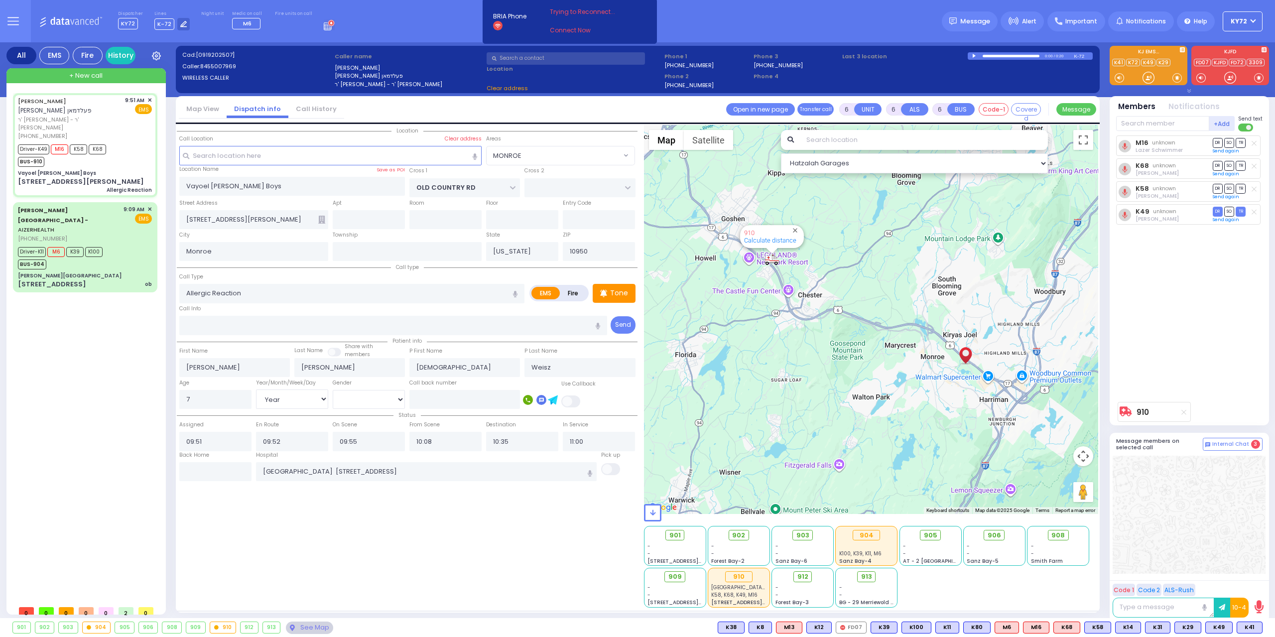
select select "MONROE"
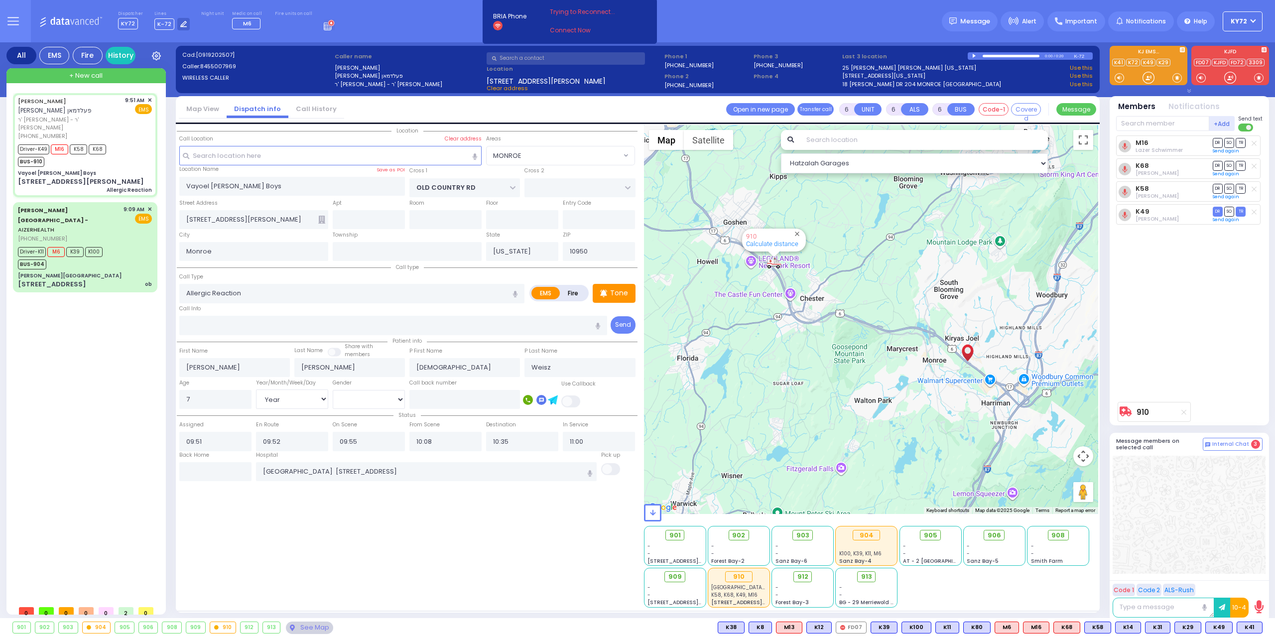
select select
radio input "true"
select select "Year"
select select "[DEMOGRAPHIC_DATA]"
select select "Hatzalah Garages"
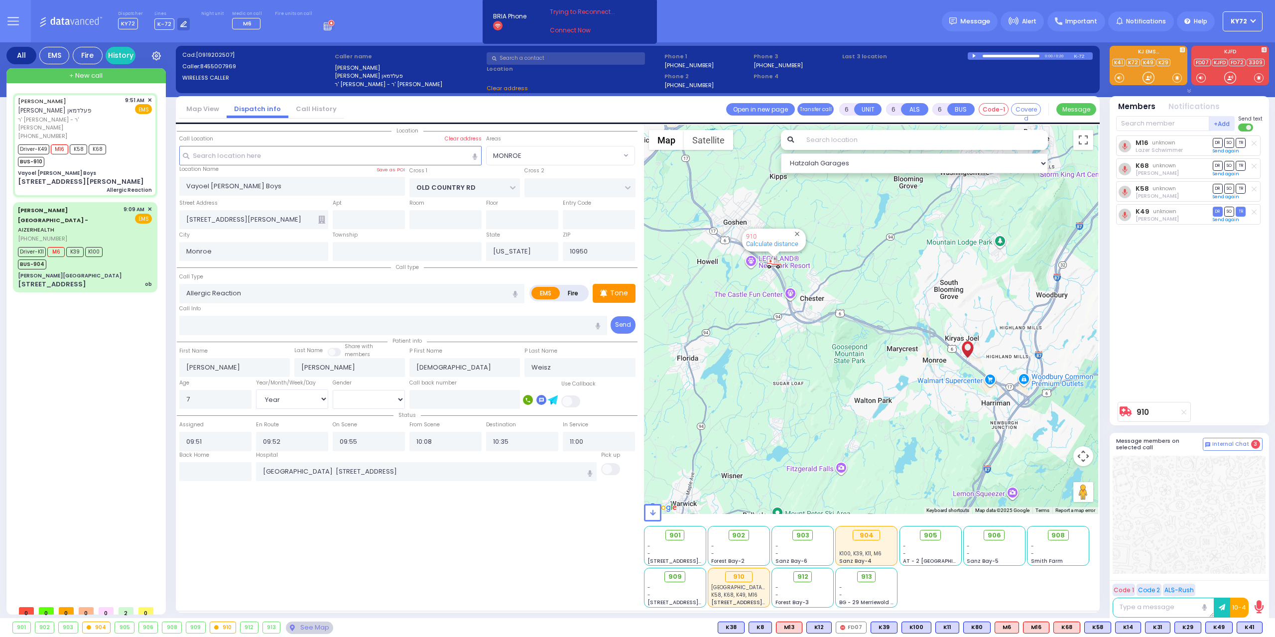
select select "MONROE"
select select
radio input "true"
select select "Year"
select select "[DEMOGRAPHIC_DATA]"
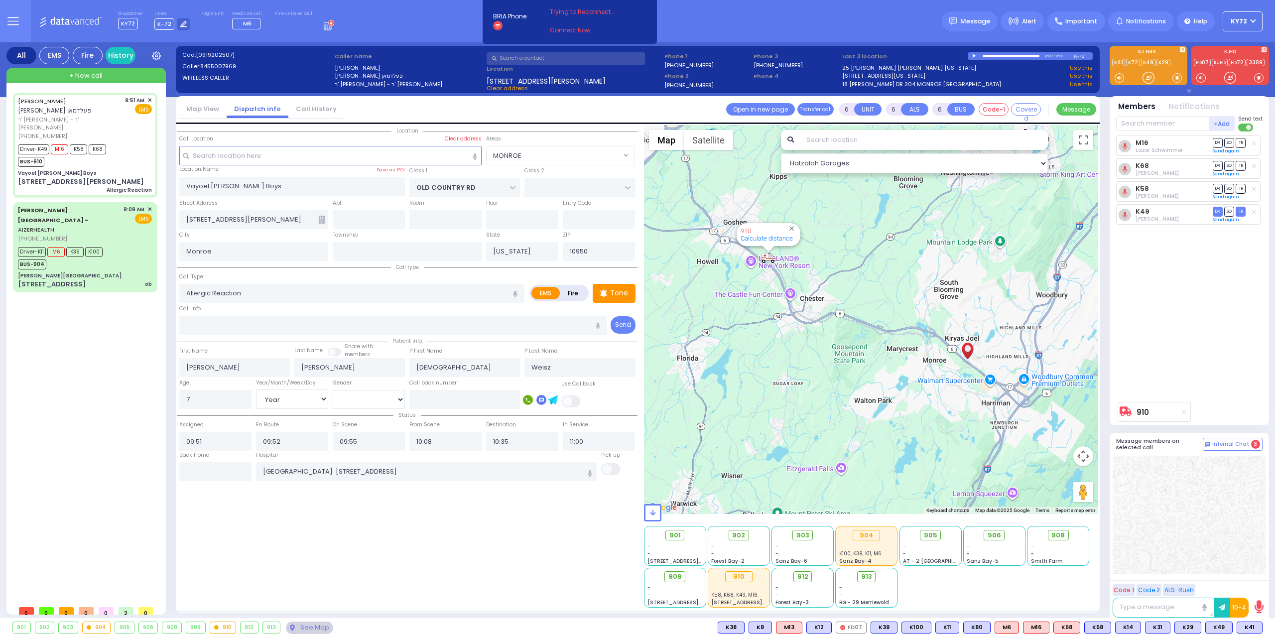
select select "Hatzalah Garages"
select select "MONROE"
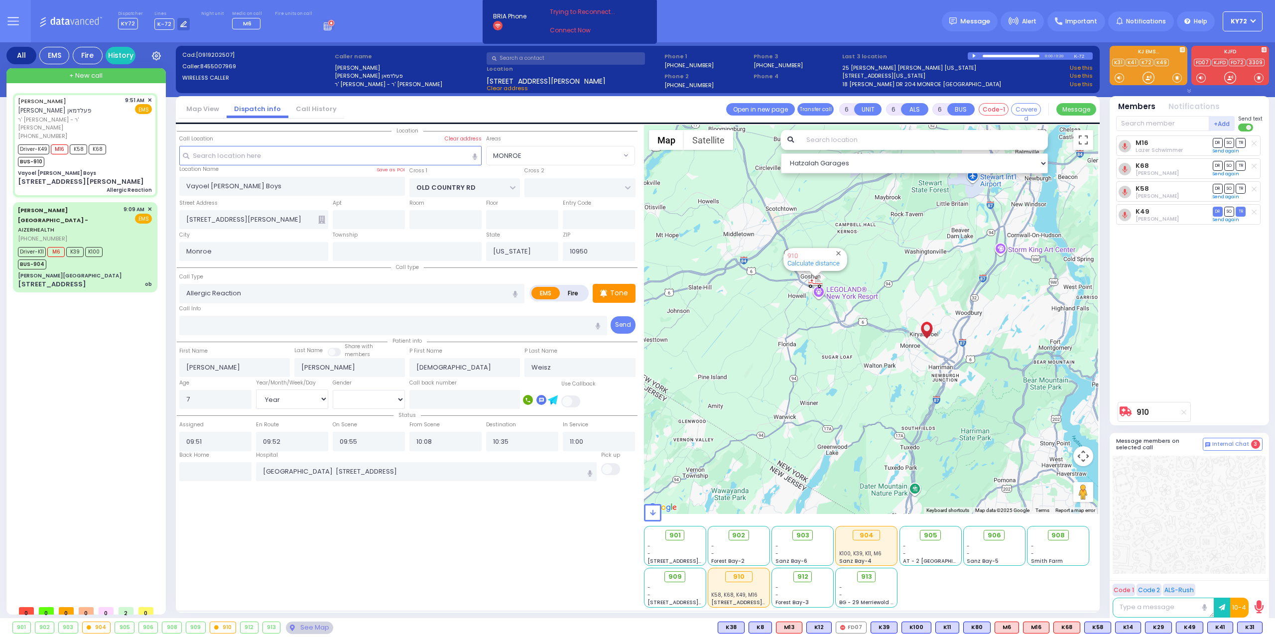
select select
radio input "true"
select select "Year"
select select "[DEMOGRAPHIC_DATA]"
select select "Hatzalah Garages"
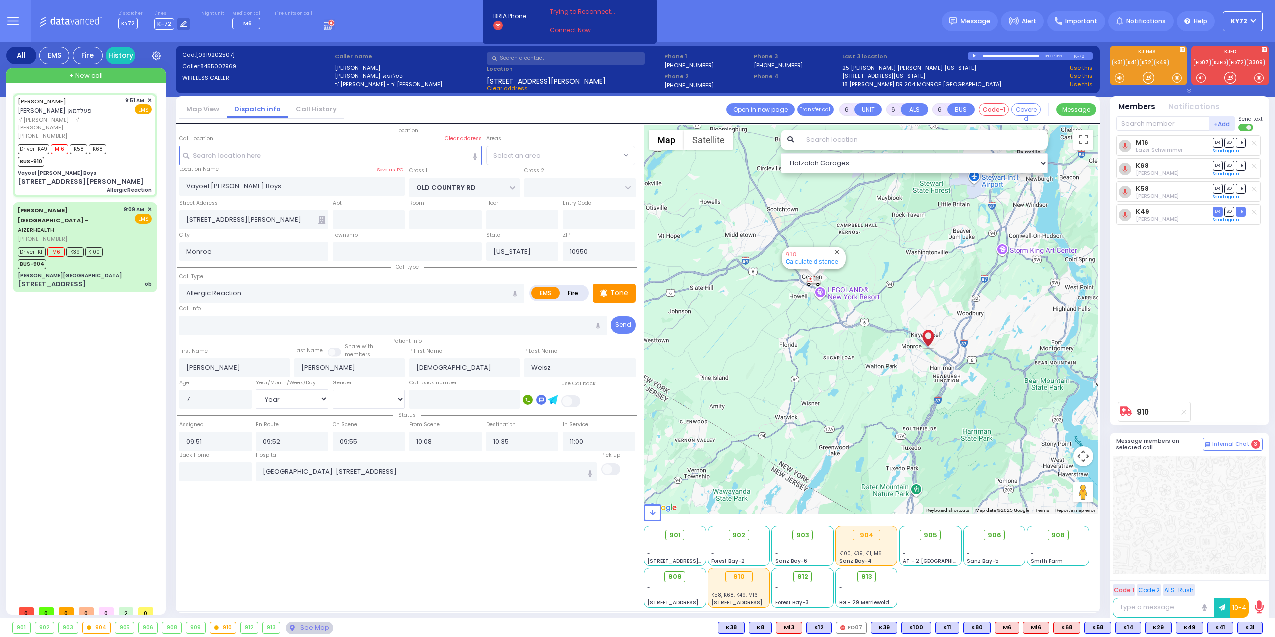
select select "MONROE"
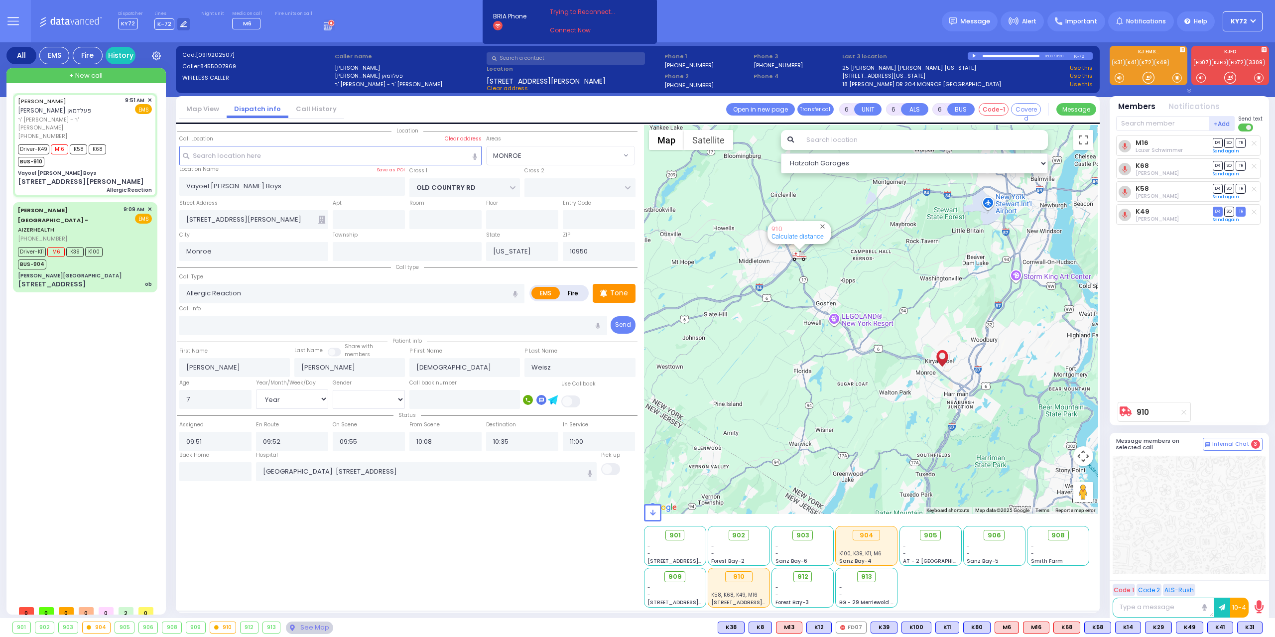
select select
radio input "true"
select select "Year"
select select "[DEMOGRAPHIC_DATA]"
select select "Hatzalah Garages"
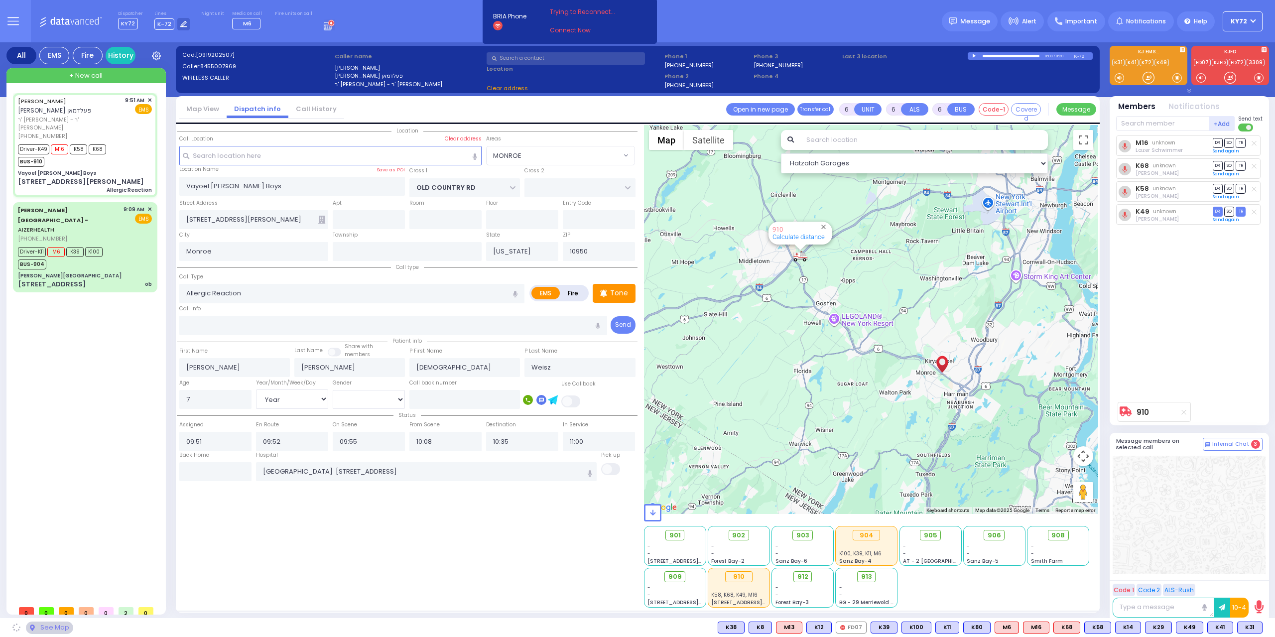
select select "MONROE"
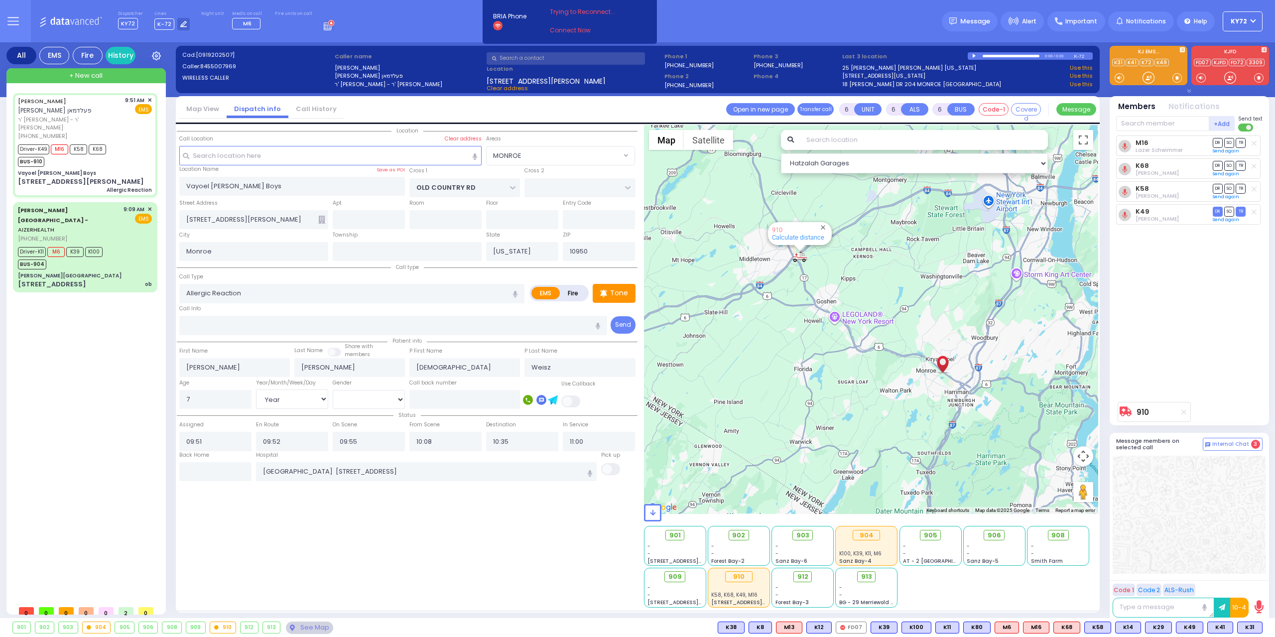
select select
radio input "true"
select select "Year"
select select "[DEMOGRAPHIC_DATA]"
select select "Hatzalah Garages"
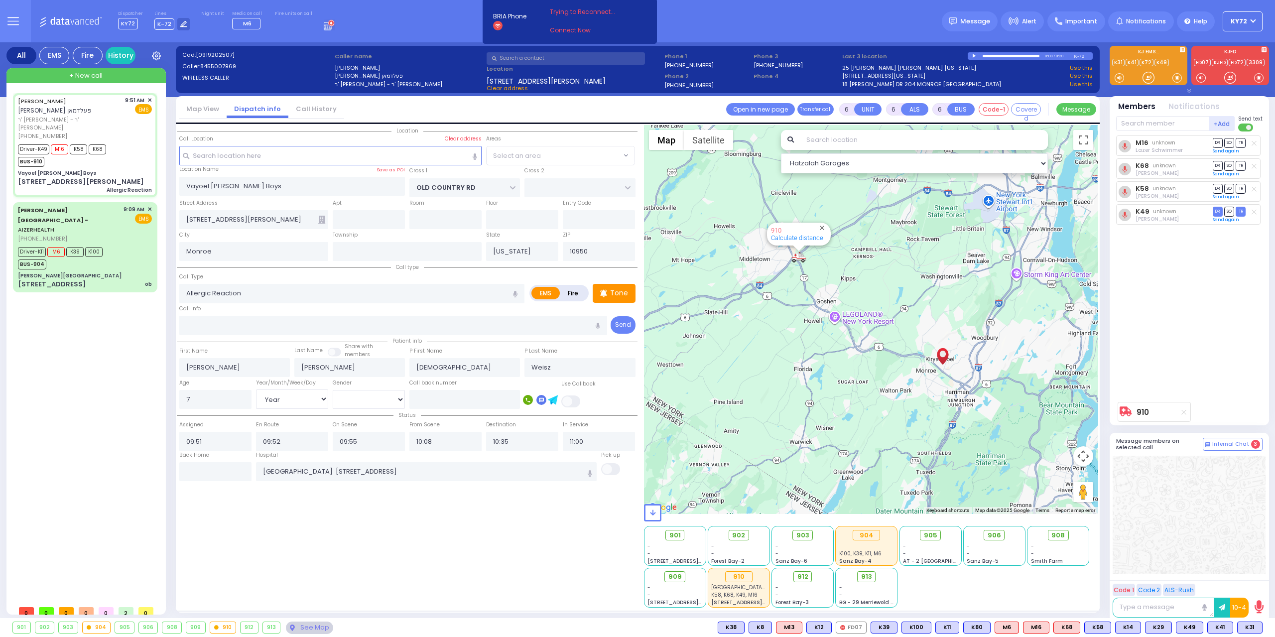
select select
radio input "true"
select select "Year"
select select "[DEMOGRAPHIC_DATA]"
select select "Hatzalah Garages"
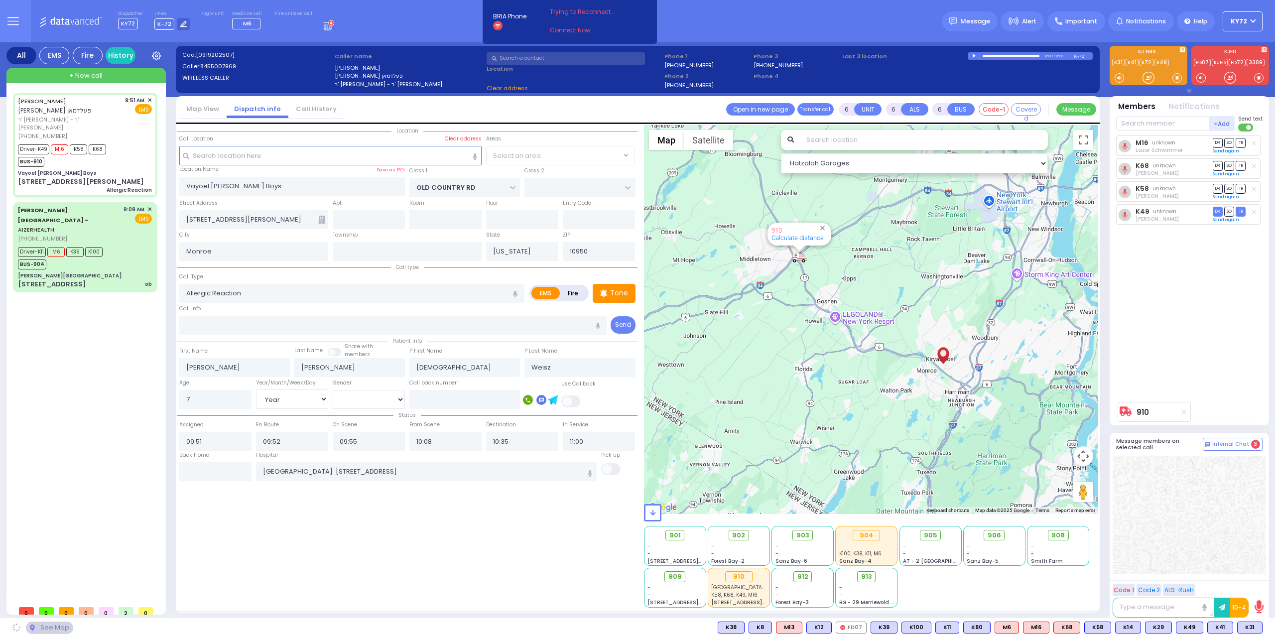
select select "MONROE"
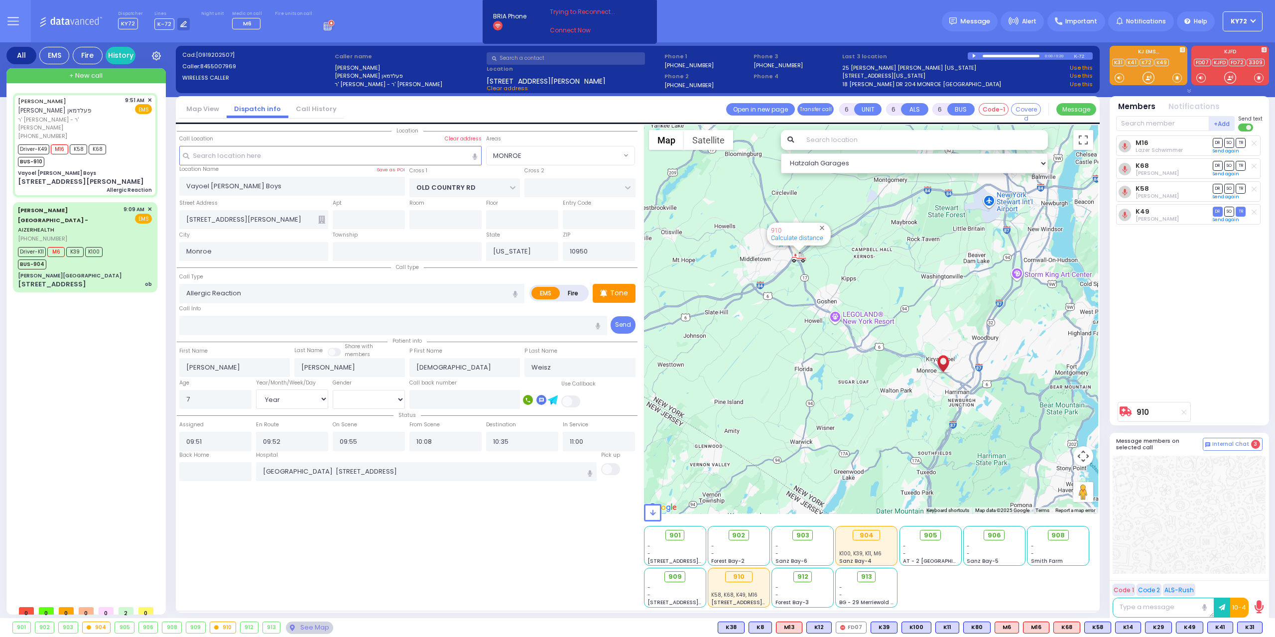
select select
radio input "true"
select select "Year"
select select "[DEMOGRAPHIC_DATA]"
select select "Hatzalah Garages"
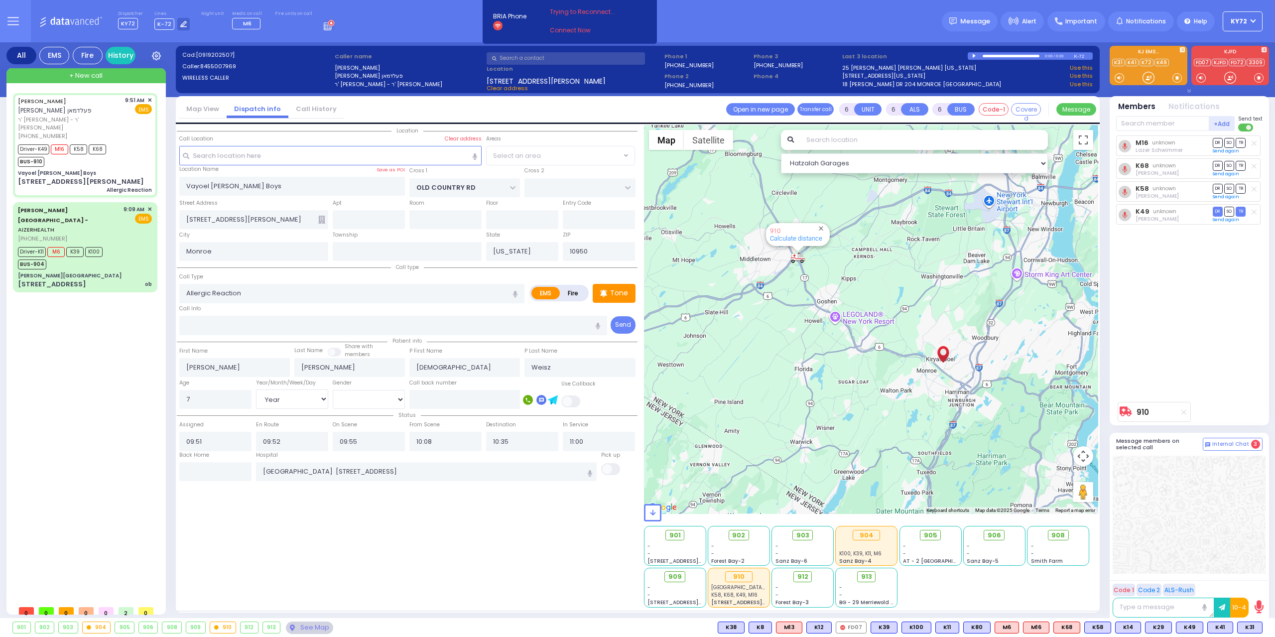
select select "MONROE"
select select
radio input "true"
select select "Year"
select select "[DEMOGRAPHIC_DATA]"
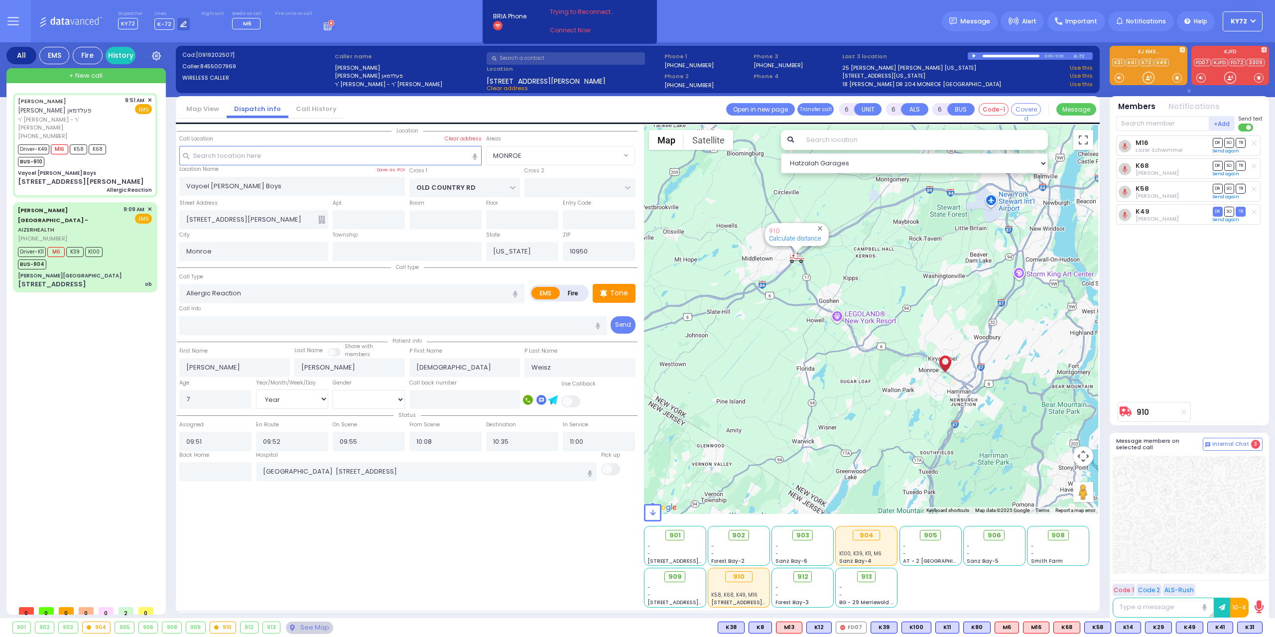
select select "Hatzalah Garages"
select select "MONROE"
select select
radio input "true"
select select "Year"
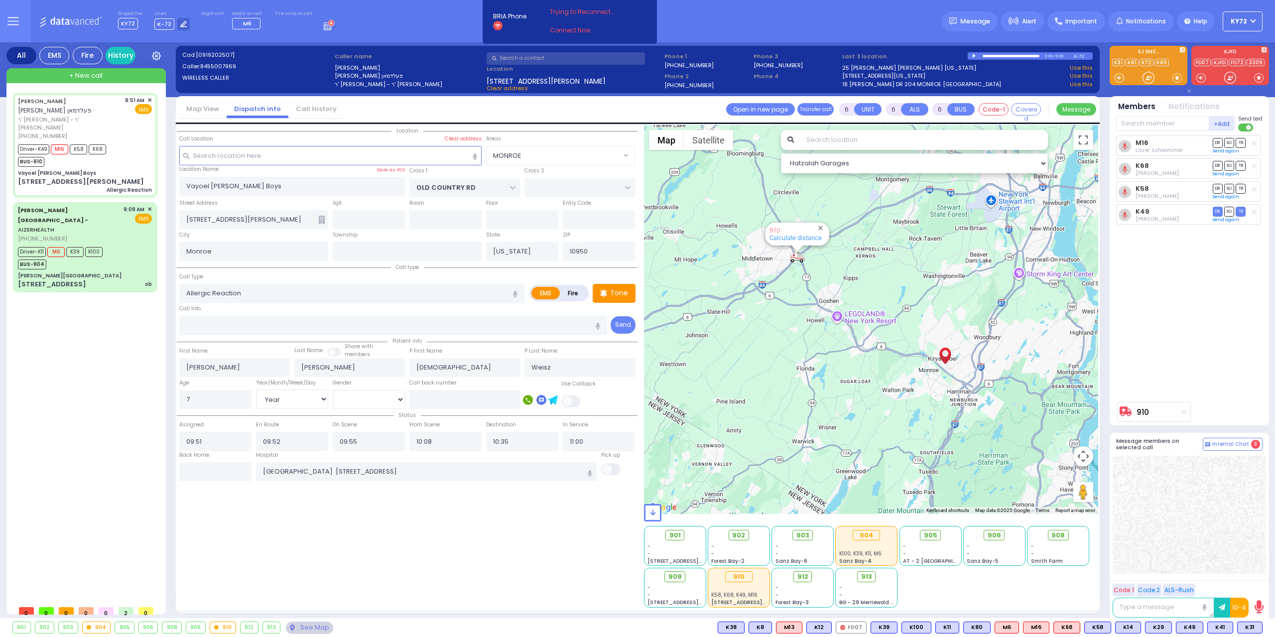
select select "[DEMOGRAPHIC_DATA]"
select select "Hatzalah Garages"
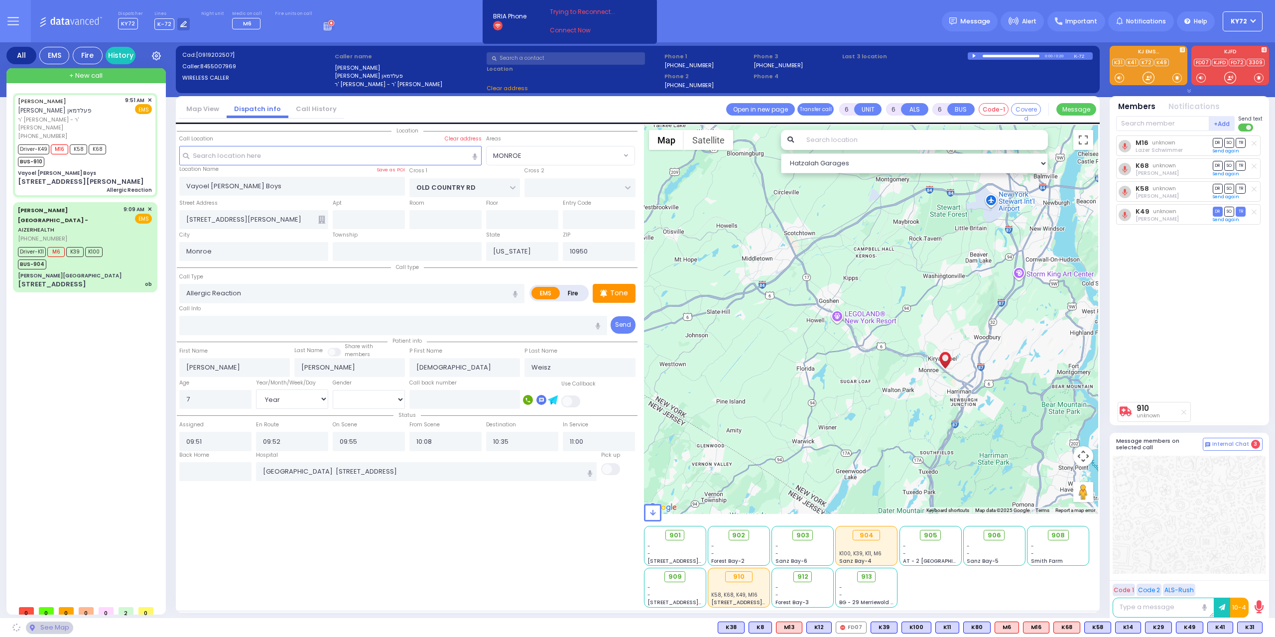
select select "MONROE"
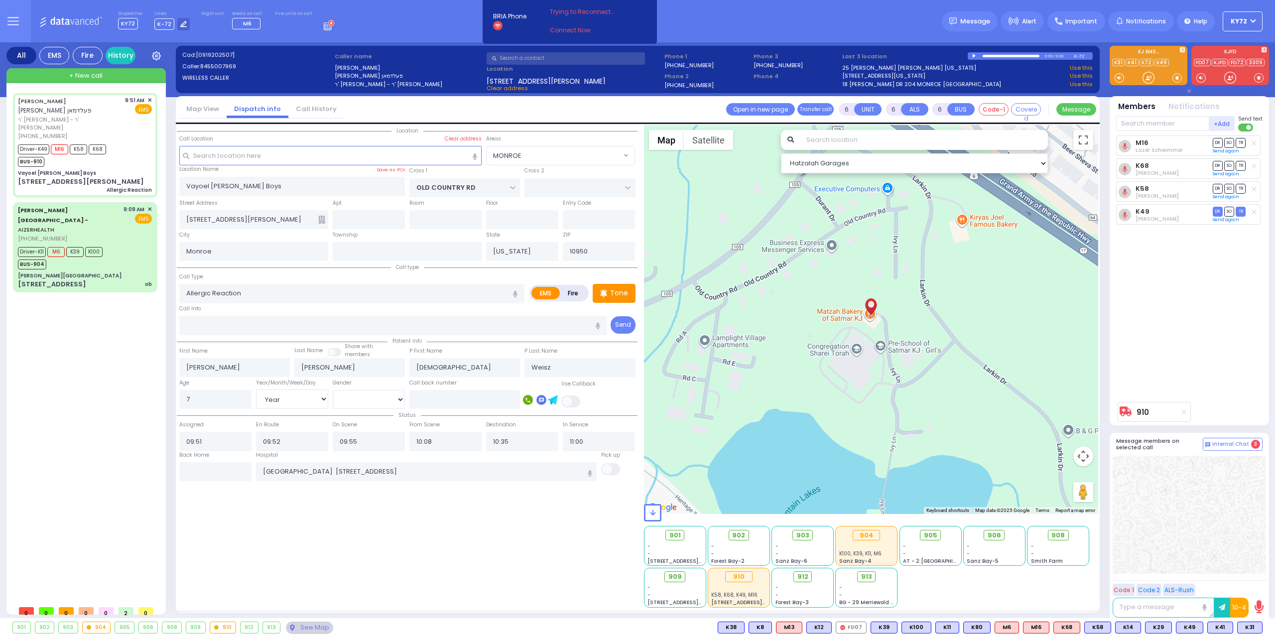
select select
radio input "true"
select select "Year"
select select "[DEMOGRAPHIC_DATA]"
select select "Hatzalah Garages"
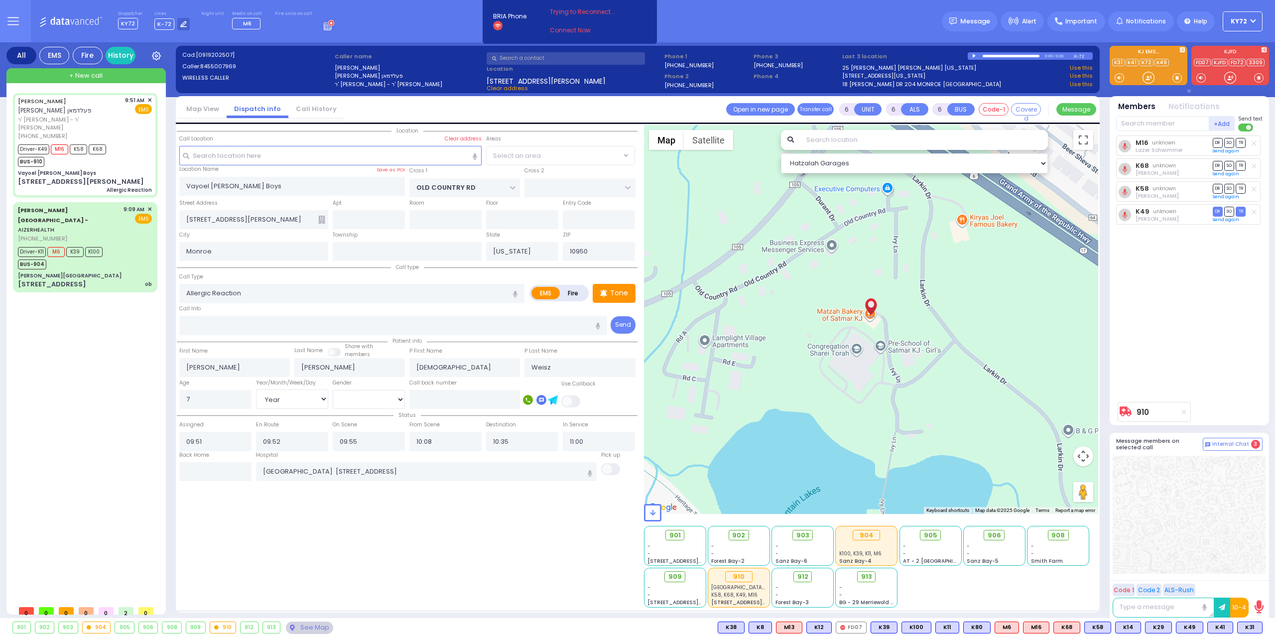
select select "MONROE"
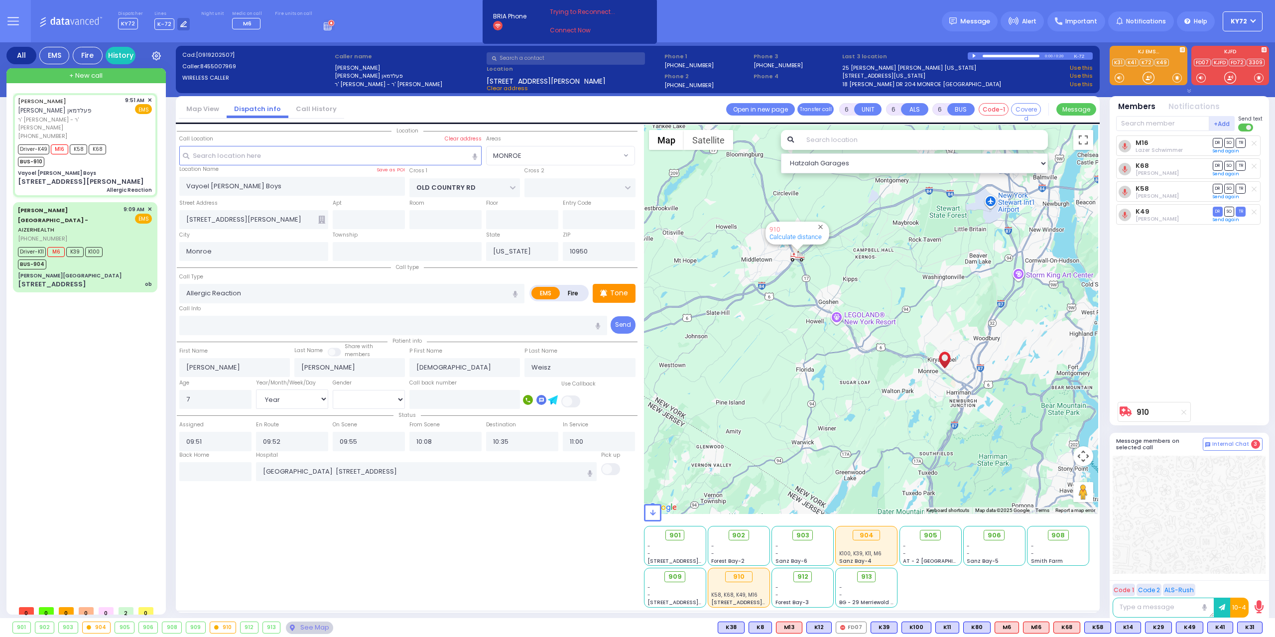
select select
radio input "true"
select select "Year"
select select "[DEMOGRAPHIC_DATA]"
select select "Hatzalah Garages"
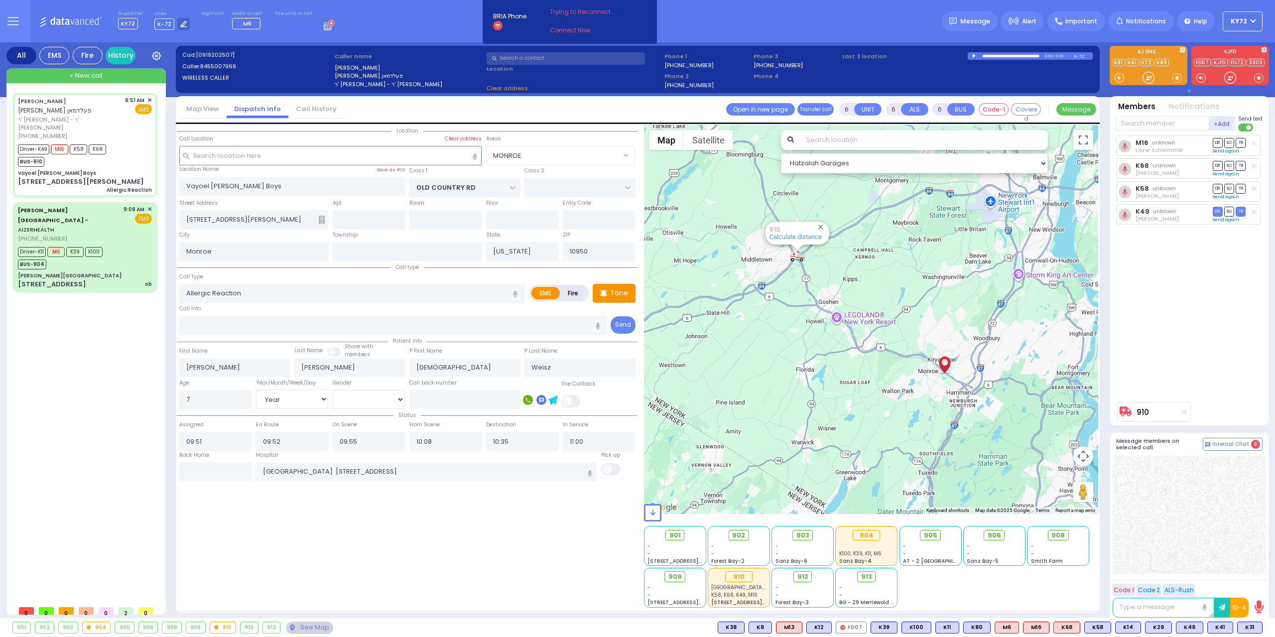
select select "MONROE"
select select
radio input "true"
select select "Year"
select select "[DEMOGRAPHIC_DATA]"
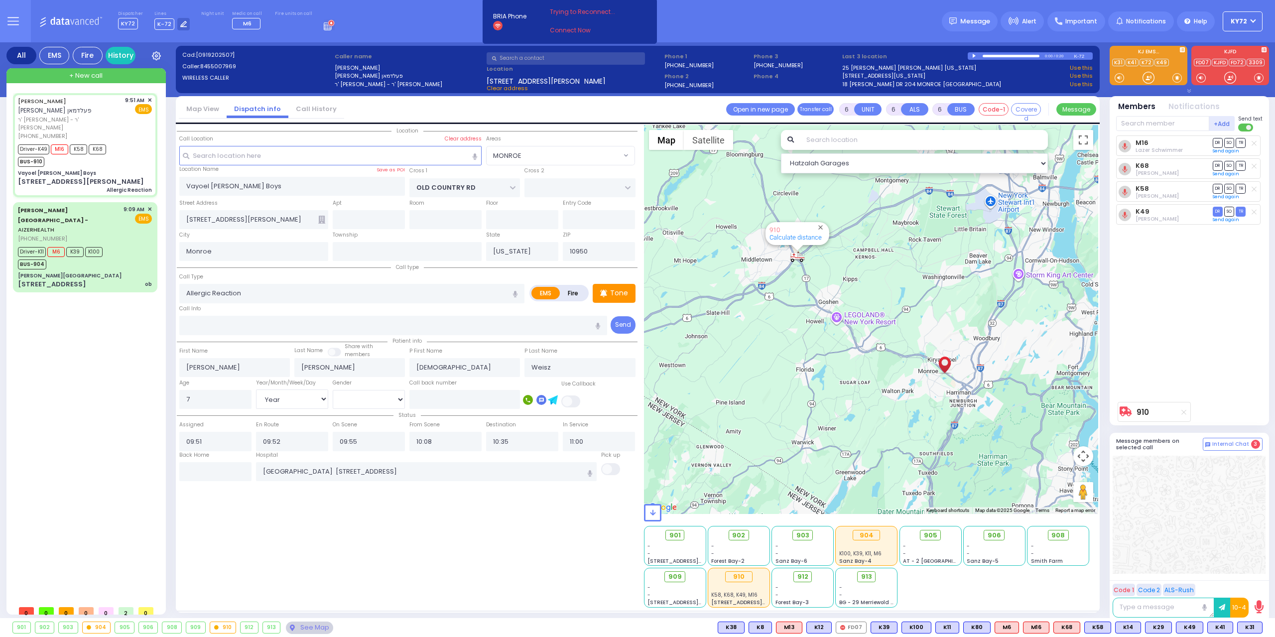
select select "Hatzalah Garages"
select select
radio input "true"
select select "Year"
select select "[DEMOGRAPHIC_DATA]"
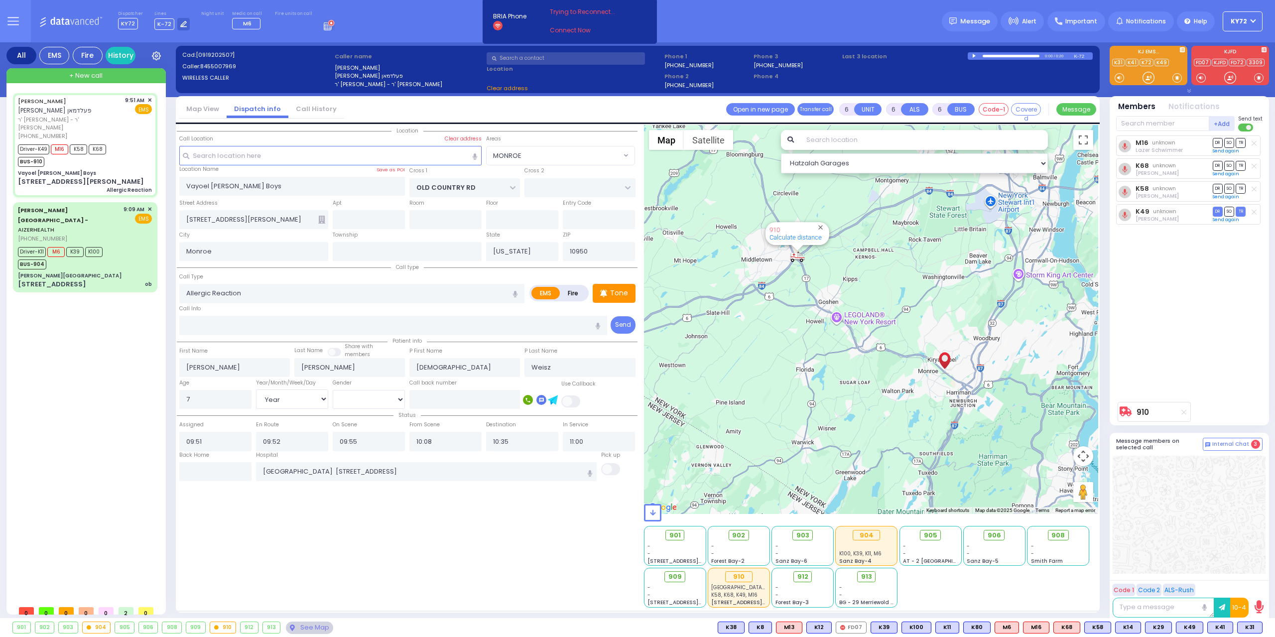
select select "Hatzalah Garages"
select select "MONROE"
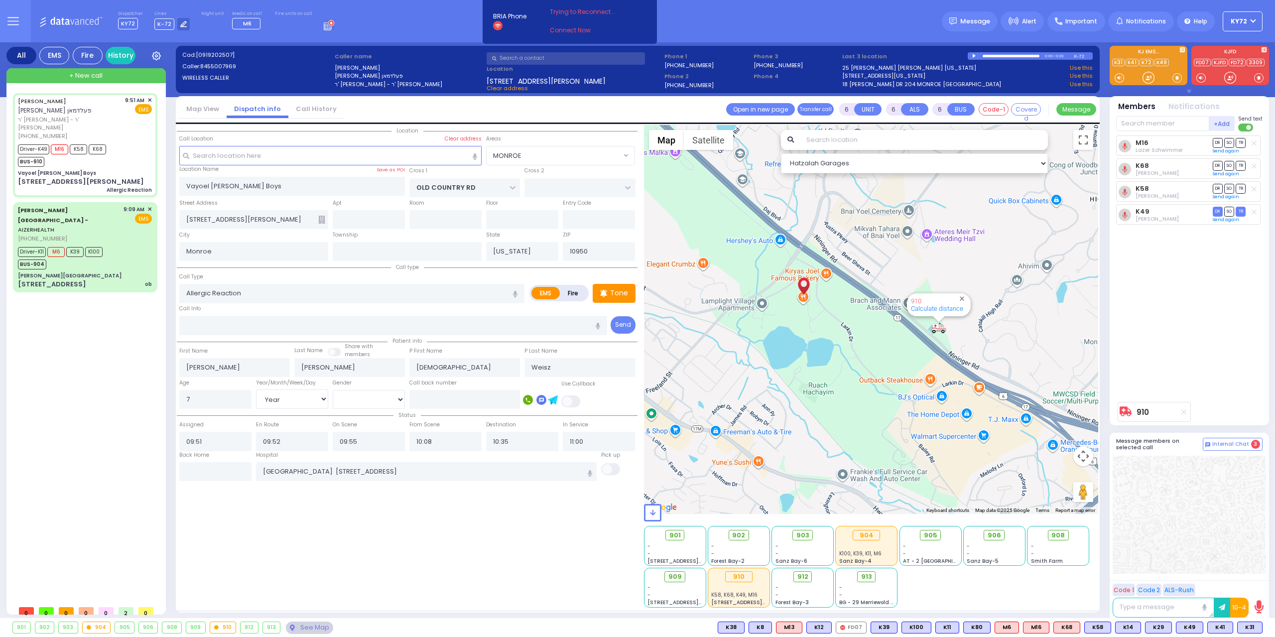
select select
radio input "true"
select select "Year"
select select "[DEMOGRAPHIC_DATA]"
select select "Hatzalah Garages"
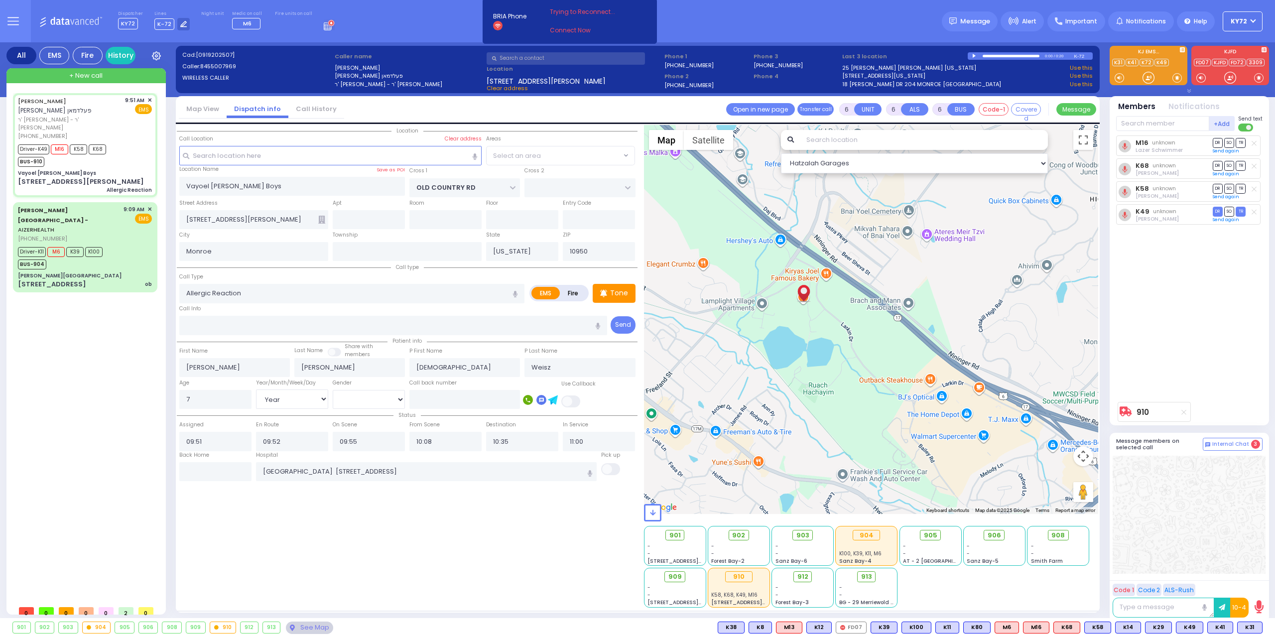
select select "MONROE"
select select
radio input "true"
select select "Year"
select select "[DEMOGRAPHIC_DATA]"
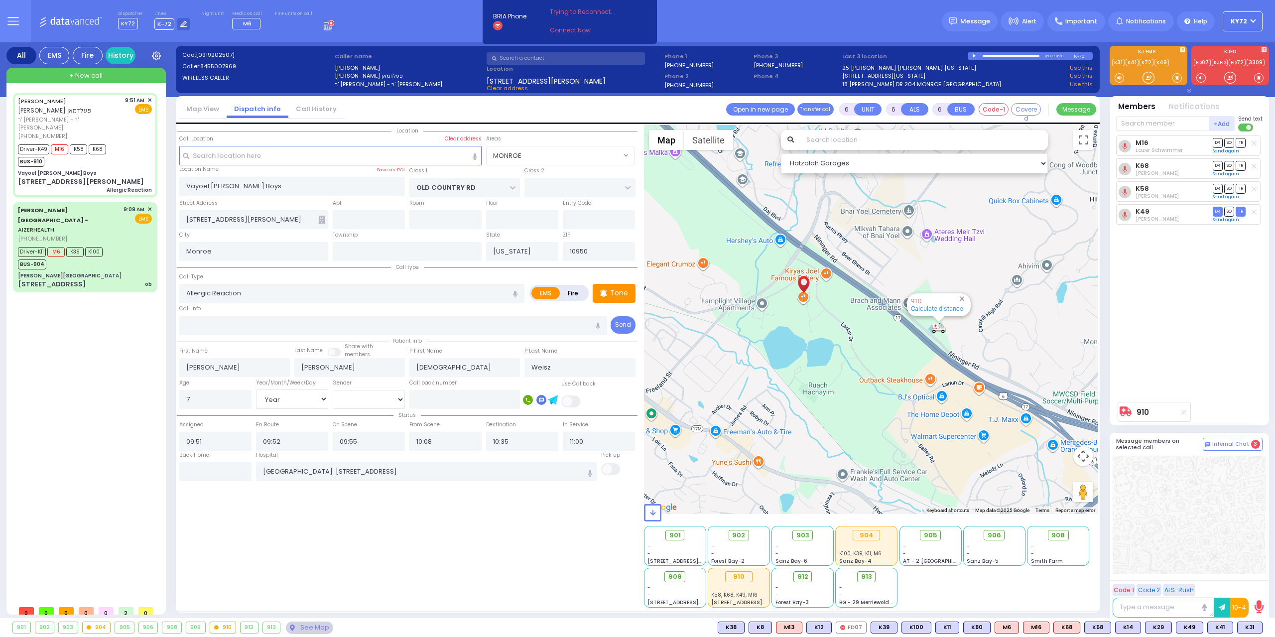
select select "Hatzalah Garages"
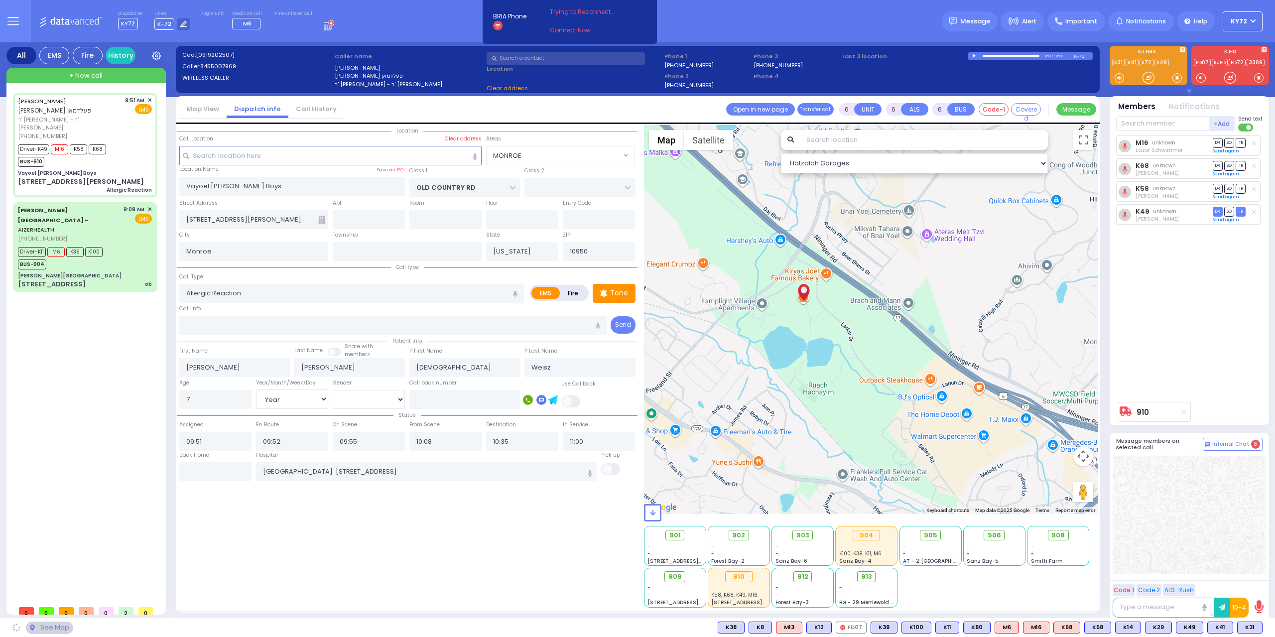
select select "MONROE"
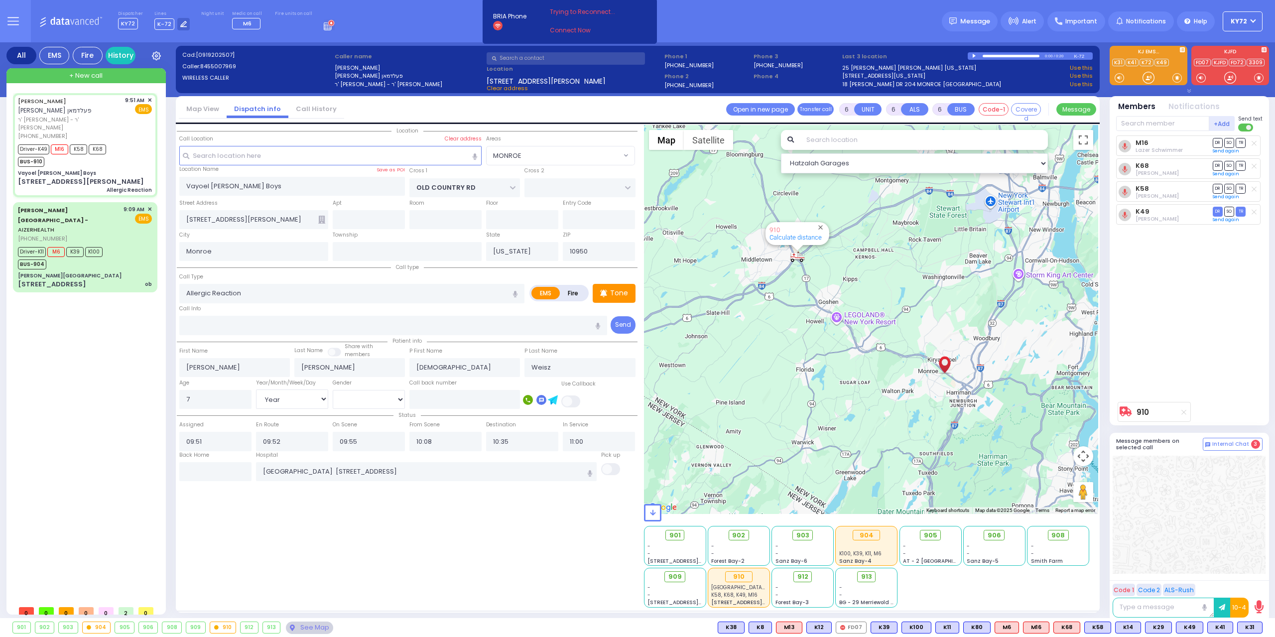
select select "MONROE"
select select "Year"
select select "[DEMOGRAPHIC_DATA]"
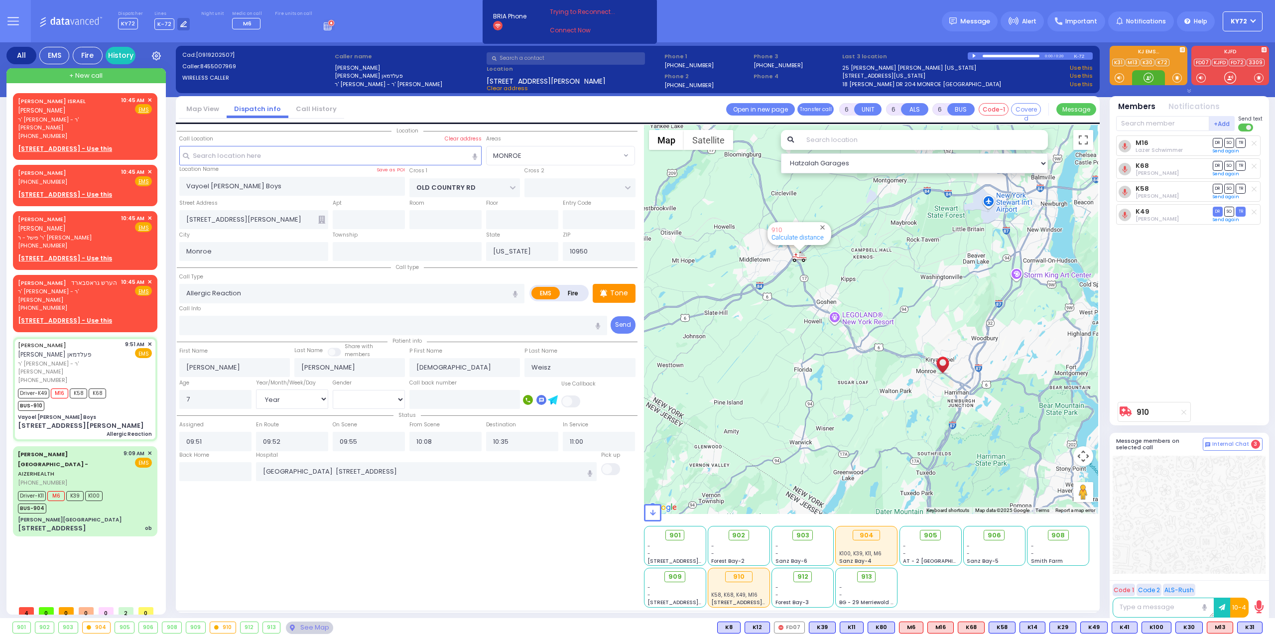
click at [1152, 75] on div at bounding box center [1149, 78] width 10 height 10
click at [1154, 76] on div at bounding box center [1149, 78] width 10 height 10
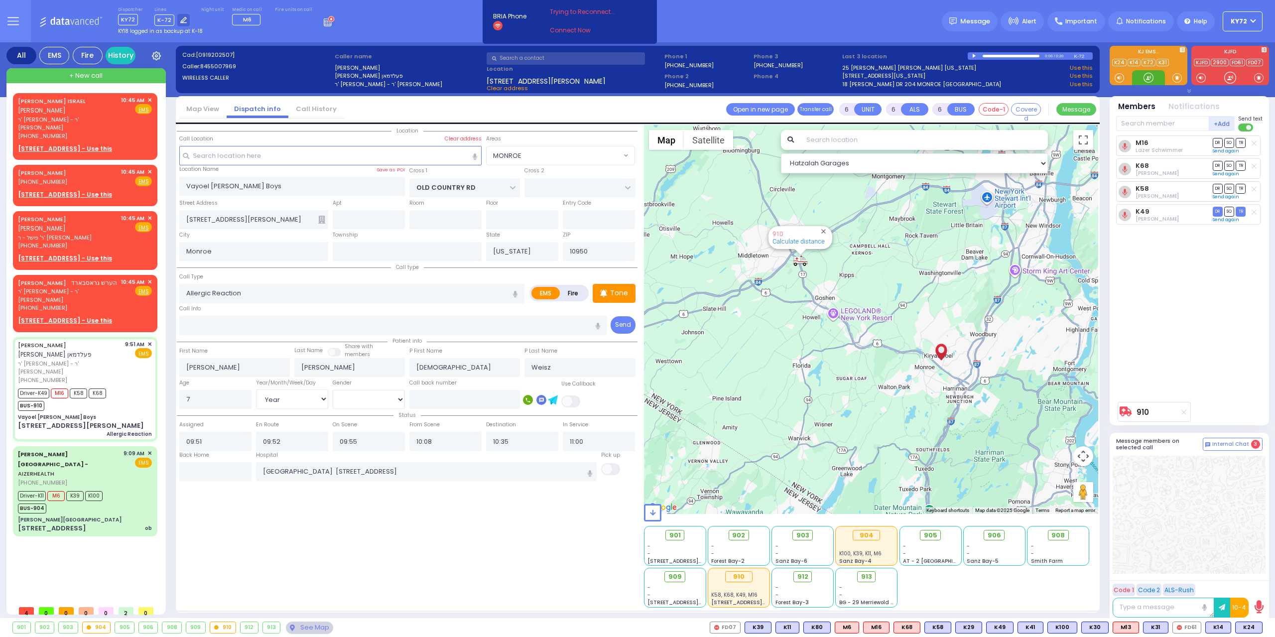
click at [1150, 79] on div at bounding box center [1149, 78] width 10 height 10
click at [1148, 79] on div at bounding box center [1149, 78] width 10 height 10
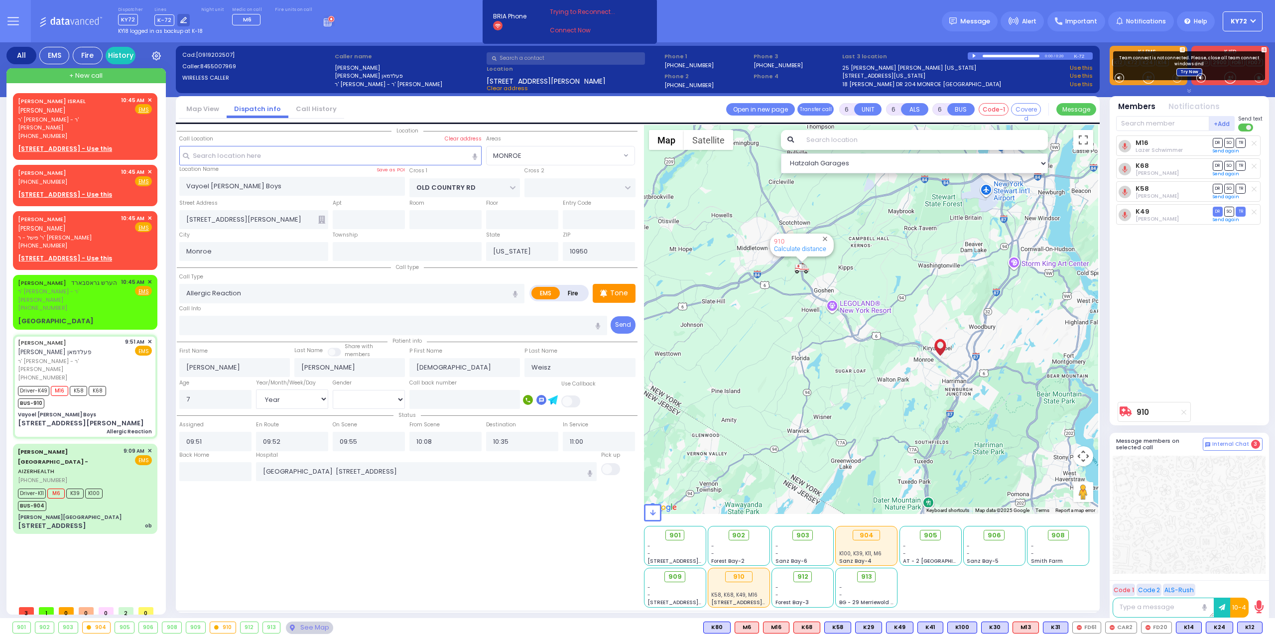
click at [1188, 71] on link "Try Now" at bounding box center [1189, 72] width 26 height 8
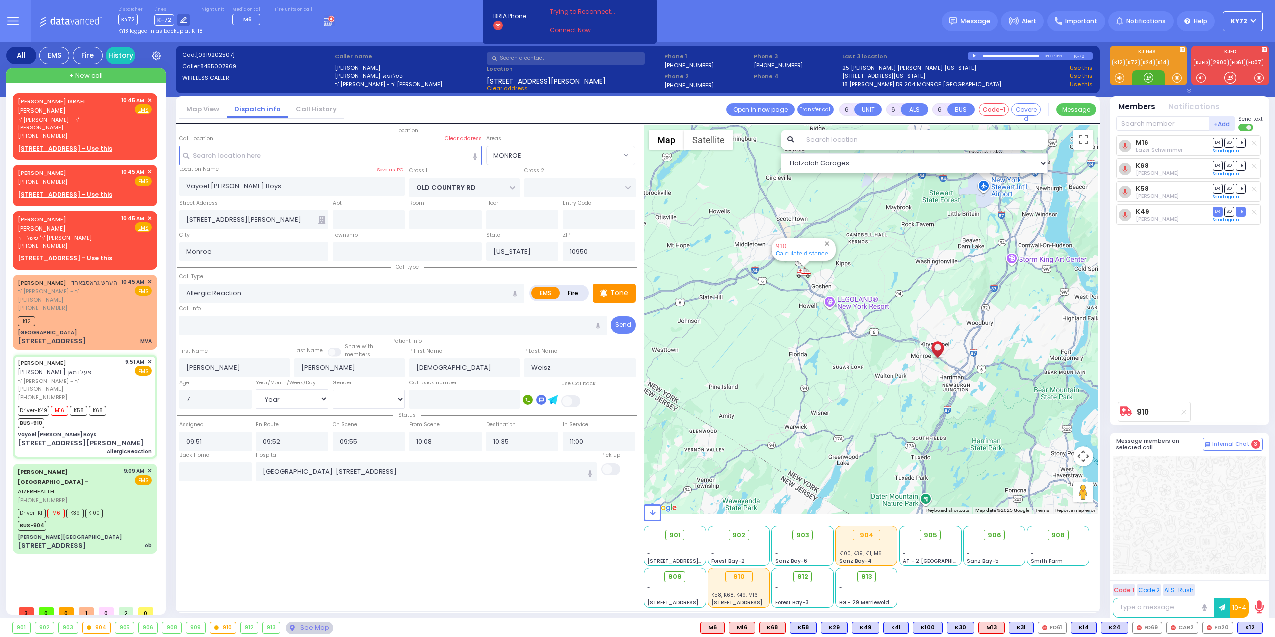
click at [1149, 81] on div at bounding box center [1149, 78] width 10 height 10
click at [1145, 84] on div at bounding box center [1148, 77] width 33 height 15
click at [116, 314] on div "K12" at bounding box center [85, 320] width 134 height 12
type input "4"
type input "1"
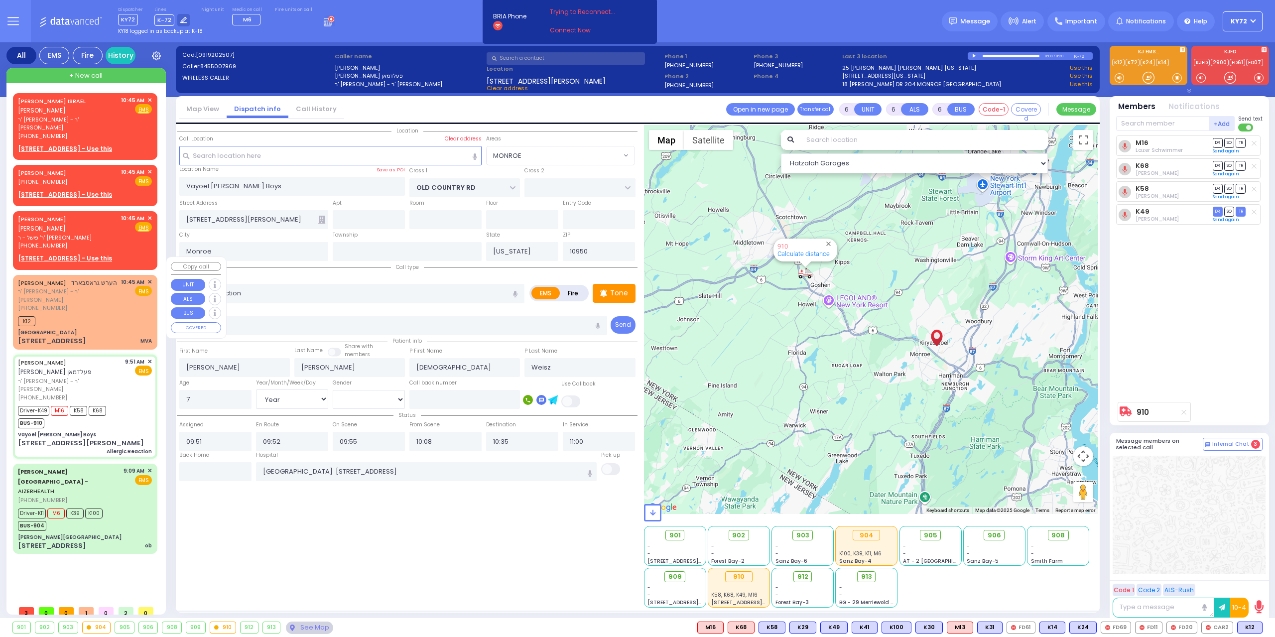
type input "1"
select select
type input "MVA"
radio input "true"
type input "HERSHEL"
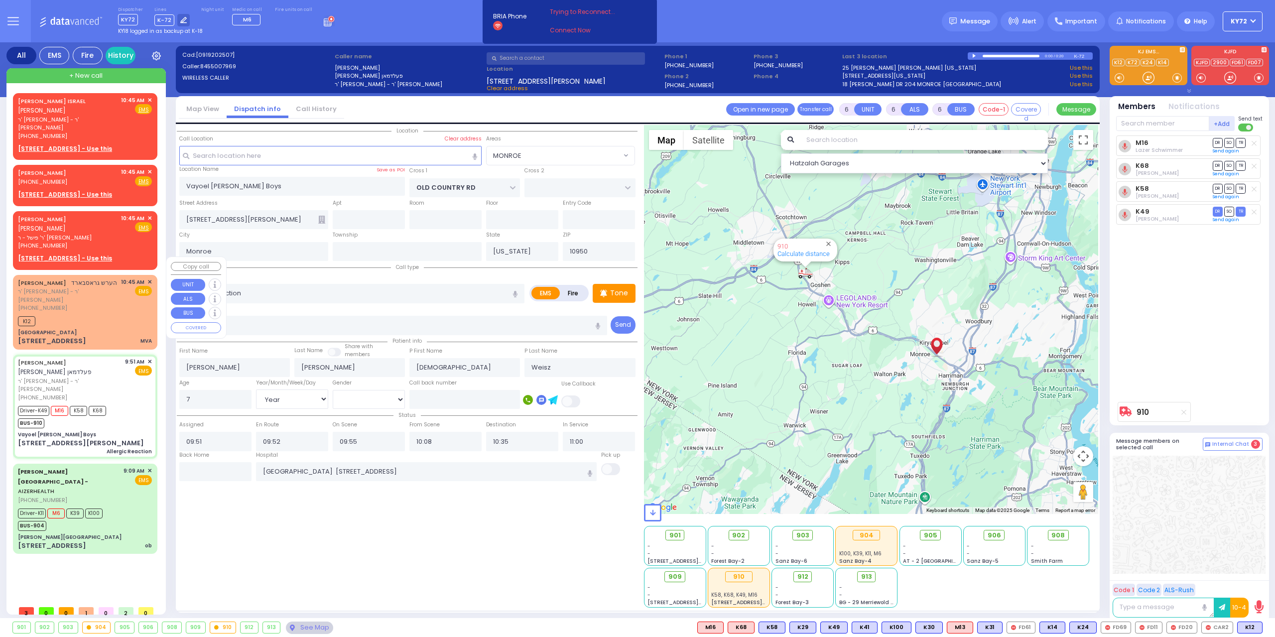
type input "GROSSBARD"
select select
type input "10:45"
select select "Hatzalah Garages"
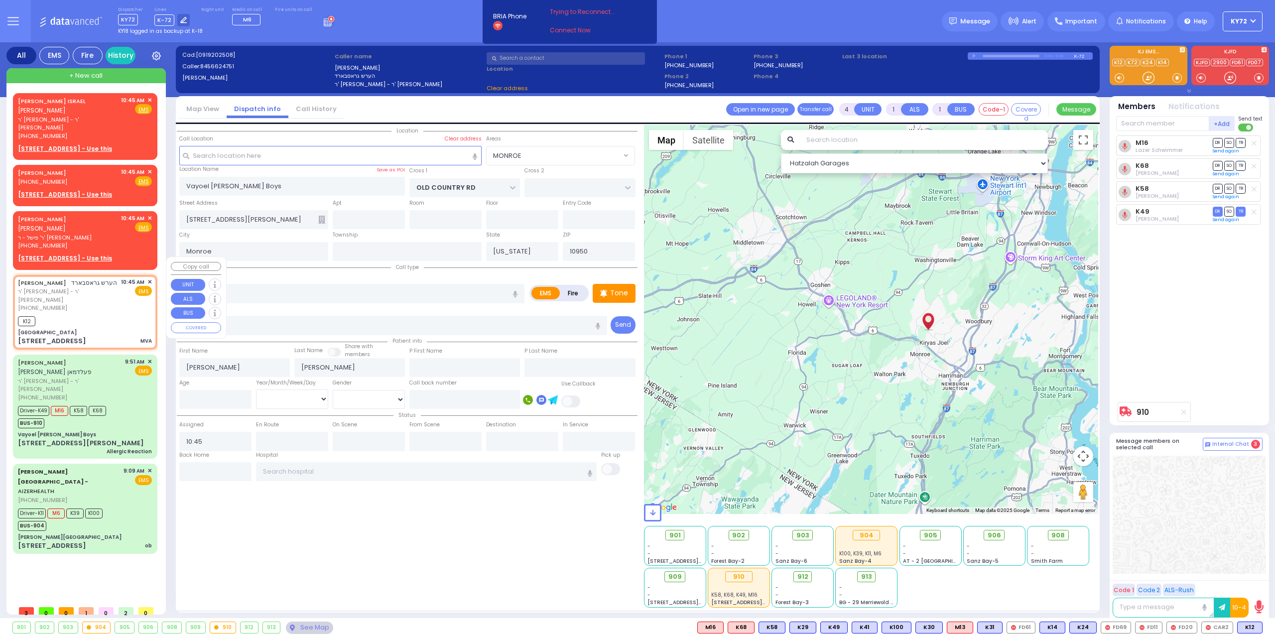
type input "Karlsburg Road"
type input "[GEOGRAPHIC_DATA]"
type input "CHEVRON RD"
type input "1 Mountain Rd"
select select "SECTION 5"
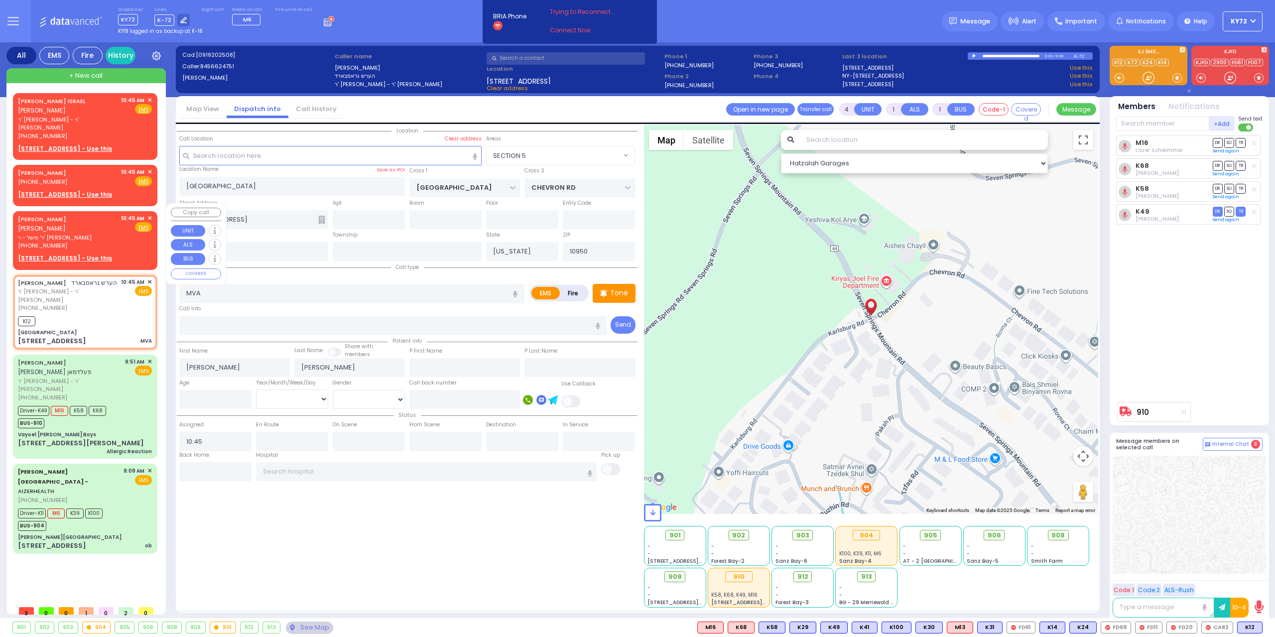
click at [151, 214] on span "✕" at bounding box center [149, 218] width 4 height 8
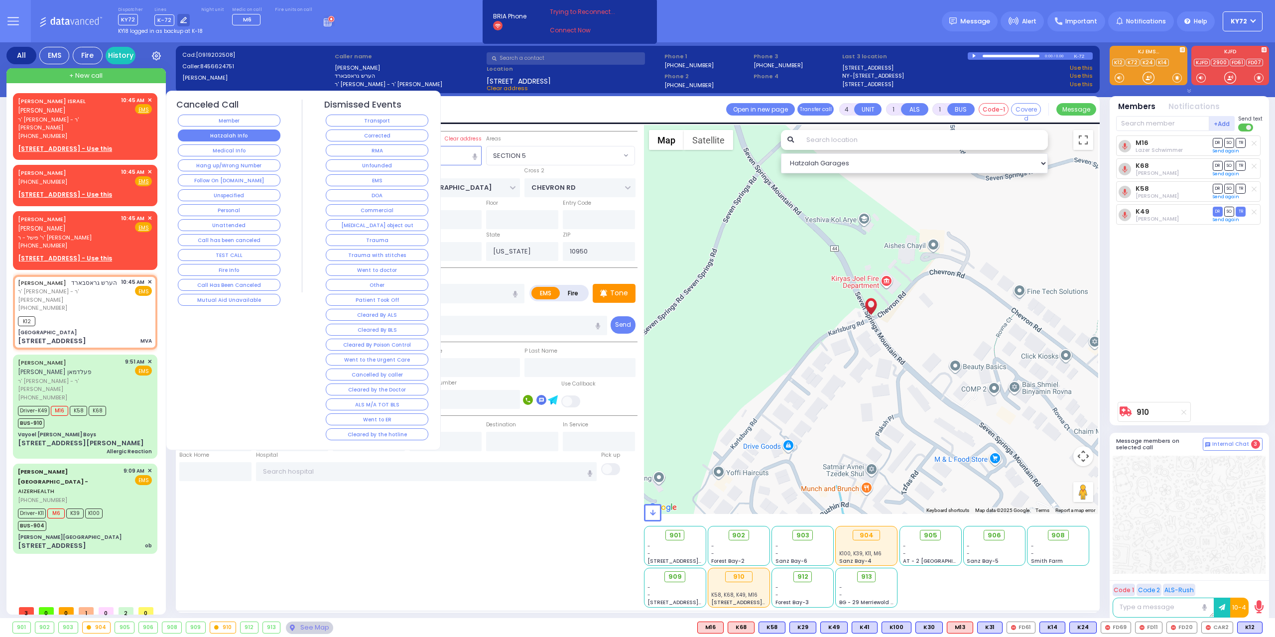
select select
radio input "true"
select select
select select "SECTION 5"
select select "Hatzalah Garages"
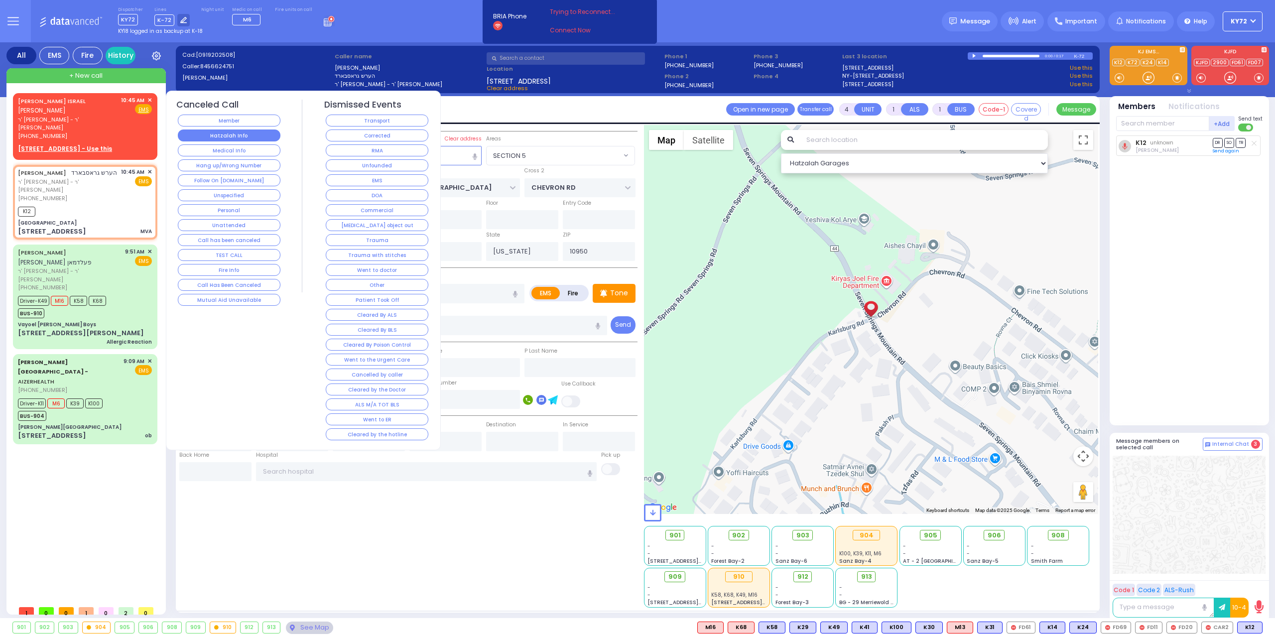
click at [227, 135] on button "Hatzalah Info" at bounding box center [229, 136] width 103 height 12
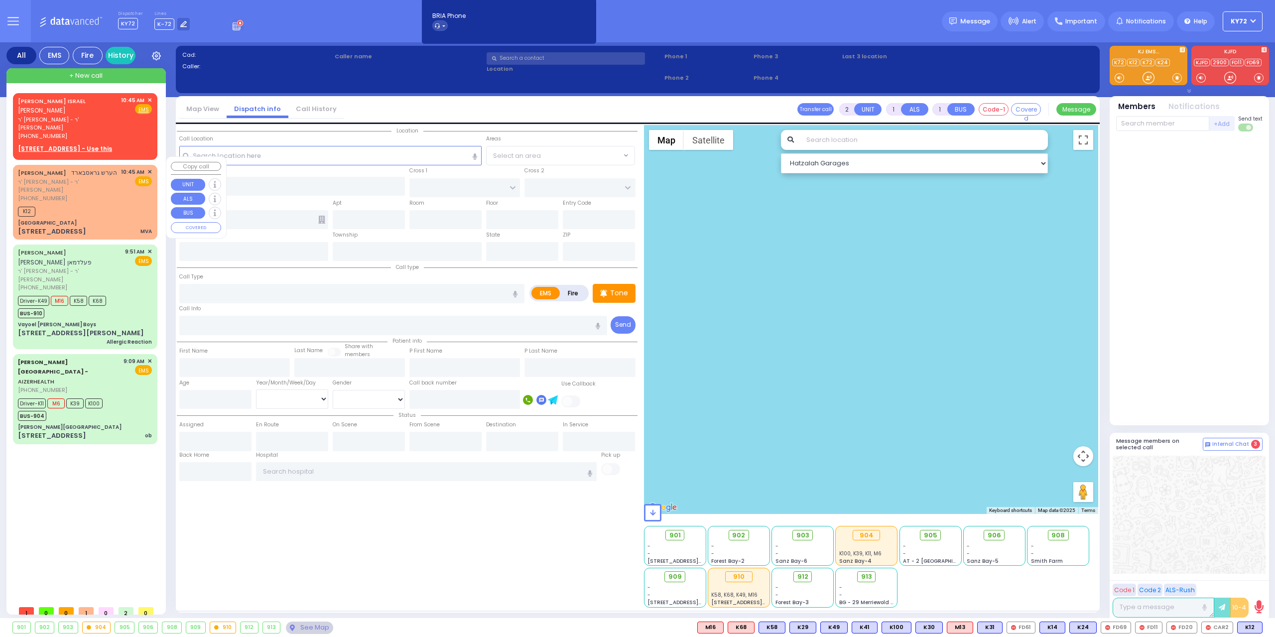
click at [120, 188] on div "HERSHEL GROSSBARD הערש גראסבארד ר' אברהם חיים - ר' יצחק טירנויער (845) 662-4751…" at bounding box center [85, 185] width 134 height 34
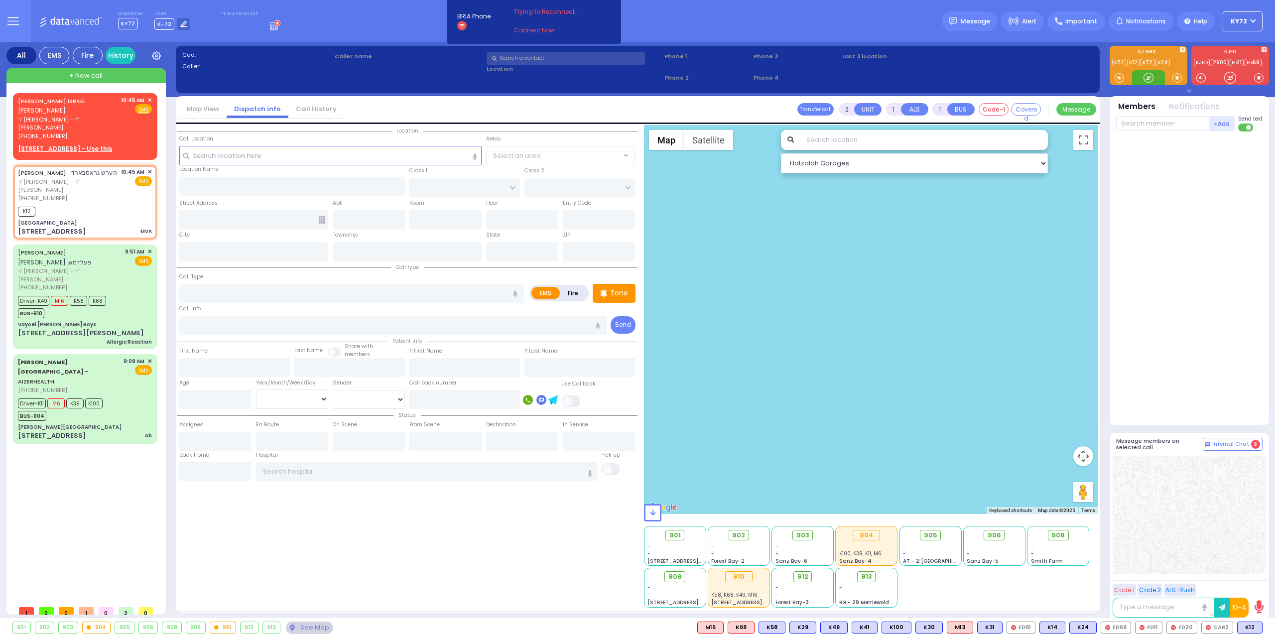
type input "4"
select select
type input "MVA"
radio input "true"
type input "HERSHEL"
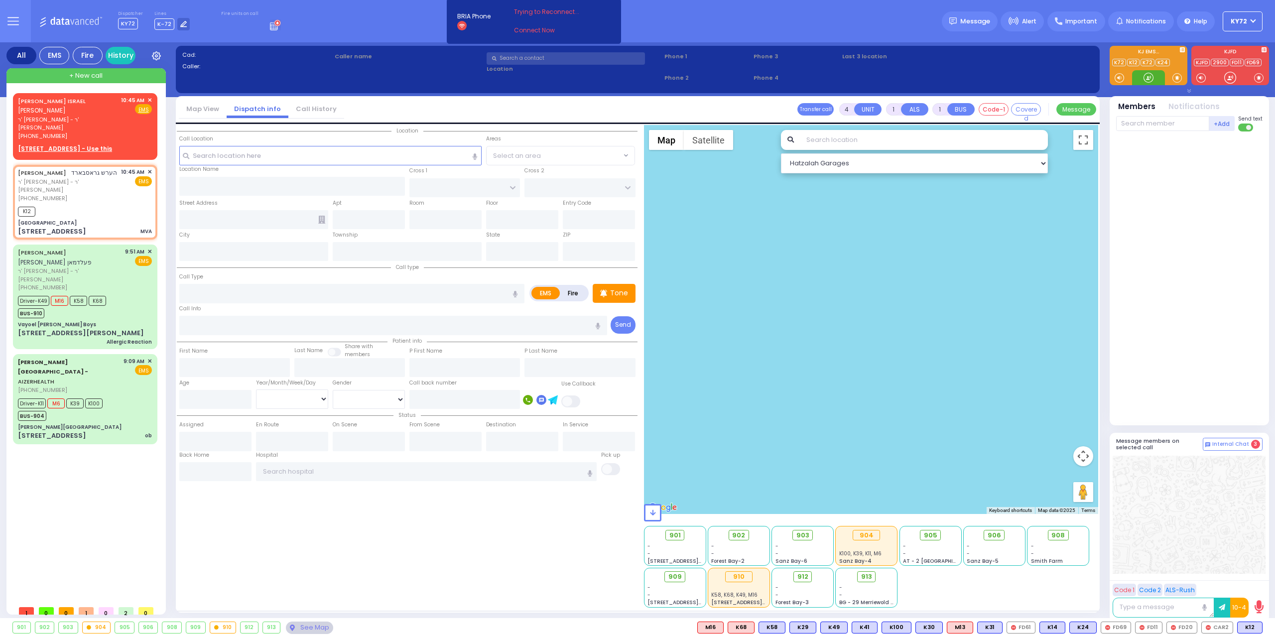
type input "GROSSBARD"
select select
type input "10:45"
select select "Hatzalah Garages"
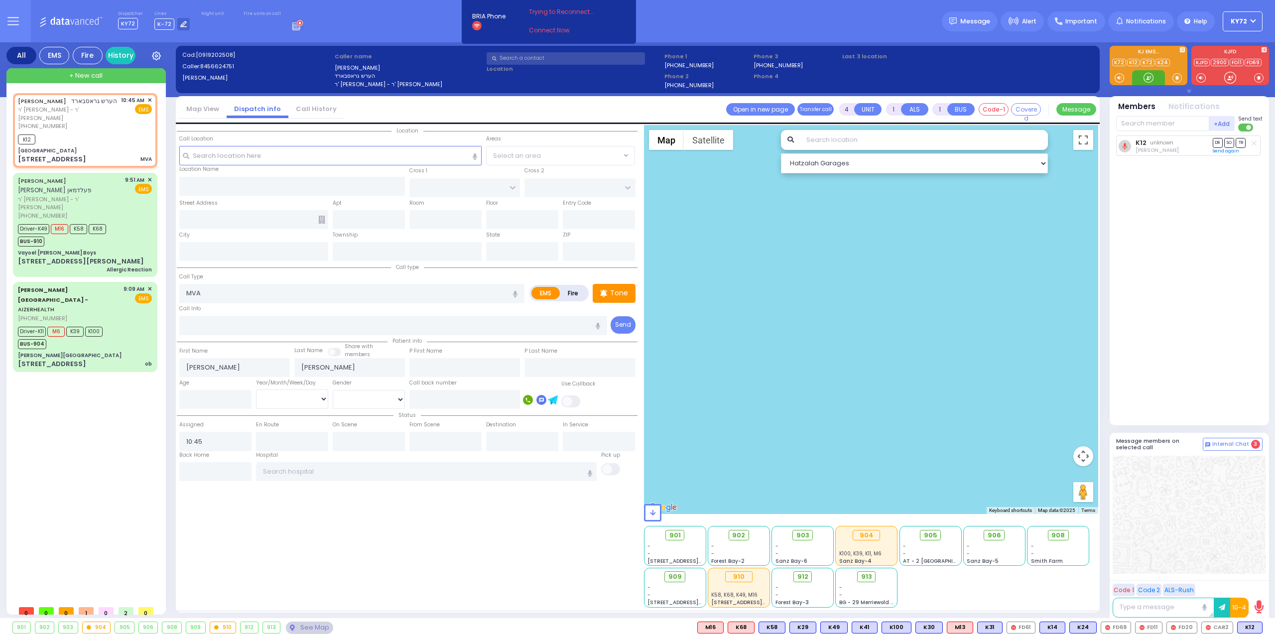
type input "Karlsburg Road"
type input "[GEOGRAPHIC_DATA]"
type input "CHEVRON RD"
type input "1 Mountain Rd"
type input "Monroe"
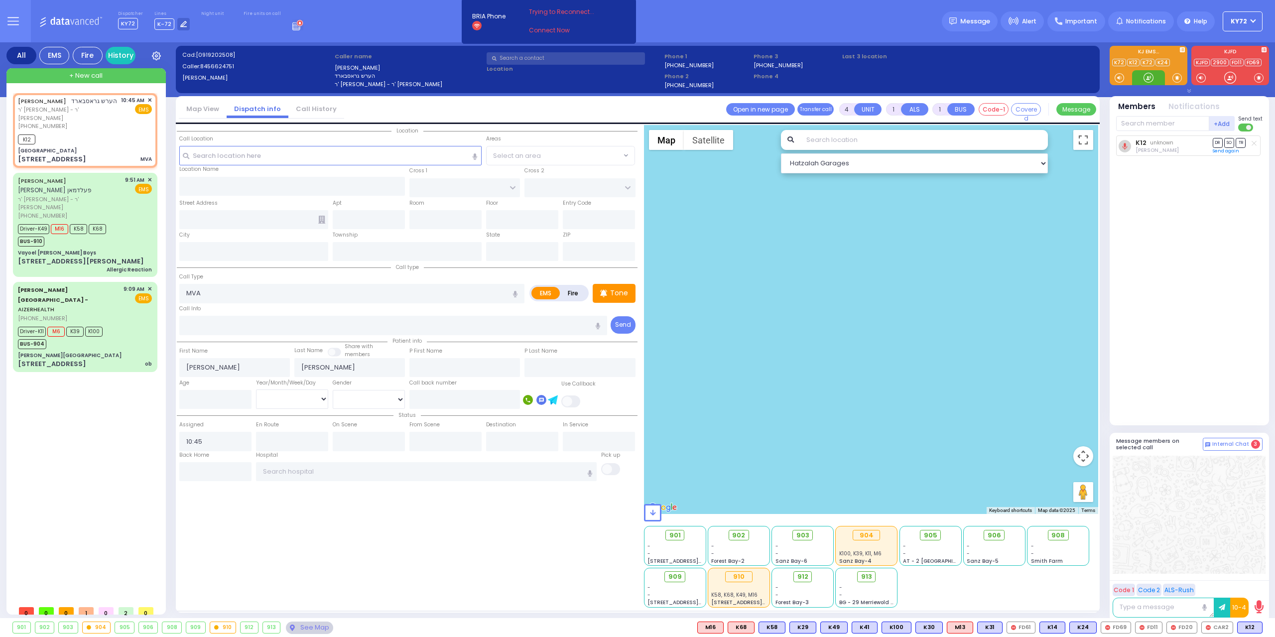
type input "[US_STATE]"
type input "10950"
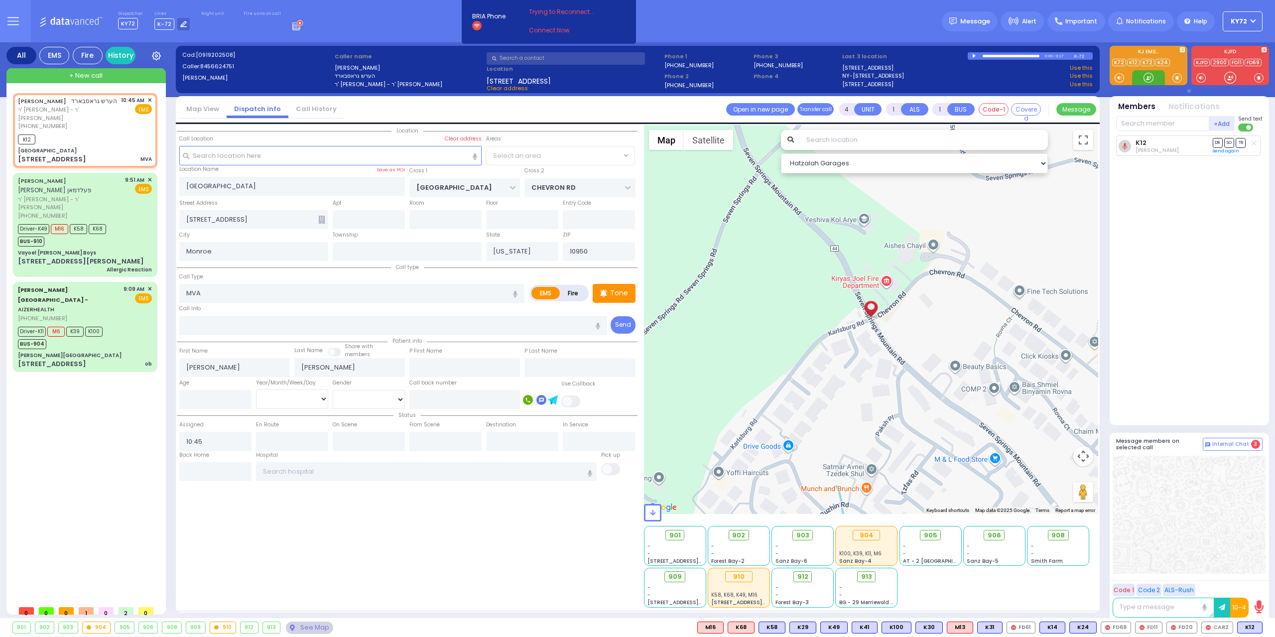
select select "SECTION 5"
click at [1144, 78] on div at bounding box center [1149, 78] width 10 height 10
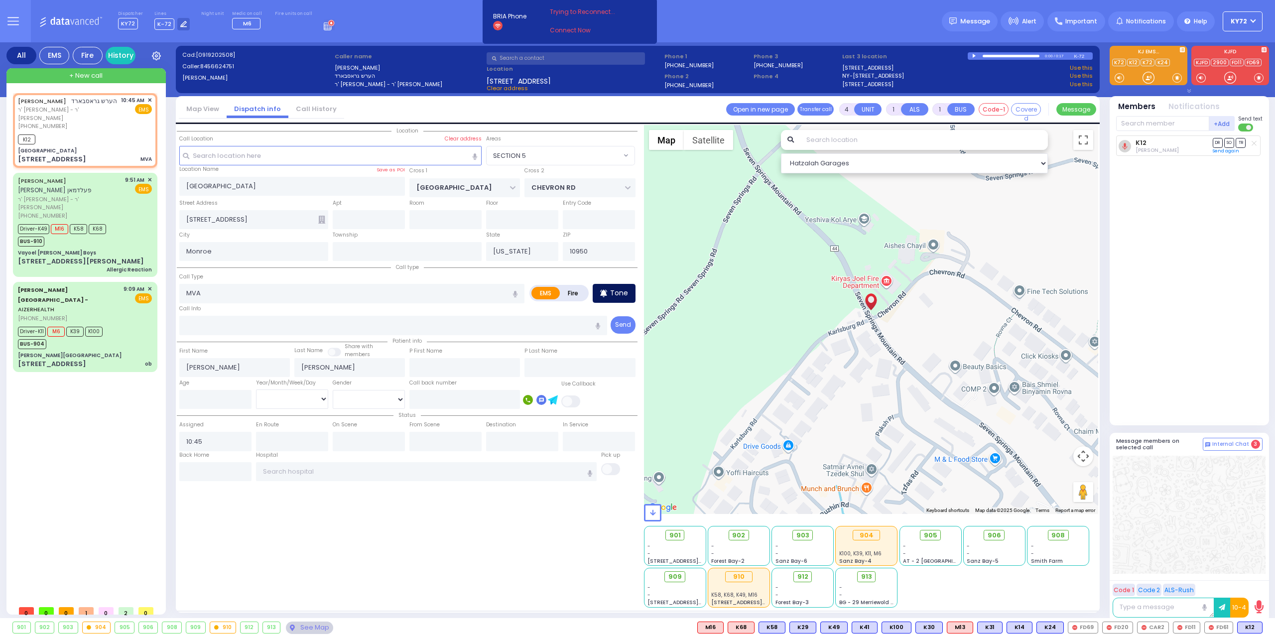
click at [624, 294] on p "Tone" at bounding box center [619, 293] width 18 height 10
click at [1149, 79] on div at bounding box center [1149, 78] width 10 height 10
drag, startPoint x: 1149, startPoint y: 84, endPoint x: 1143, endPoint y: 84, distance: 6.0
click at [1144, 84] on div at bounding box center [1148, 77] width 33 height 15
click at [1148, 78] on div at bounding box center [1149, 78] width 10 height 10
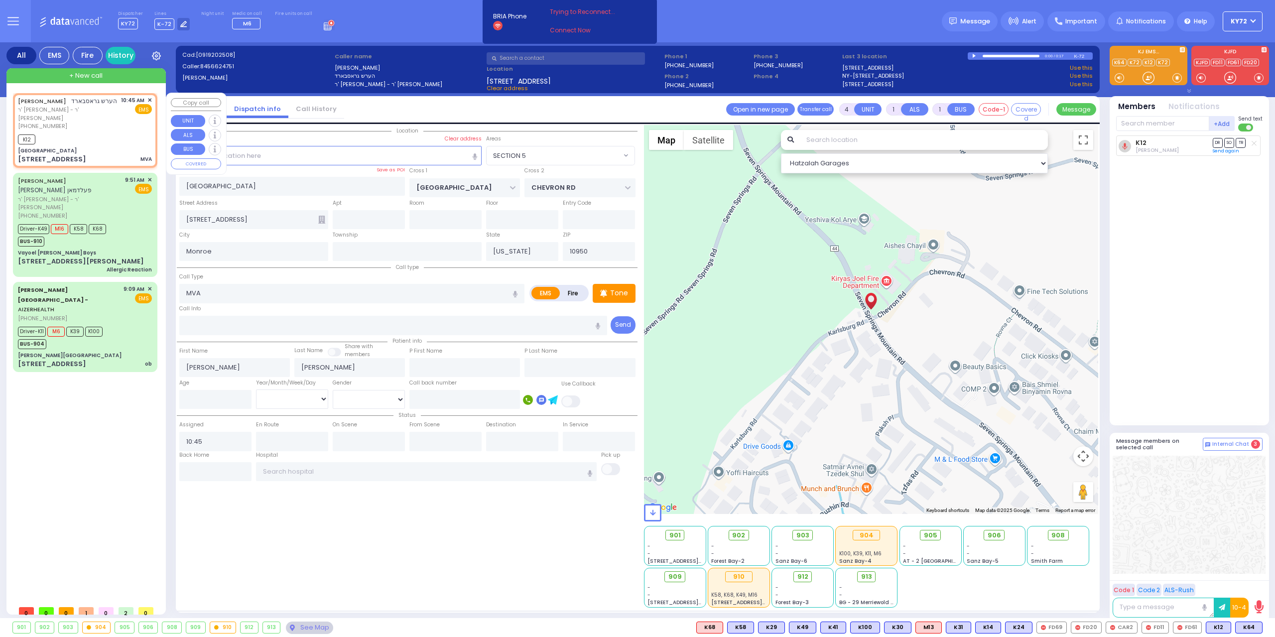
click at [129, 150] on div "Karlsburg Road" at bounding box center [85, 150] width 134 height 7
select select
radio input "true"
select select
select select "Hatzalah Garages"
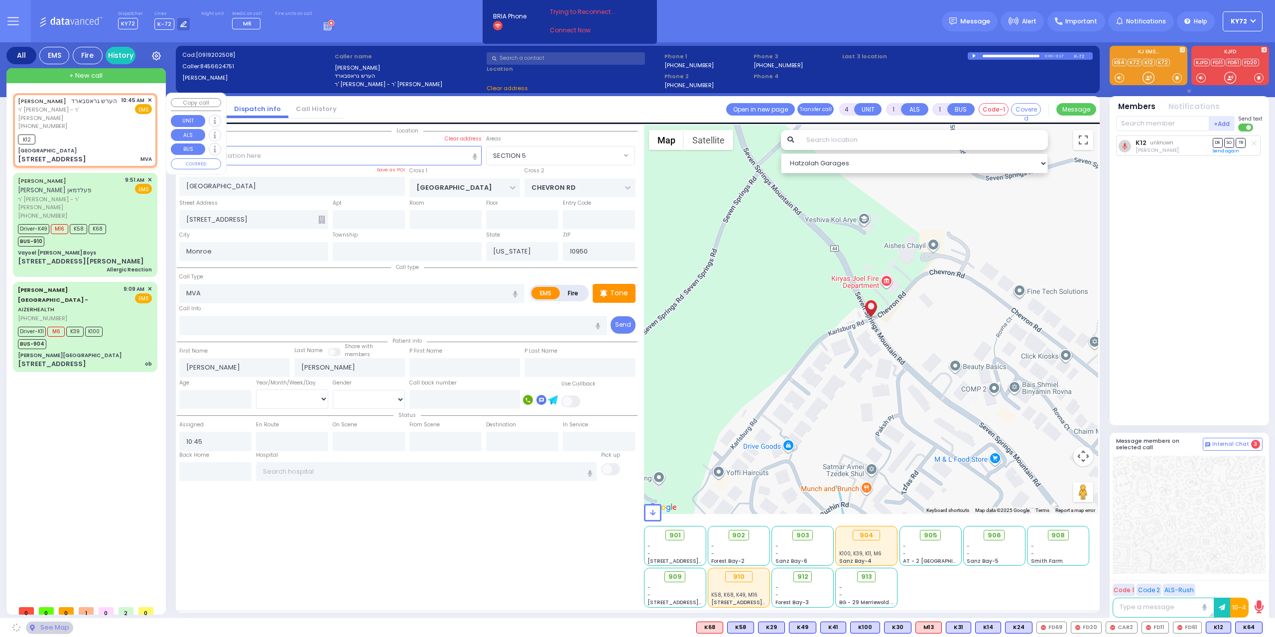
select select "SECTION 5"
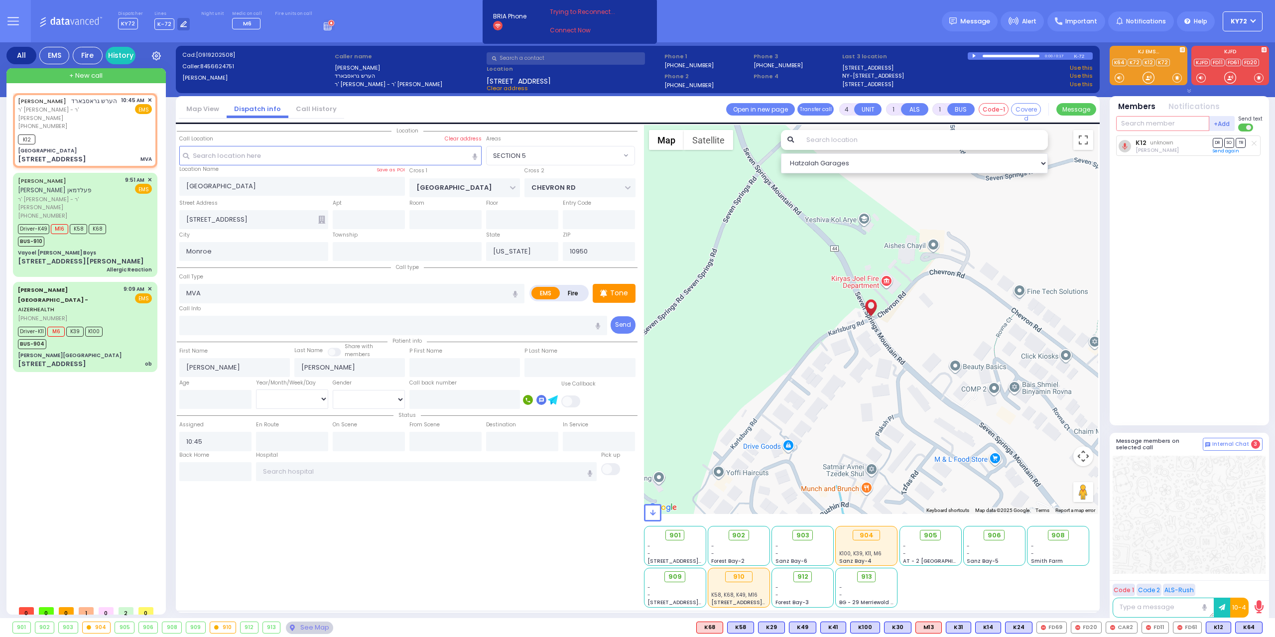
click at [1147, 126] on input "text" at bounding box center [1162, 123] width 93 height 15
type input "64"
select select
radio input "true"
select select
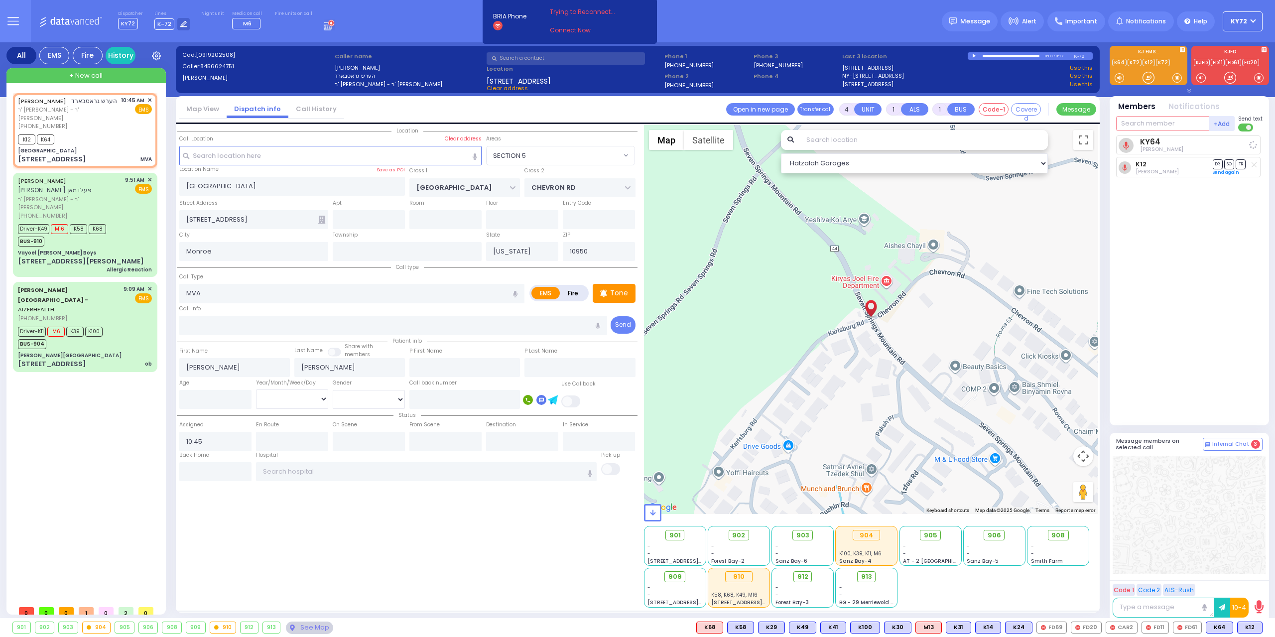
type input "10:49"
select select "Hatzalah Garages"
select select "SECTION 5"
click at [1146, 77] on div at bounding box center [1149, 78] width 10 height 10
click at [130, 135] on div "K12 K64" at bounding box center [85, 138] width 134 height 12
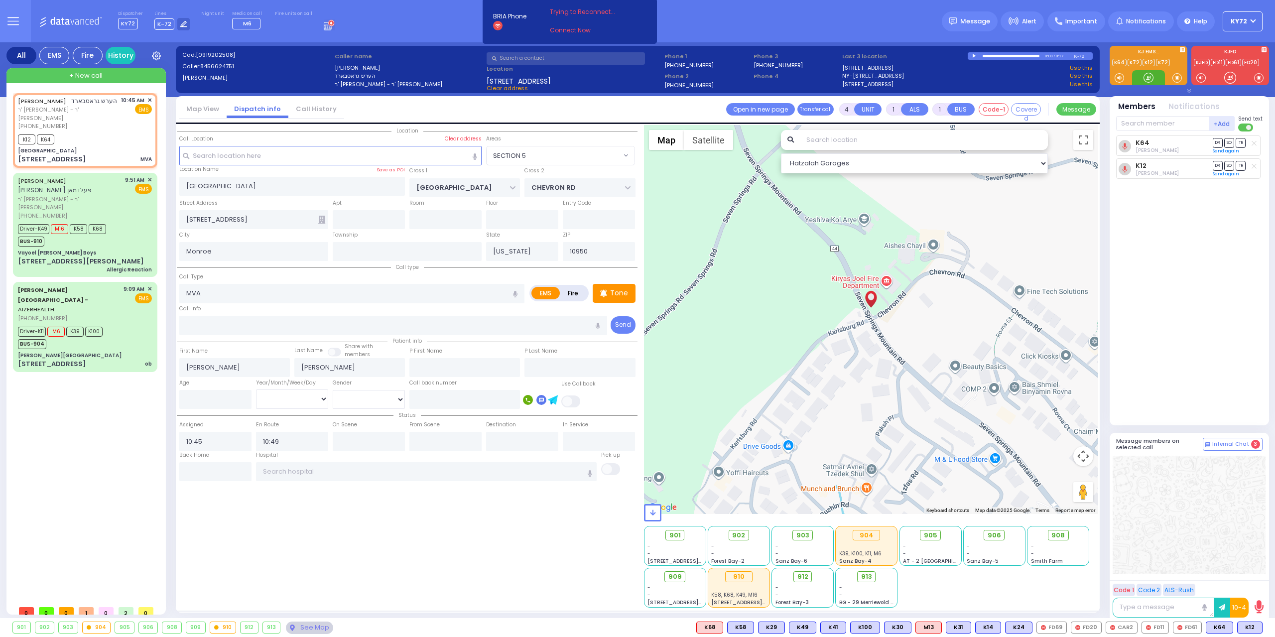
click at [1150, 80] on div at bounding box center [1149, 78] width 10 height 10
click at [1149, 79] on div at bounding box center [1149, 78] width 10 height 10
click at [1150, 78] on div at bounding box center [1149, 78] width 10 height 10
click at [122, 137] on div "K12 K64" at bounding box center [85, 138] width 134 height 12
click at [201, 101] on button "Copy call" at bounding box center [196, 102] width 50 height 9
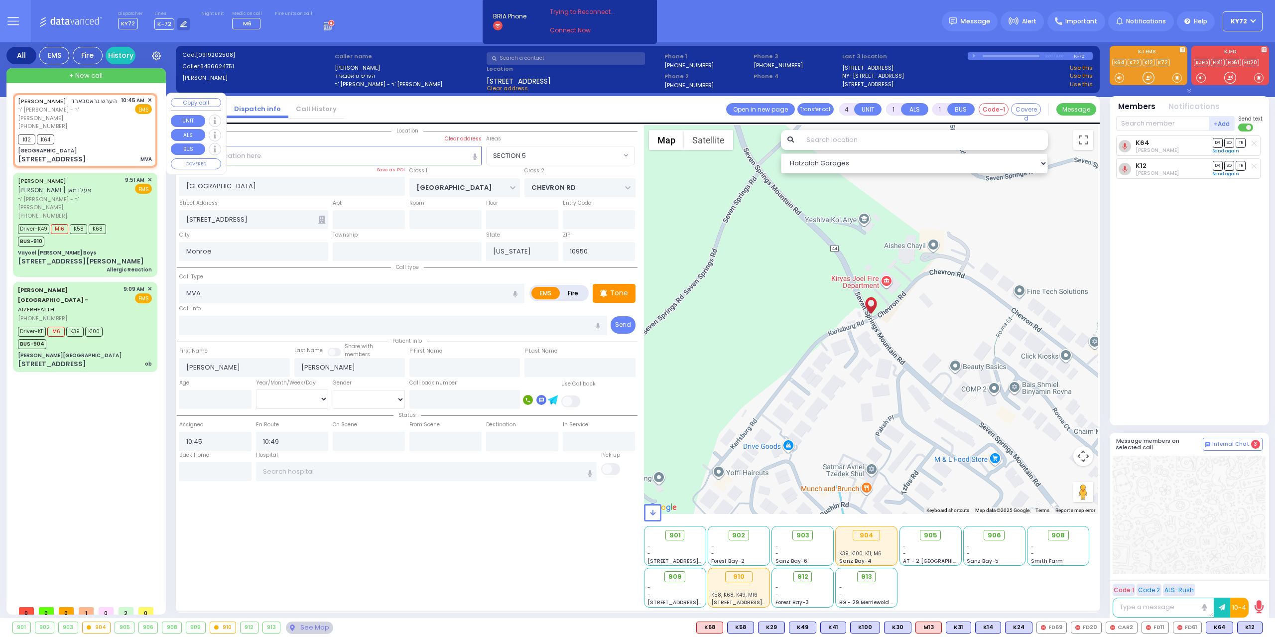
click at [195, 104] on button "Copy call" at bounding box center [196, 102] width 50 height 9
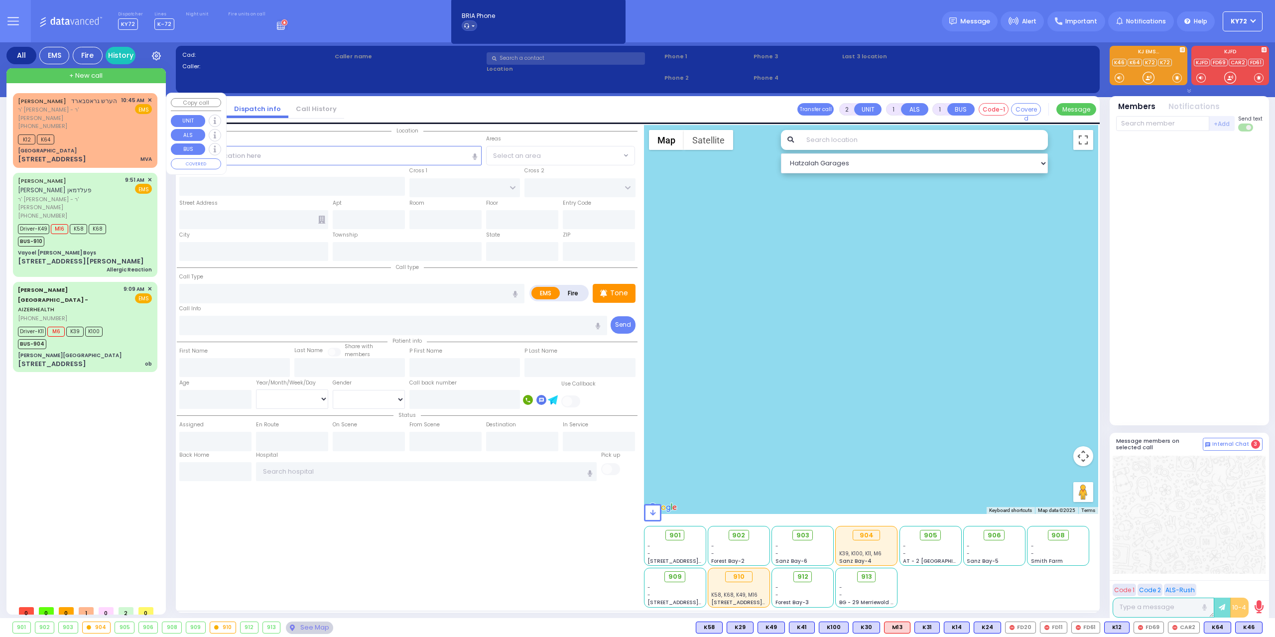
click at [96, 132] on div "[PERSON_NAME] הערש גראסבארד ר' [PERSON_NAME] - ר' [PERSON_NAME] [PHONE_NUMBER] …" at bounding box center [85, 130] width 140 height 71
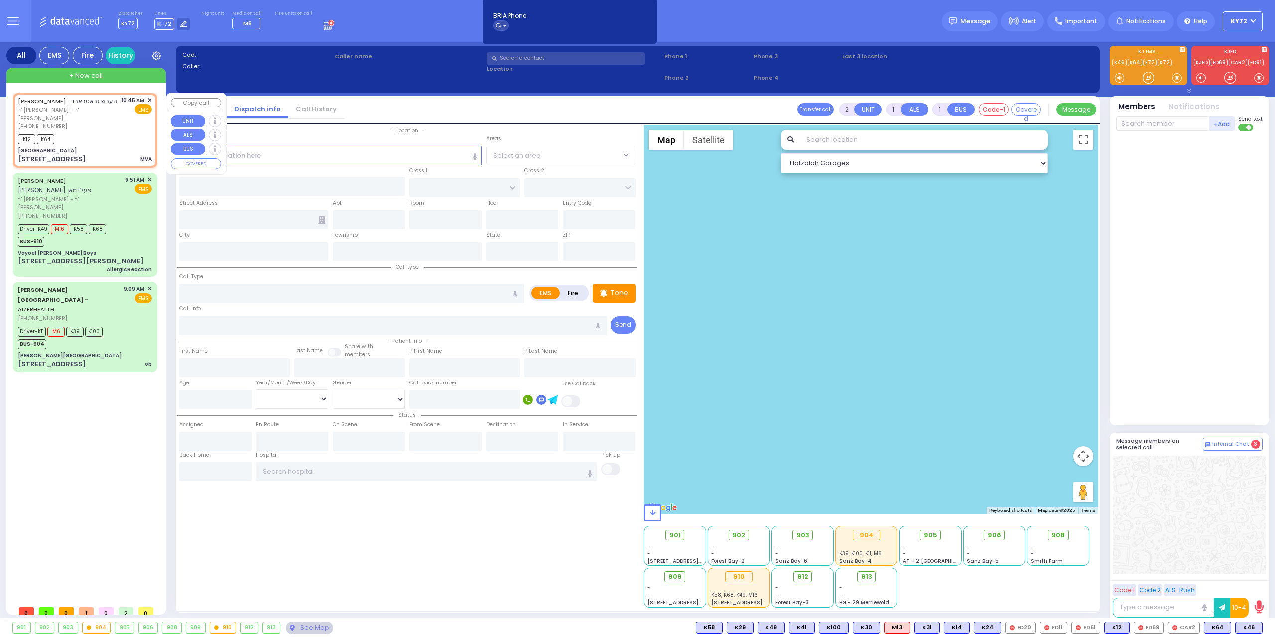
type input "4"
select select
type input "MVA"
radio input "true"
type input "[PERSON_NAME]"
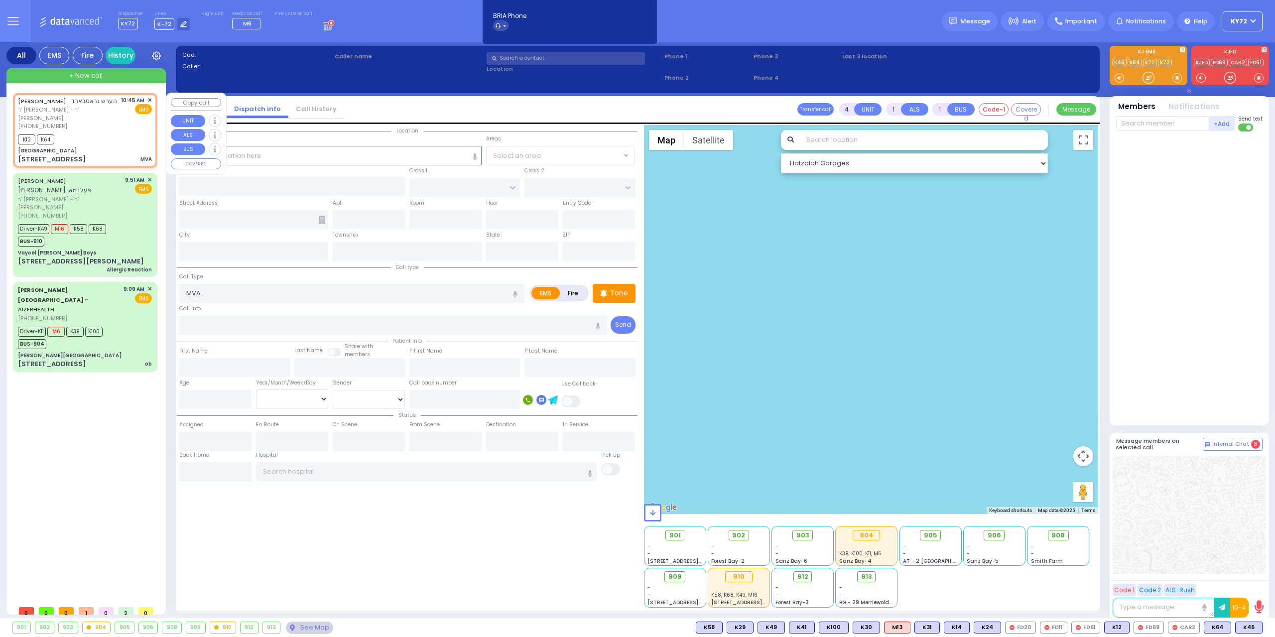
type input "[PERSON_NAME]"
select select
type input "10:45"
type input "10:49"
select select "Hatzalah Garages"
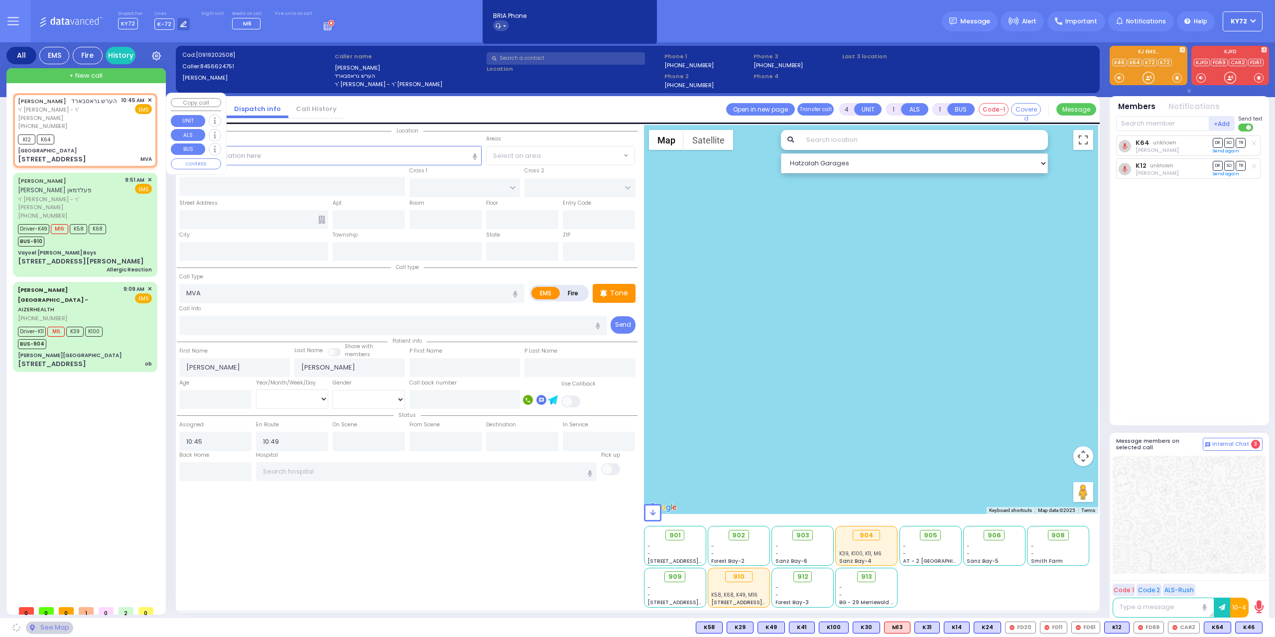
type input "[GEOGRAPHIC_DATA]"
type input "CHEVRON RD"
type input "[STREET_ADDRESS]"
type input "Monroe"
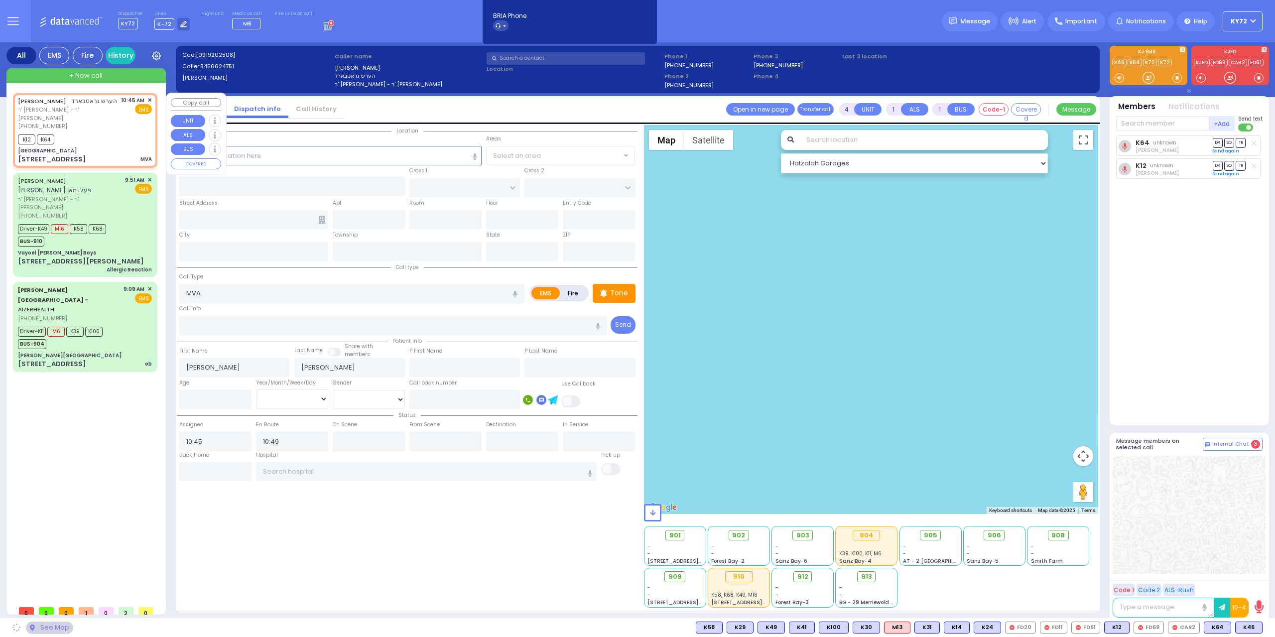
type input "[US_STATE]"
type input "10950"
select select "SECTION 5"
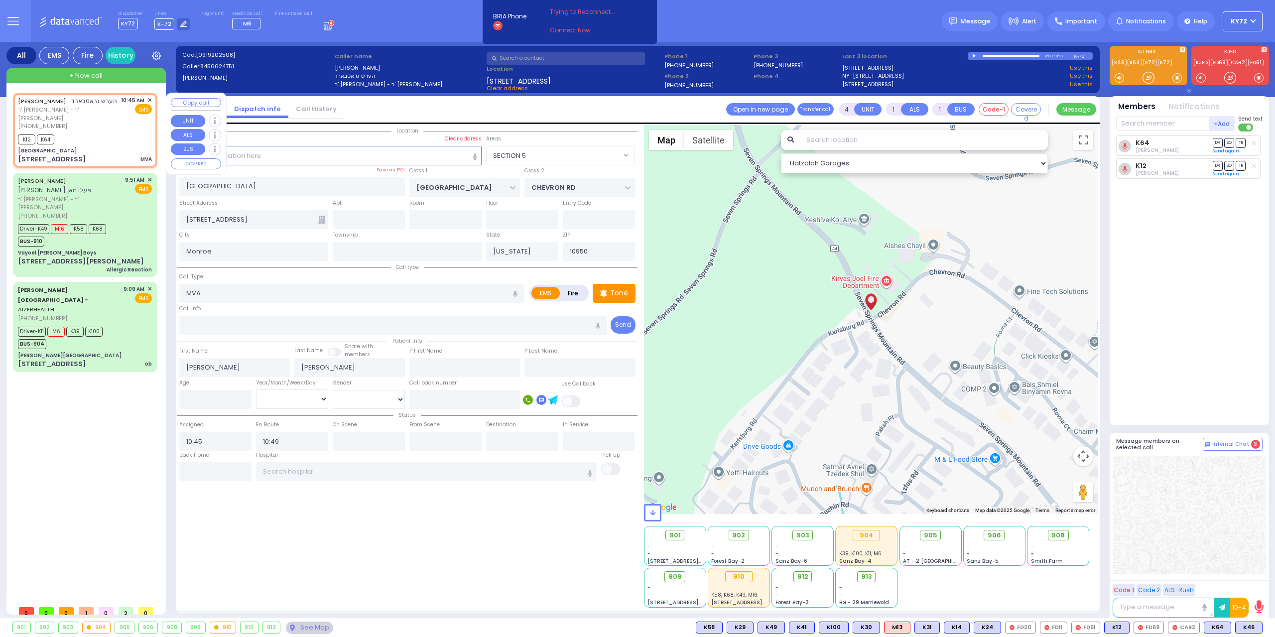
click at [197, 104] on button "Copy call" at bounding box center [196, 102] width 50 height 9
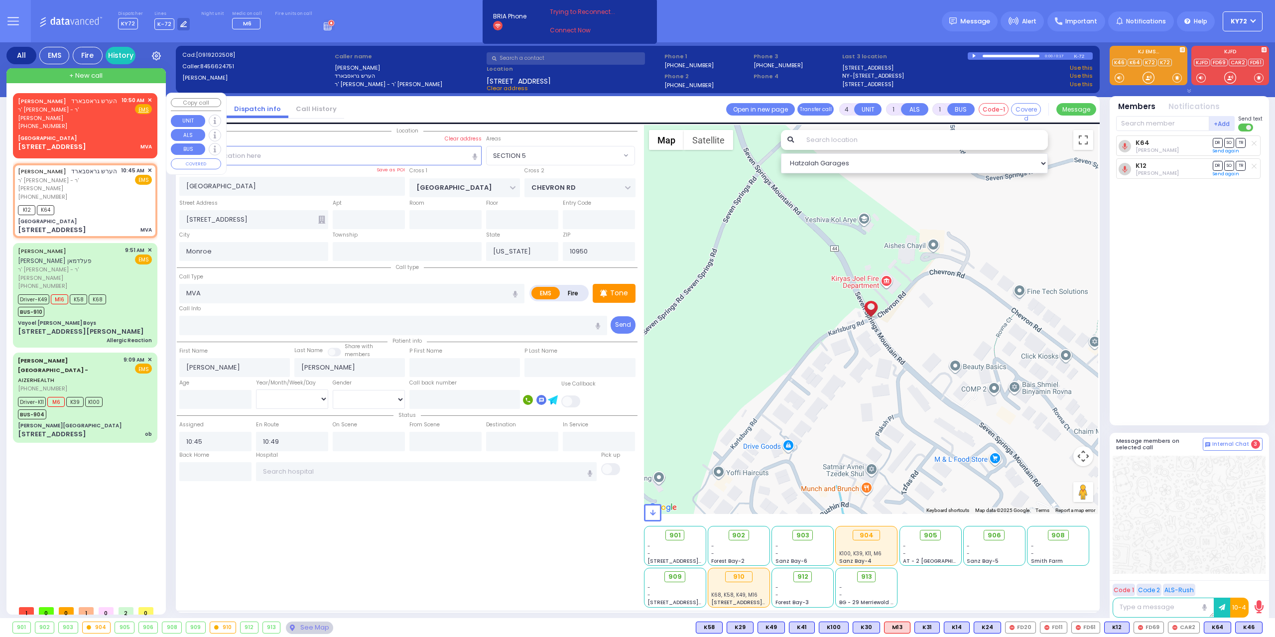
click at [108, 127] on div "[PHONE_NUMBER]" at bounding box center [68, 126] width 100 height 8
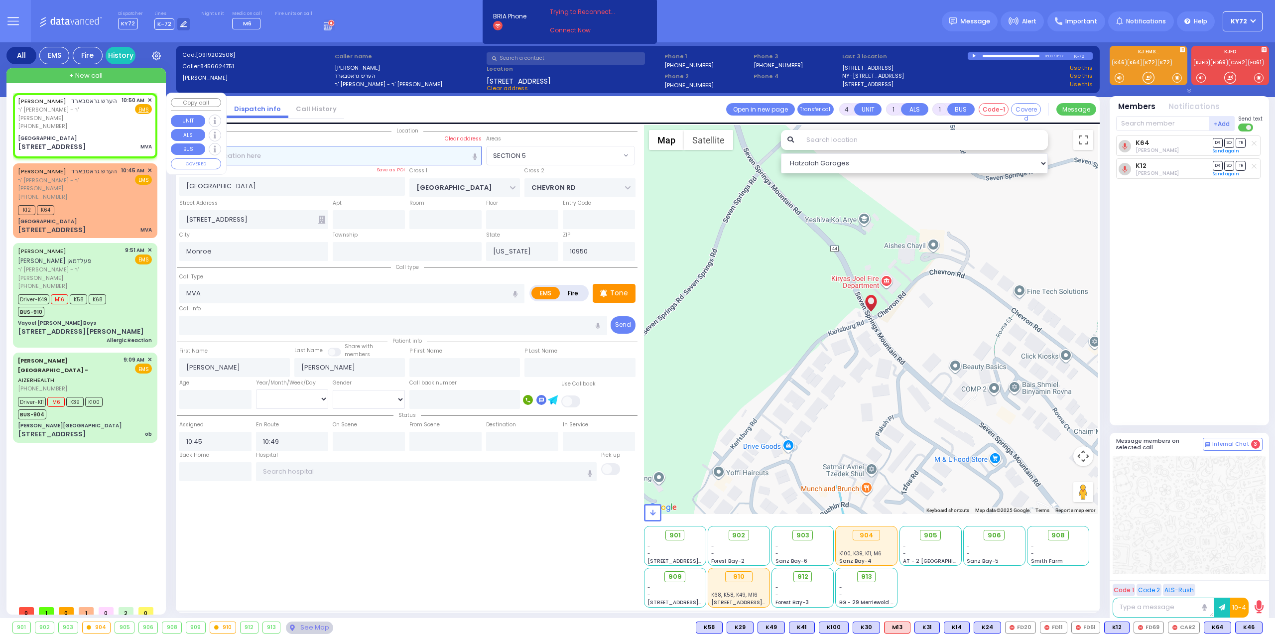
select select
radio input "true"
select select
type input "10:50"
select select "Hatzalah Garages"
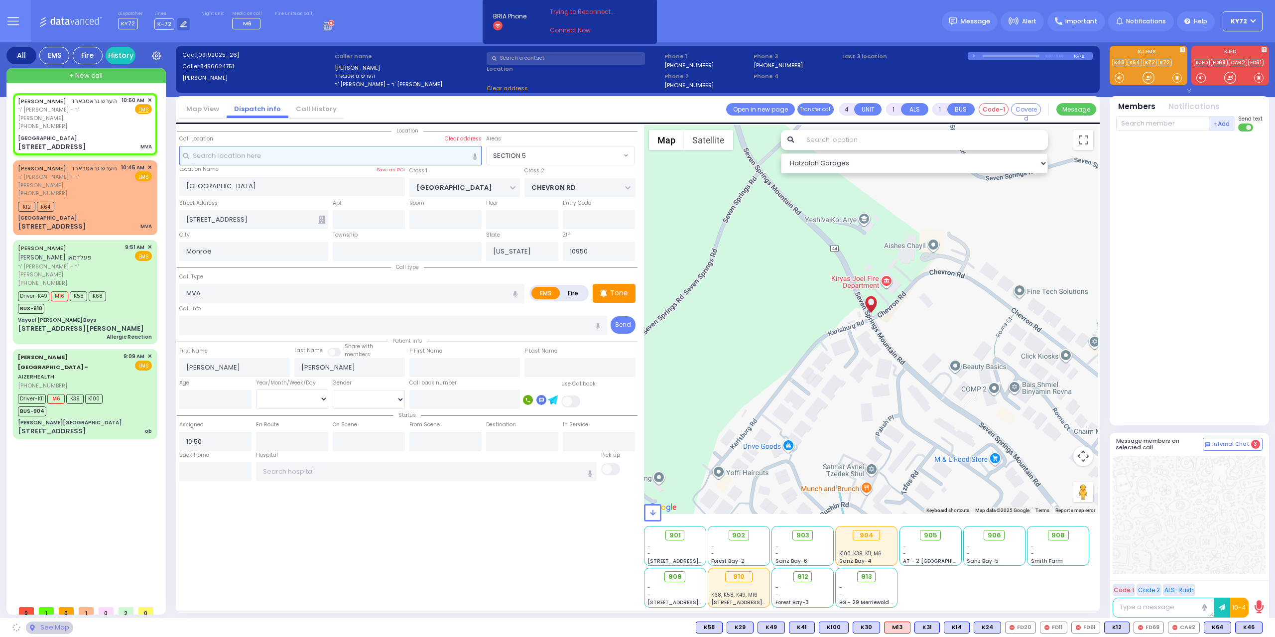
select select
radio input "true"
select select
select select "Hatzalah Garages"
select select "SECTION 5"
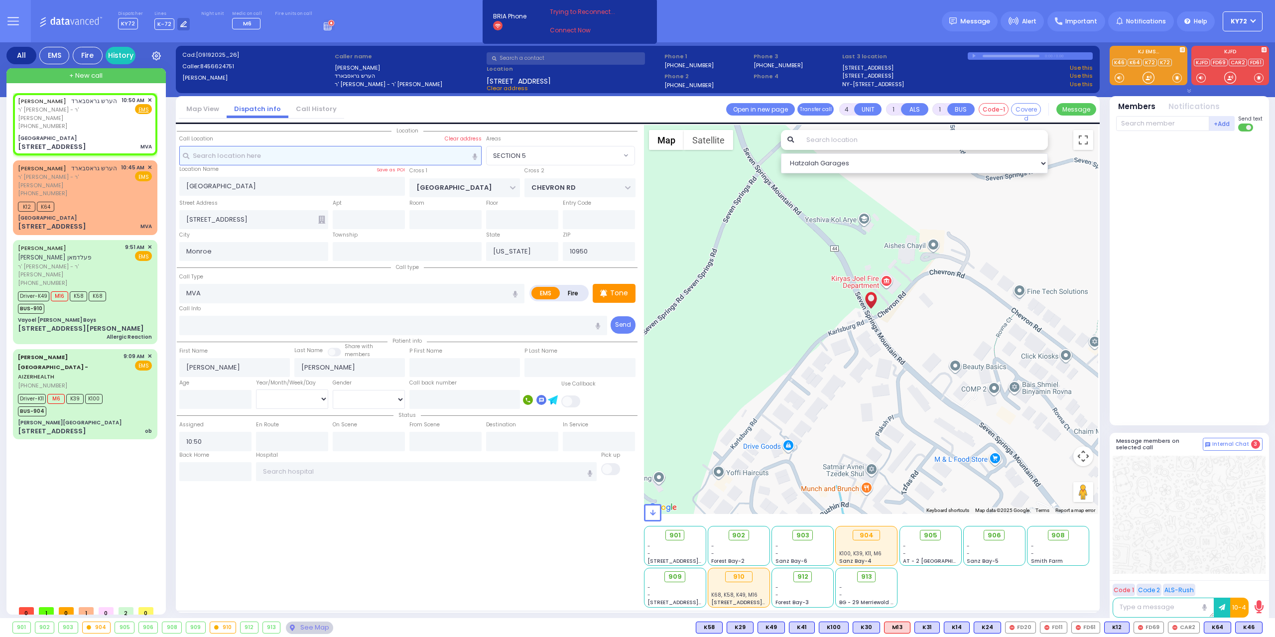
select select "SECTION 5"
click at [568, 287] on label "Fire" at bounding box center [573, 293] width 28 height 12
radio input "true"
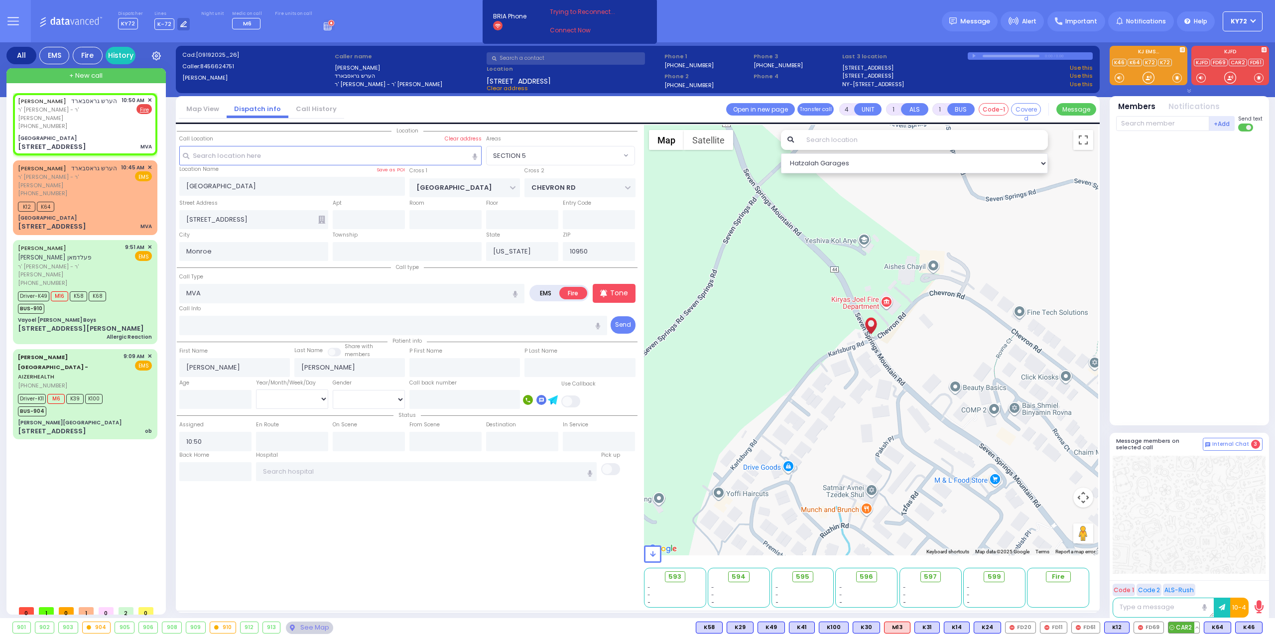
click at [1187, 631] on span "CAR2" at bounding box center [1183, 627] width 31 height 11
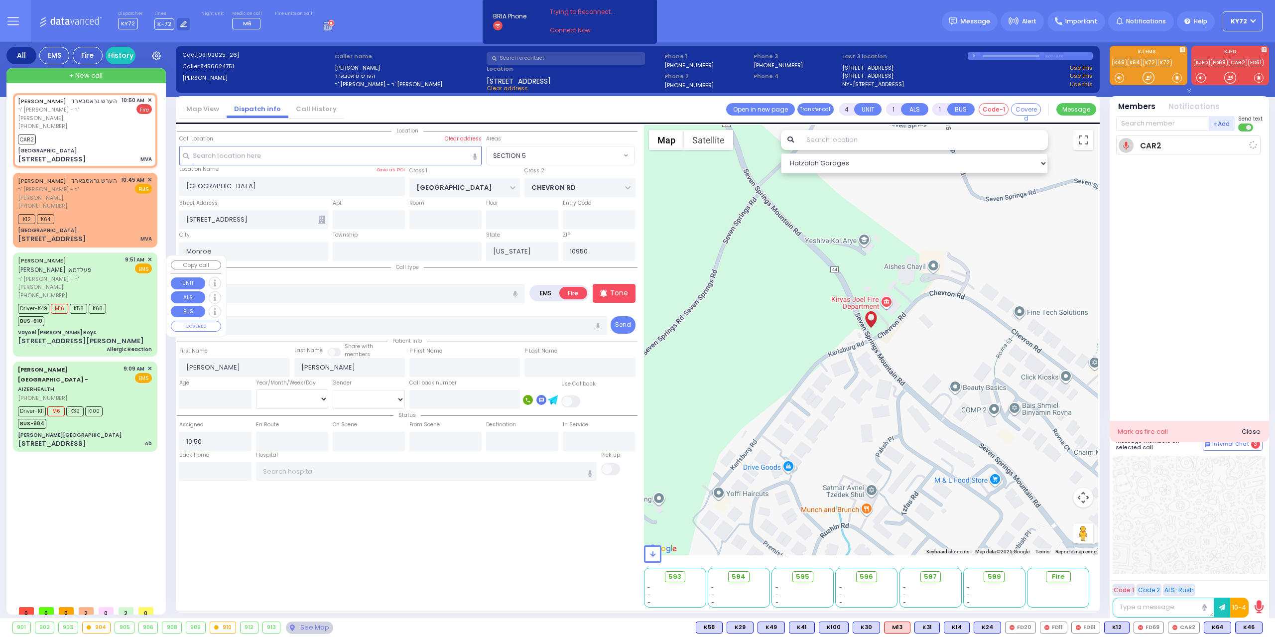
select select
radio input "true"
select select
type input "10:50"
select select "Hatzalah Garages"
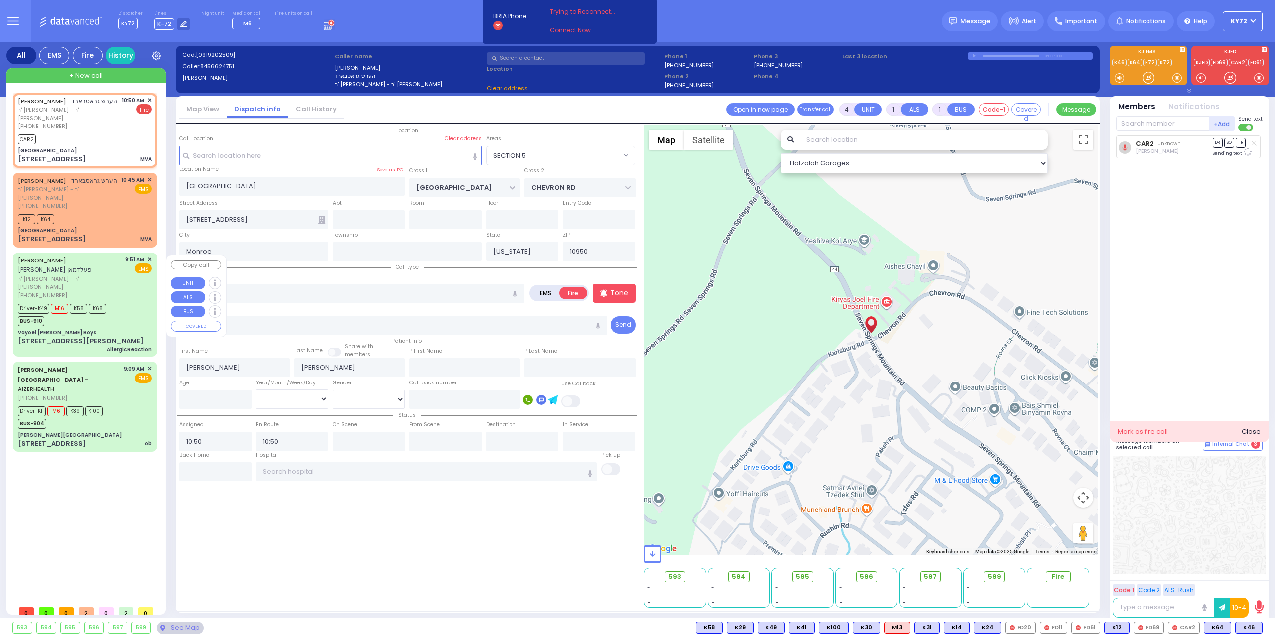
select select "SECTION 5"
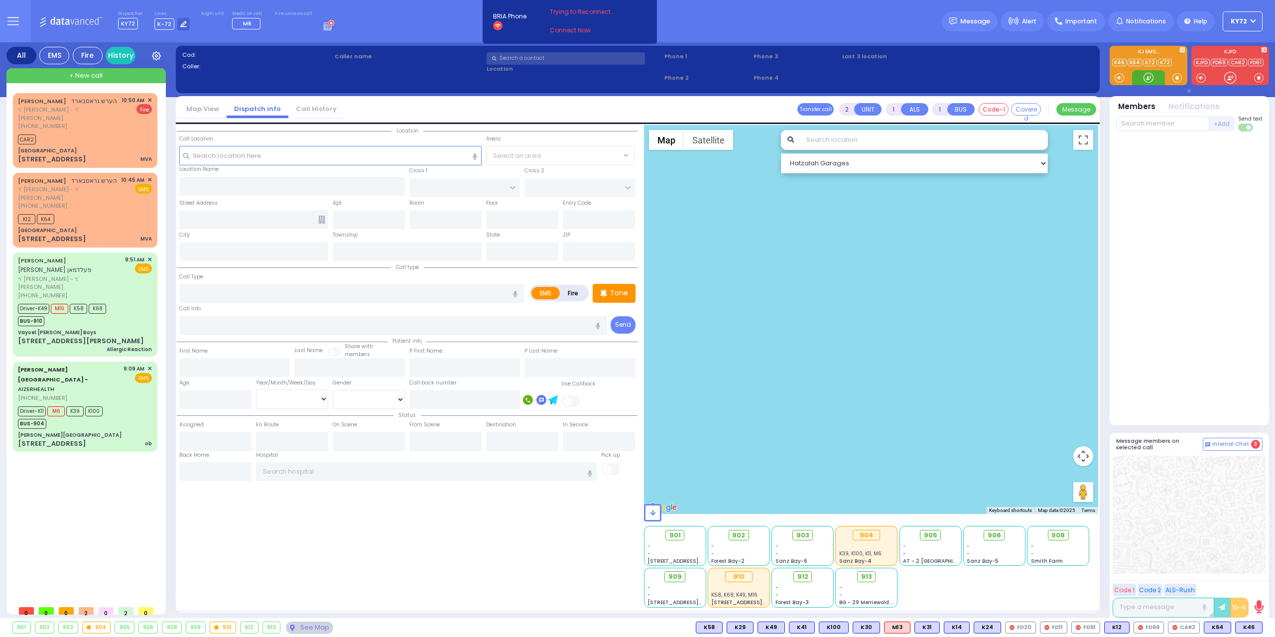
click at [1149, 73] on div at bounding box center [1149, 78] width 10 height 10
click at [79, 135] on div "CAR2" at bounding box center [85, 138] width 134 height 12
type input "4"
select select
type input "MVA"
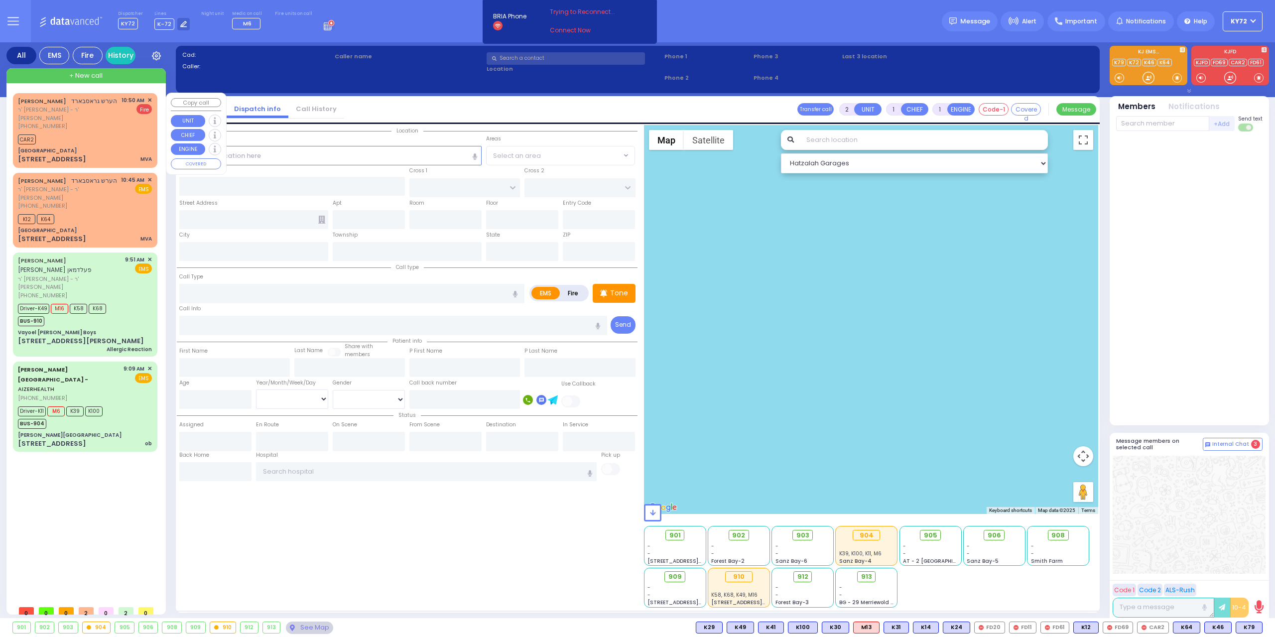
radio input "false"
radio input "true"
type input "[PERSON_NAME]"
select select
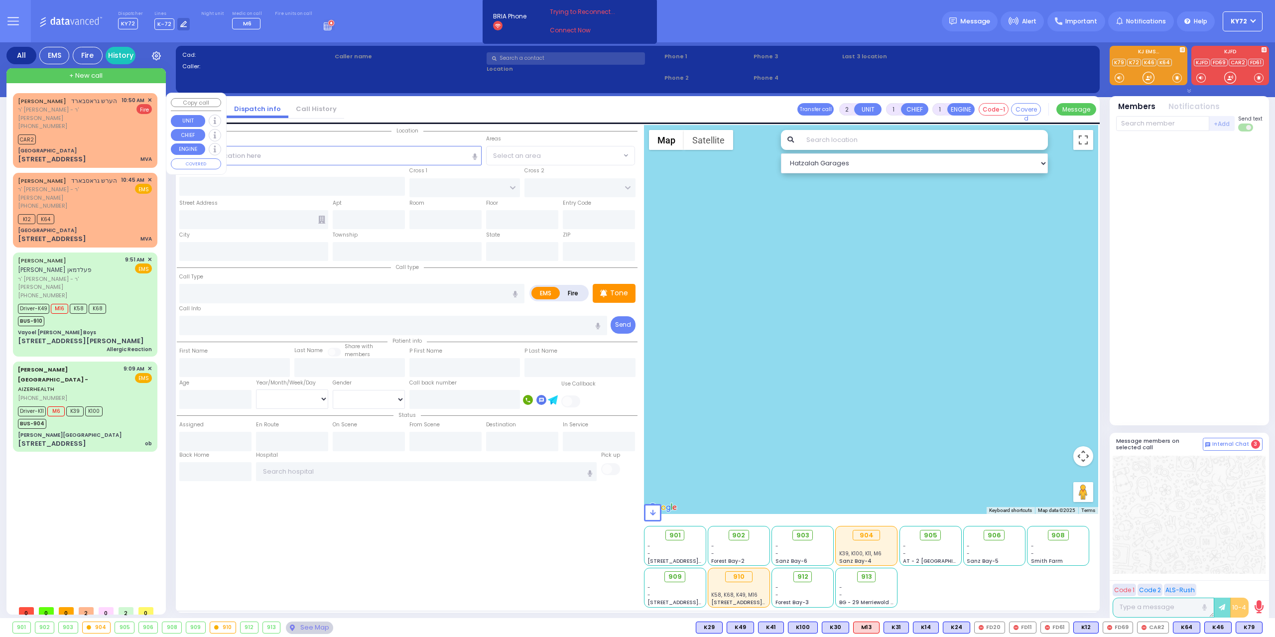
type input "10:50"
select select "Hatzalah Garages"
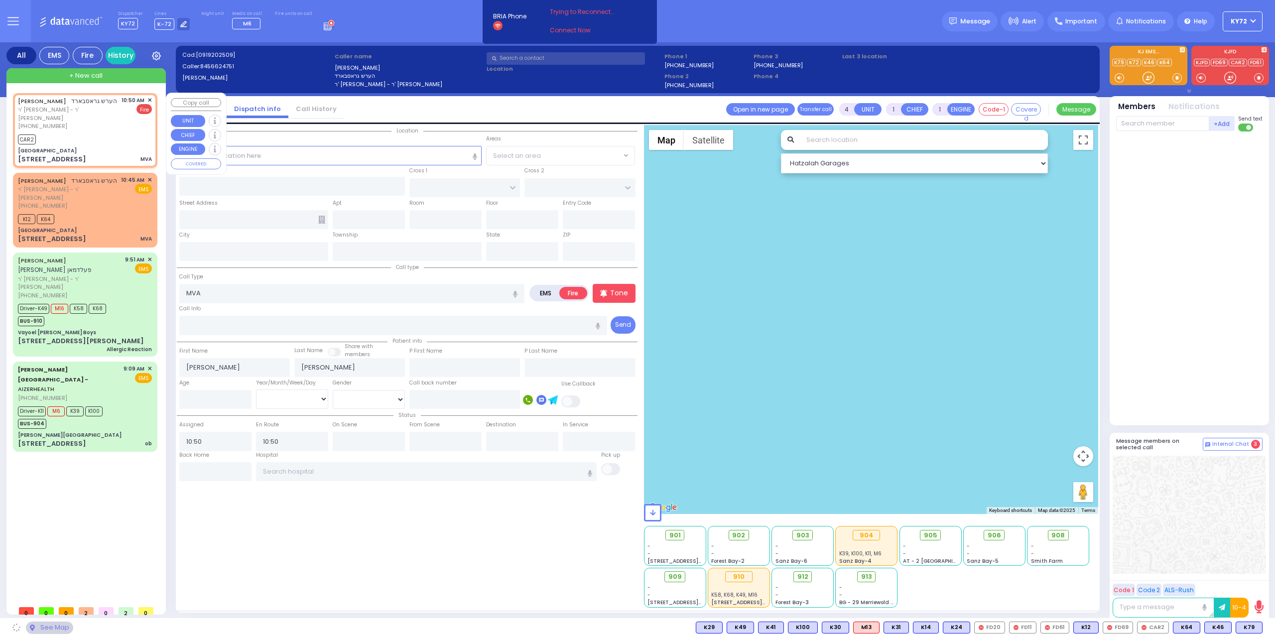
type input "[GEOGRAPHIC_DATA]"
type input "CHEVRON RD"
type input "[STREET_ADDRESS]"
type input "Monroe"
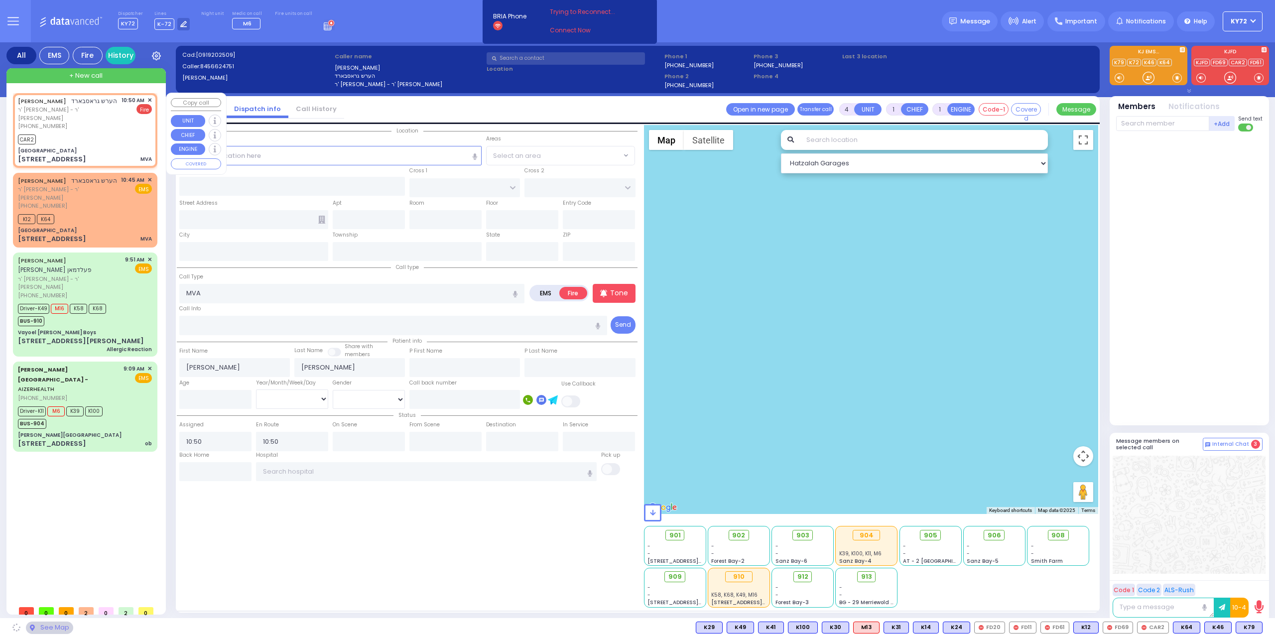
type input "[US_STATE]"
type input "10950"
select select "SECTION 5"
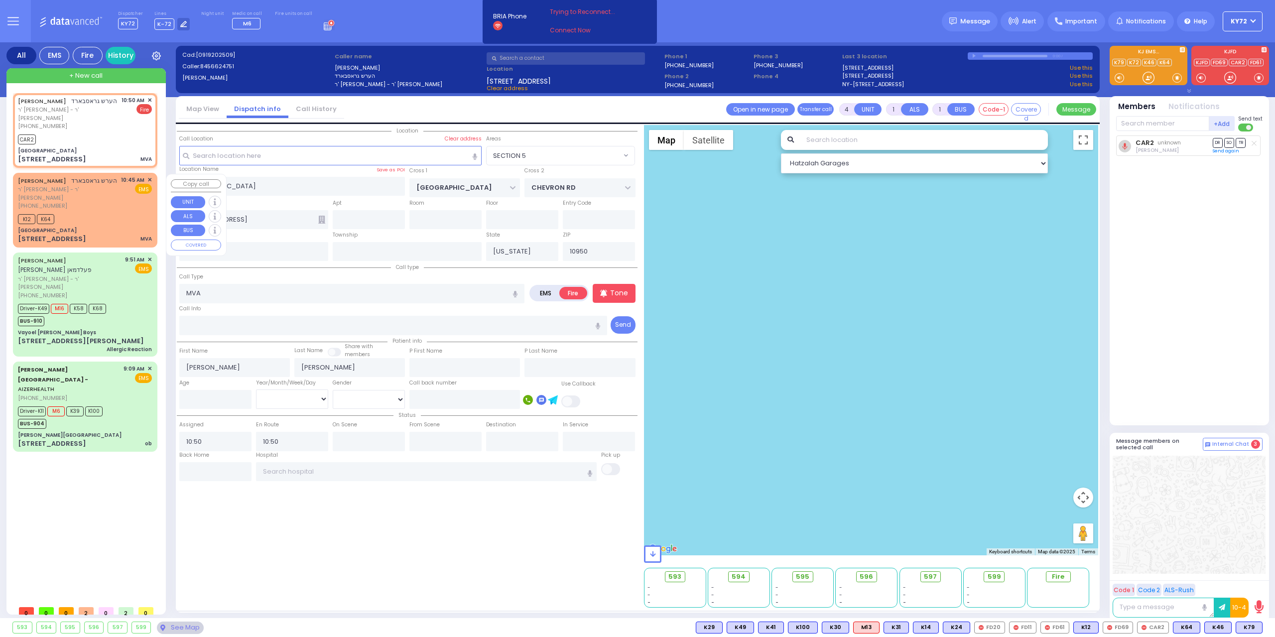
click at [125, 224] on div "K12 K64" at bounding box center [85, 218] width 134 height 12
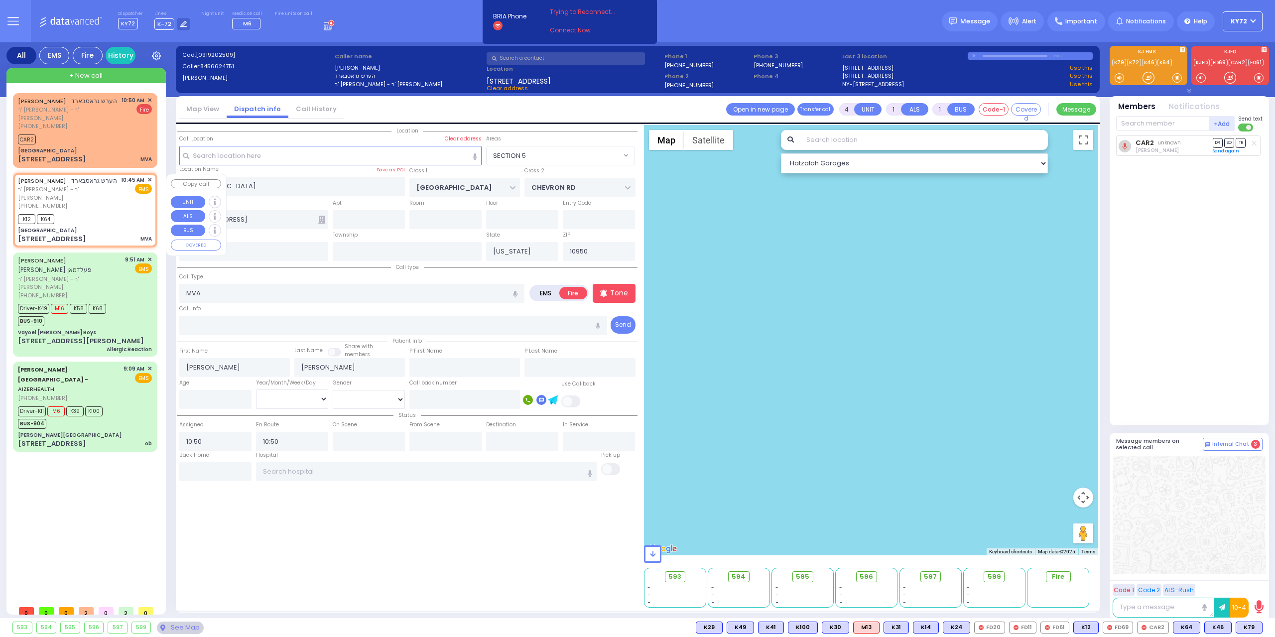
select select
radio input "true"
select select
type input "10:45"
type input "10:49"
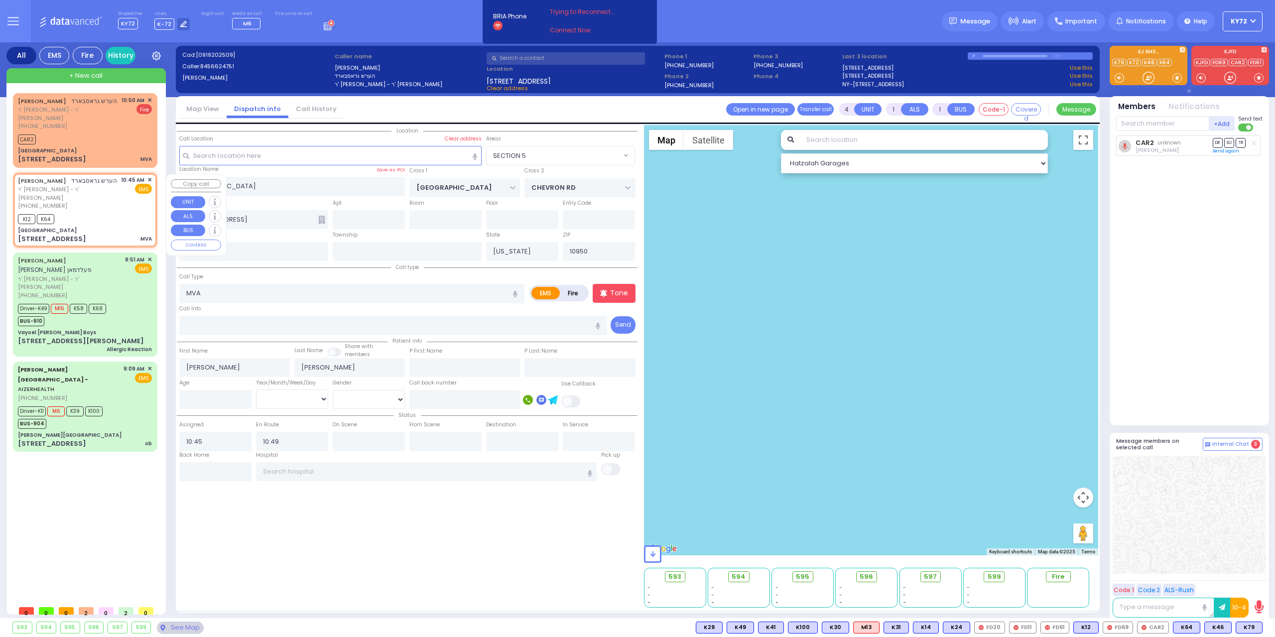
select select "SECTION 5"
select select "Hatzalah Garages"
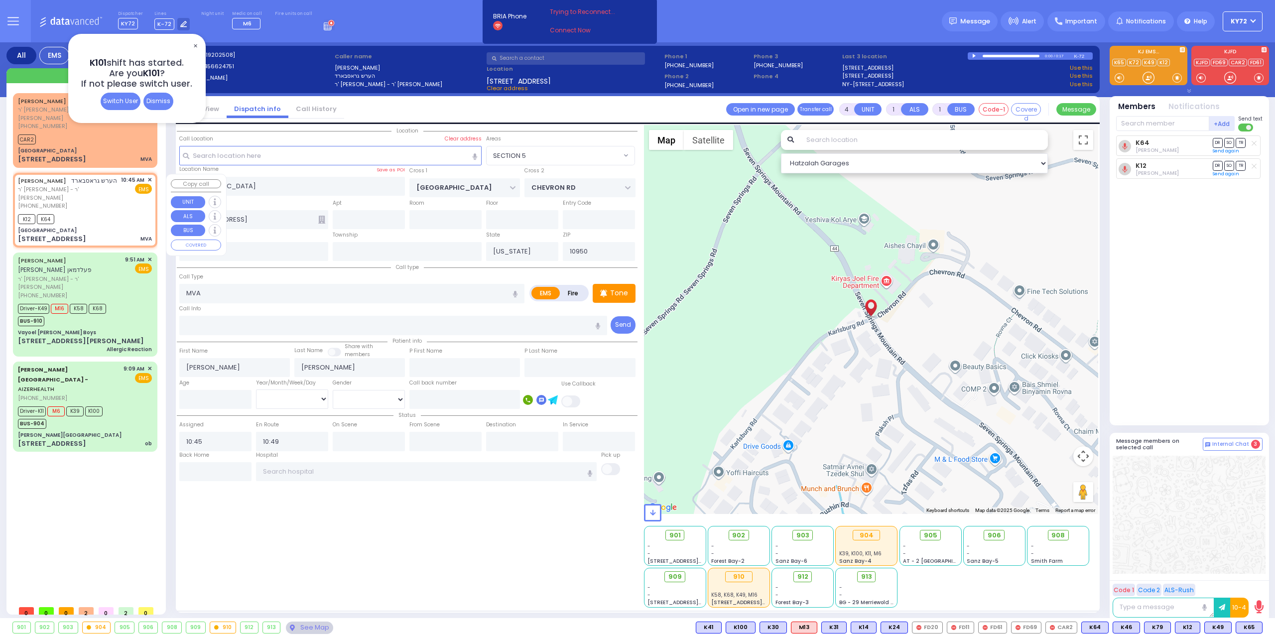
drag, startPoint x: 73, startPoint y: 215, endPoint x: 71, endPoint y: 209, distance: 6.6
click at [74, 215] on div "K12 K64" at bounding box center [85, 218] width 134 height 12
select select
radio input "true"
select select
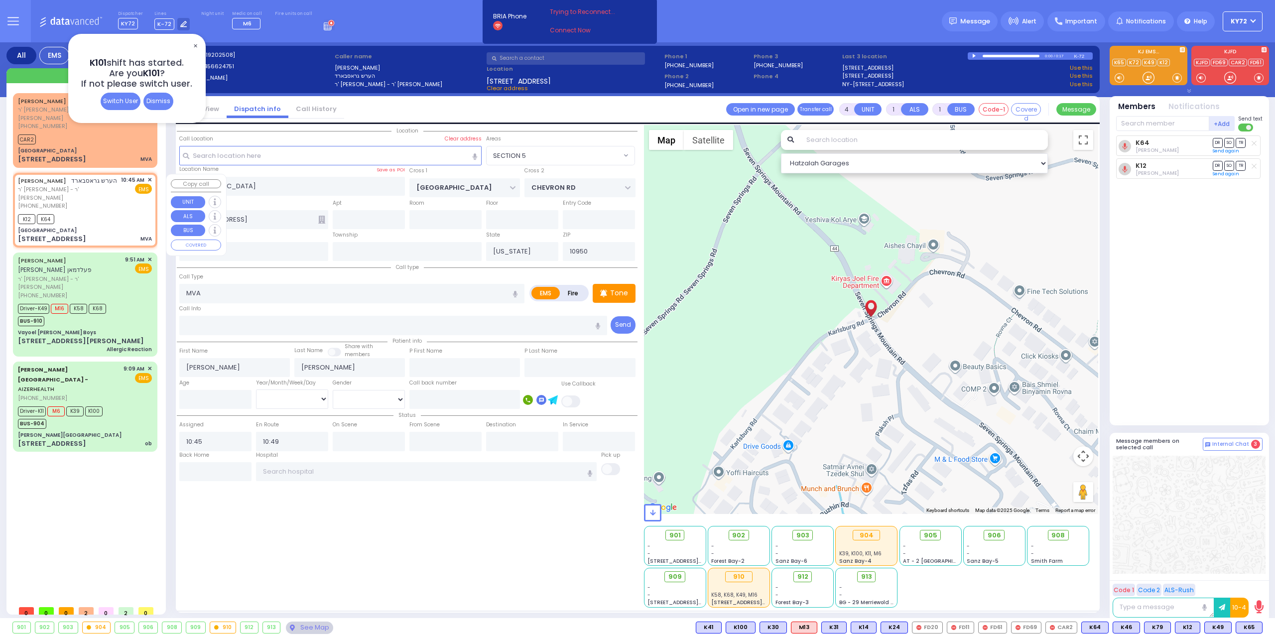
select select "Hatzalah Garages"
select select "SECTION 5"
click at [1222, 624] on span "K49" at bounding box center [1218, 627] width 26 height 11
click at [1245, 627] on span "K65" at bounding box center [1249, 627] width 26 height 11
select select
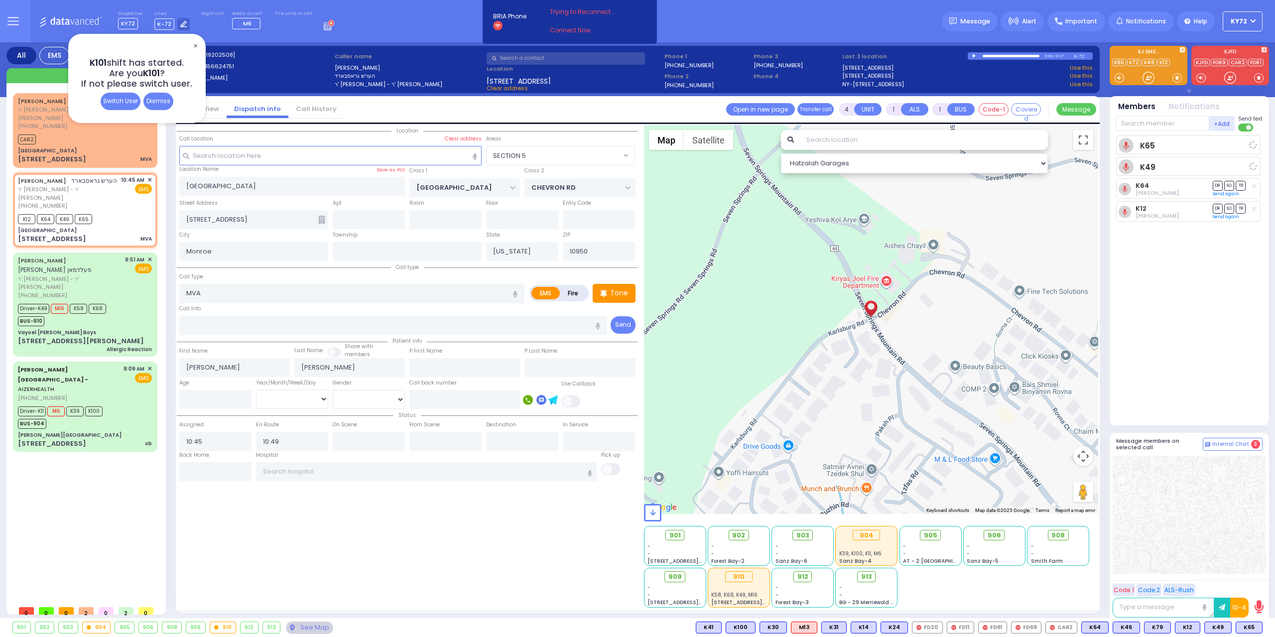
radio input "true"
select select
select select "Hatzalah Garages"
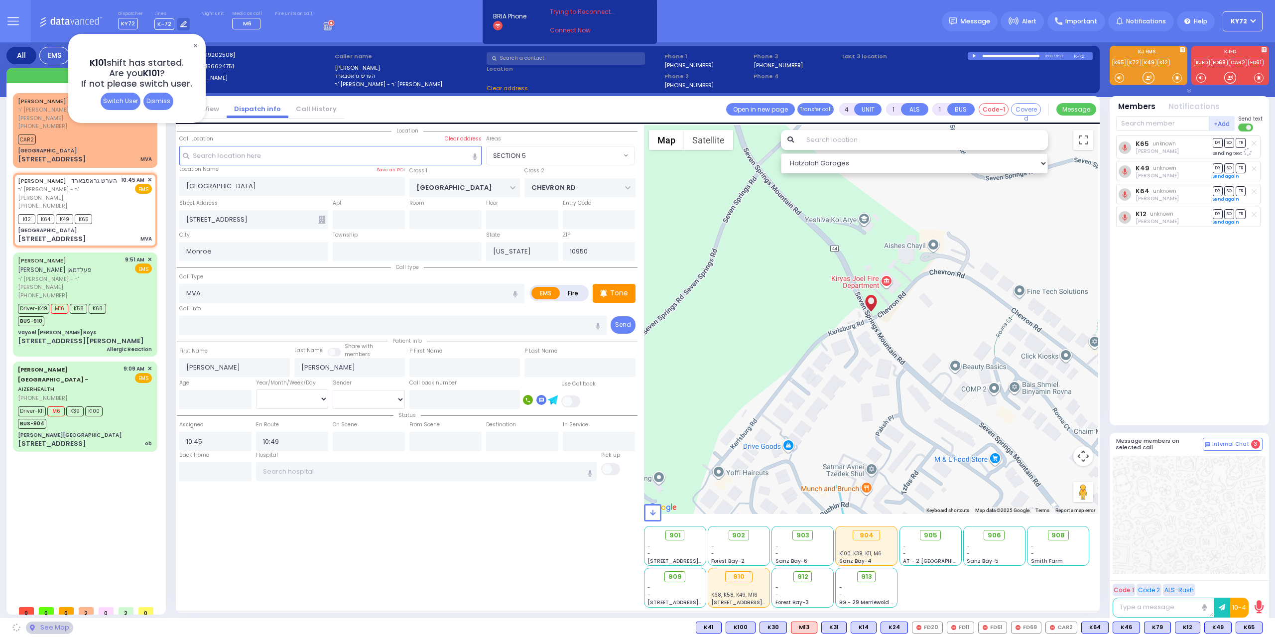
select select
radio input "true"
select select
select select "Hatzalah Garages"
select select "SECTION 5"
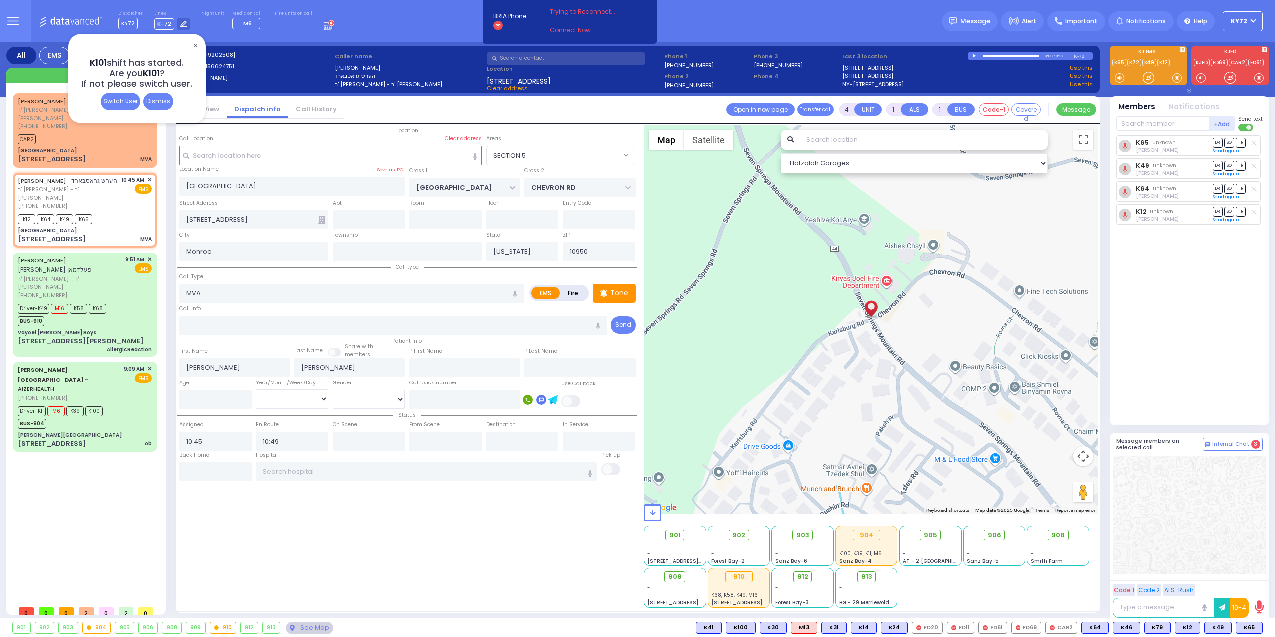
select select "SECTION 5"
click at [198, 44] on span "✕" at bounding box center [195, 45] width 8 height 11
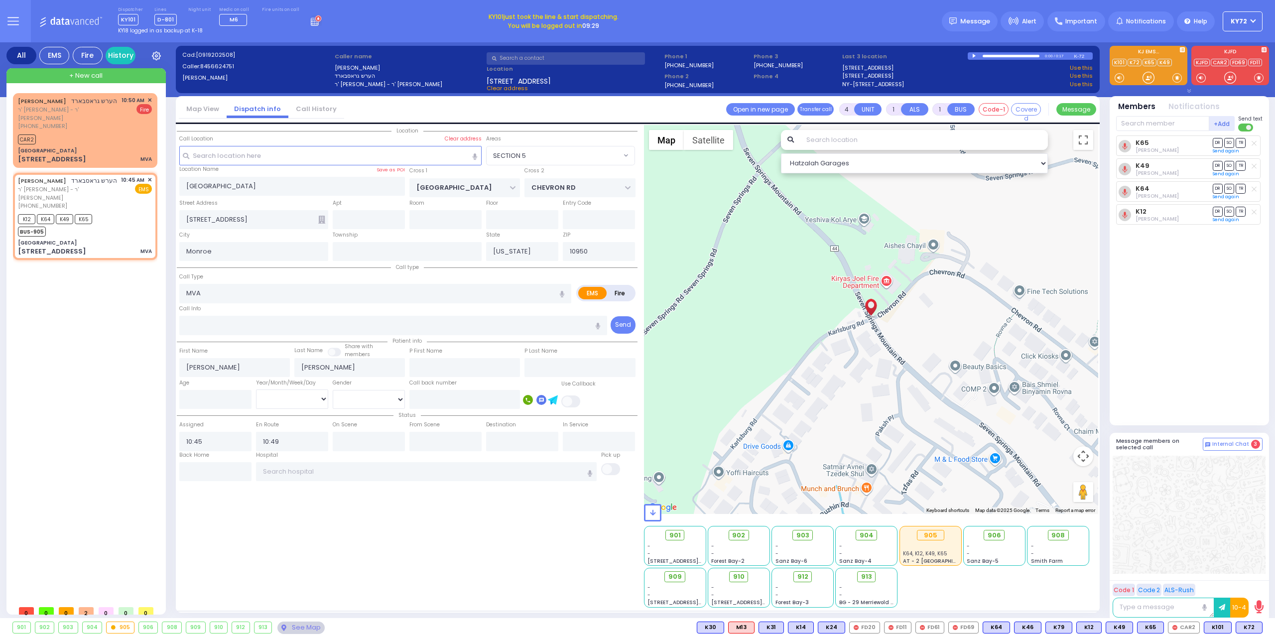
select select
radio input "true"
select select
select select "Hatzalah Garages"
select select "SECTION 5"
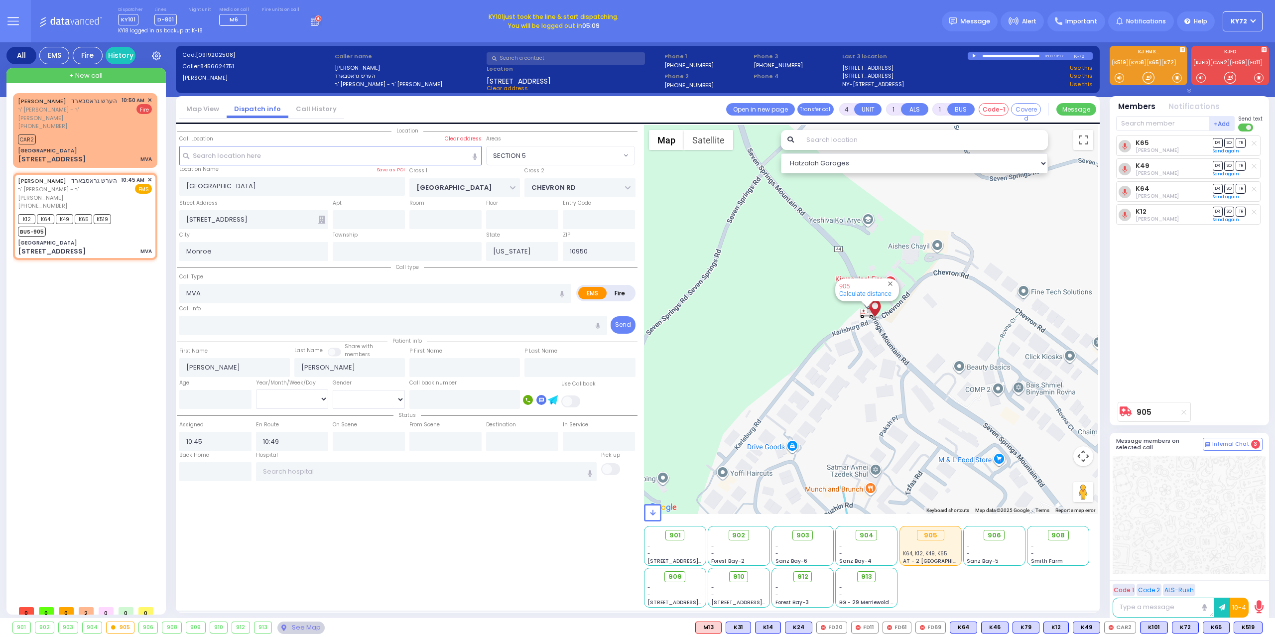
select select
radio input "true"
select select
select select "Hatzalah Garages"
select select "SECTION 5"
